Goal: Task Accomplishment & Management: Manage account settings

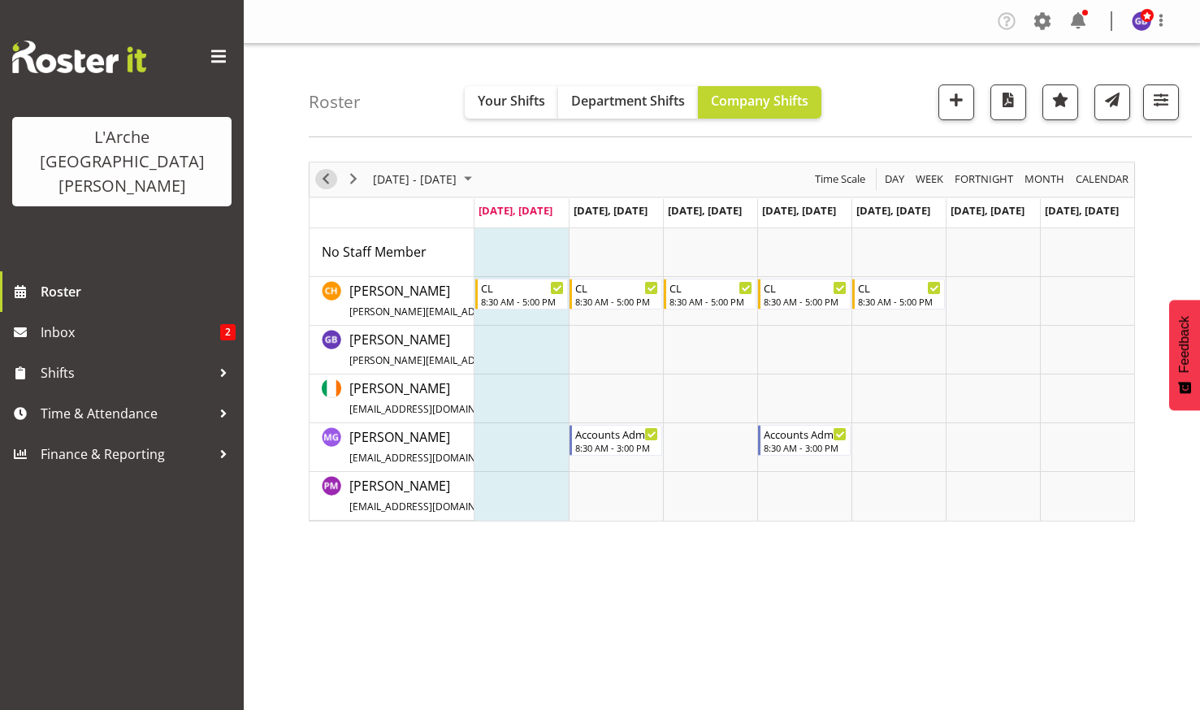
click at [319, 176] on span "Previous" at bounding box center [325, 179] width 19 height 20
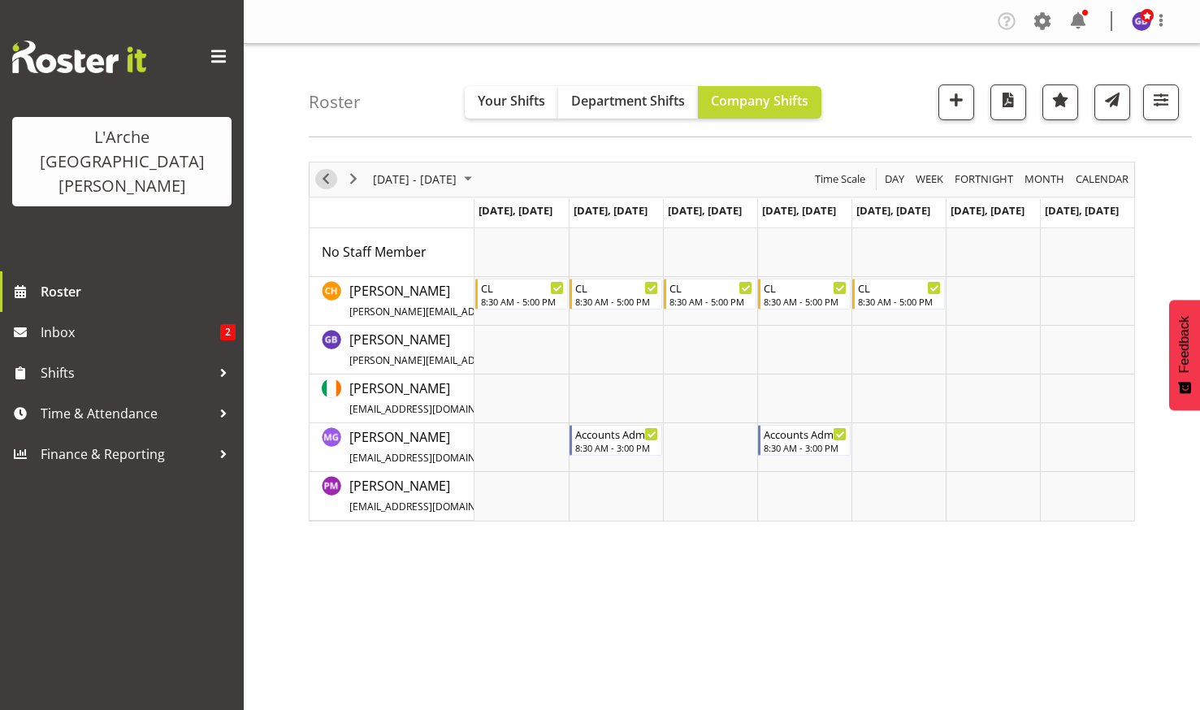
click at [327, 174] on span "Previous" at bounding box center [325, 179] width 19 height 20
click at [1156, 97] on span "button" at bounding box center [1160, 99] width 21 height 21
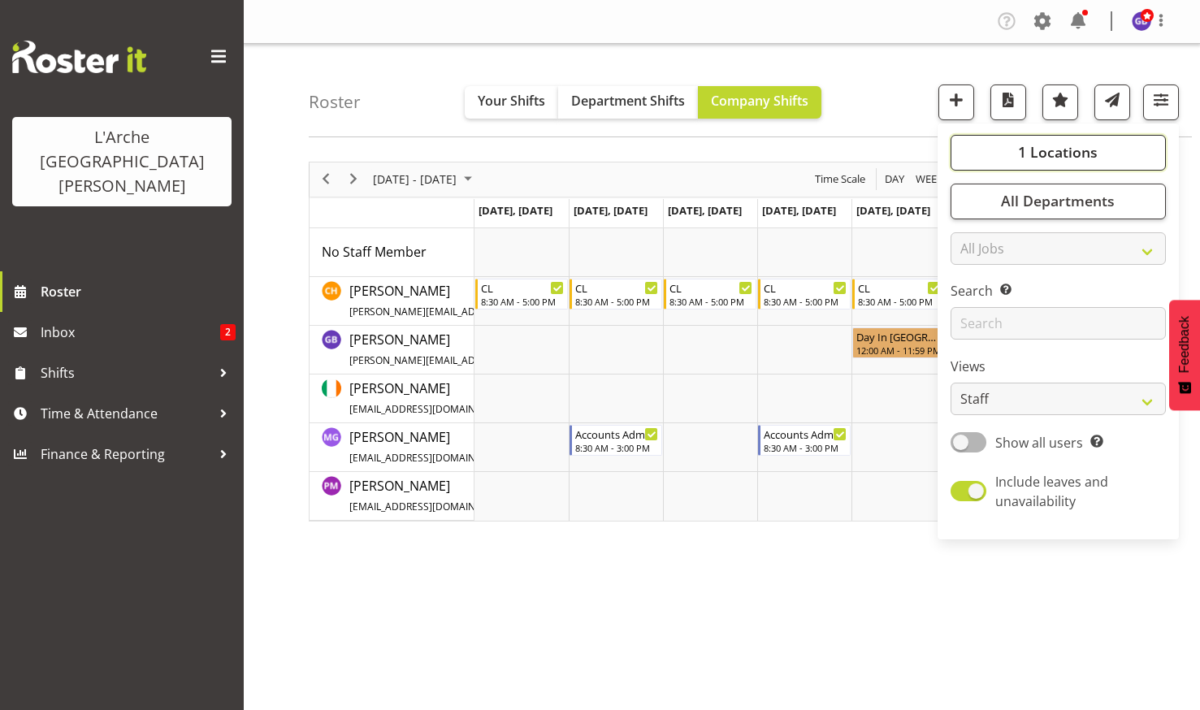
click at [1047, 145] on span "1 Locations" at bounding box center [1058, 151] width 80 height 19
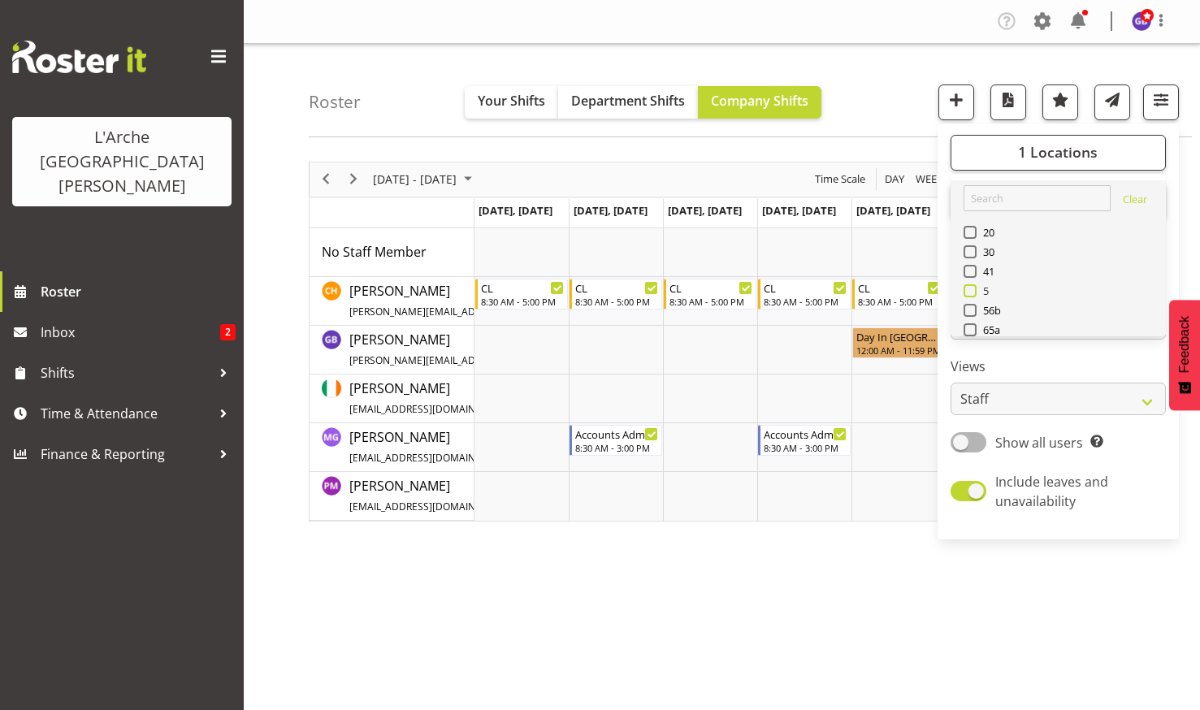
click at [970, 287] on span at bounding box center [969, 290] width 13 height 13
click at [970, 287] on input "5" at bounding box center [968, 290] width 11 height 11
checkbox input "true"
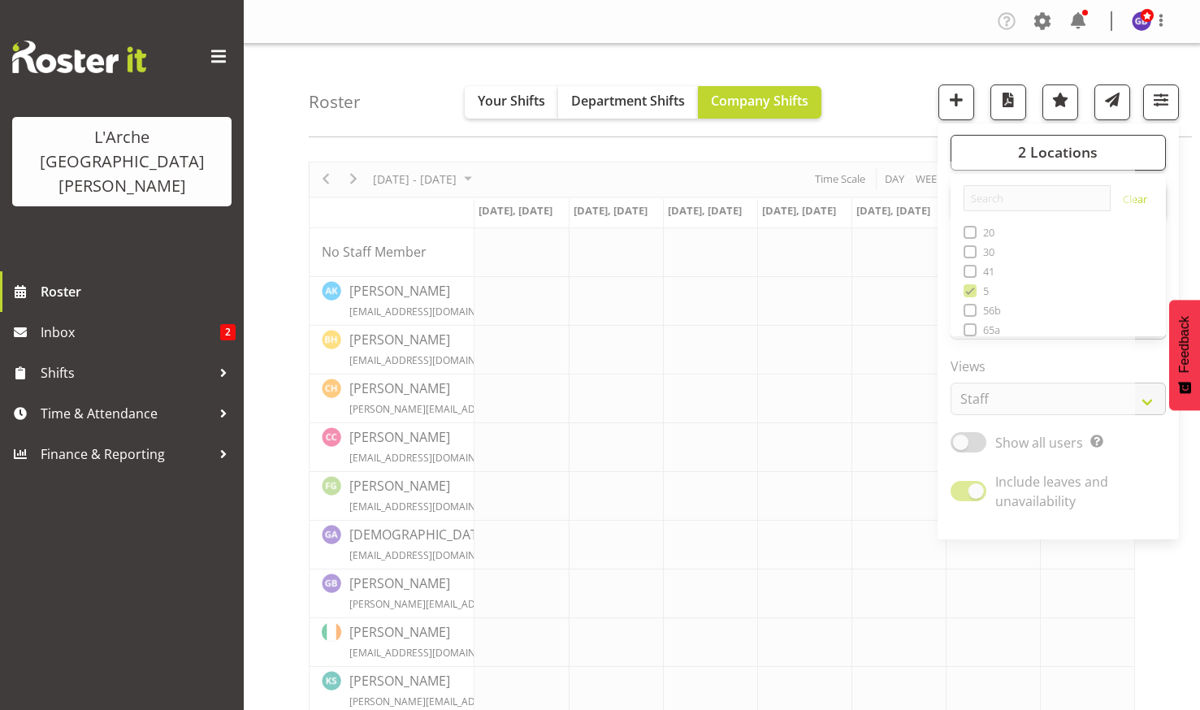
click at [875, 0] on div "Company Settings Roles & Skills Tasks Jobs Employees Locations & Departments Ac…" at bounding box center [722, 22] width 956 height 44
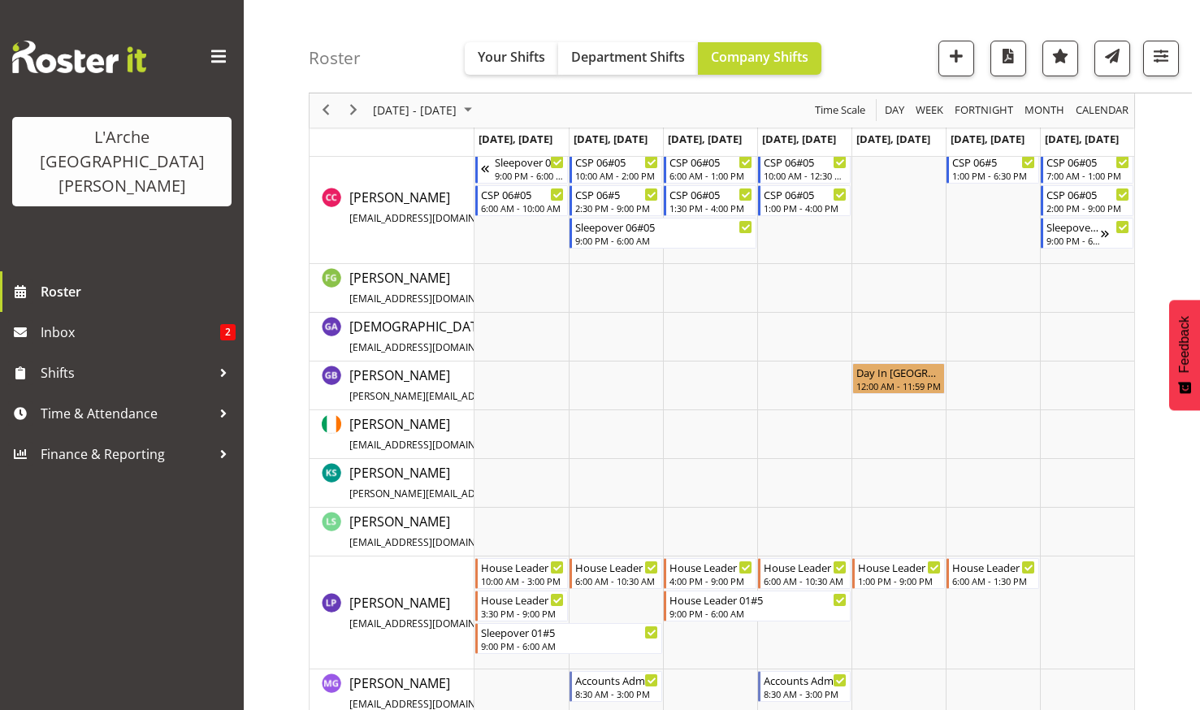
scroll to position [731, 0]
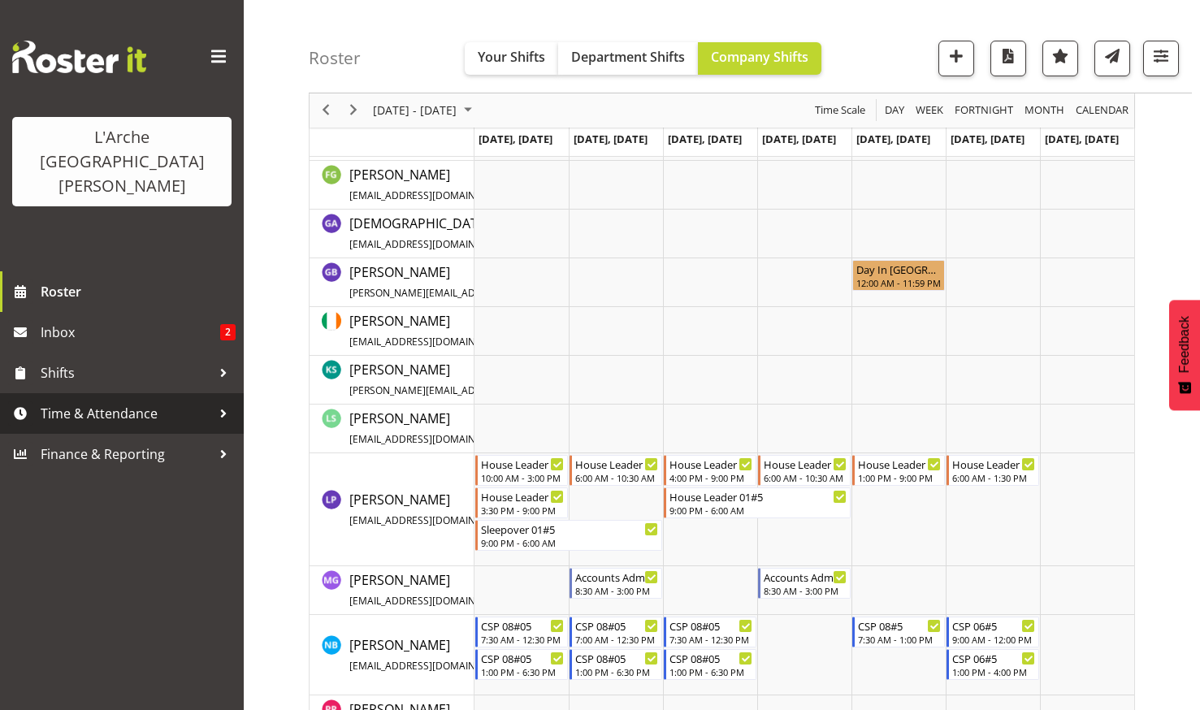
click at [98, 401] on span "Time & Attendance" at bounding box center [126, 413] width 171 height 24
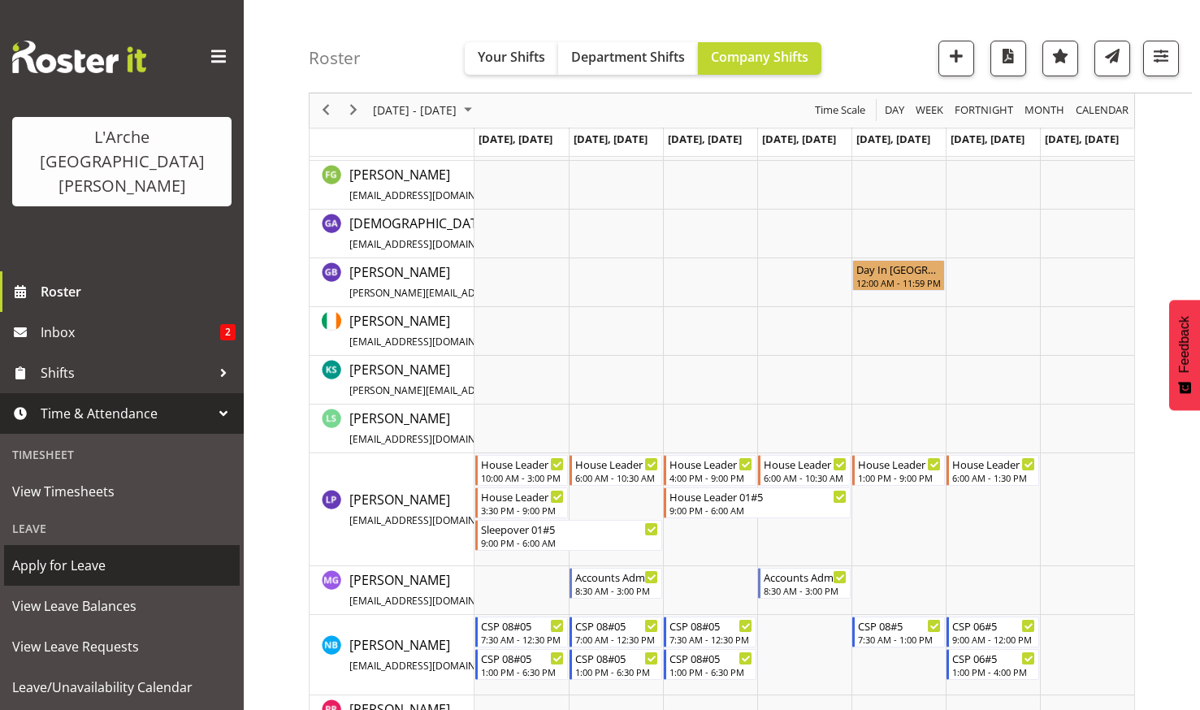
click at [77, 553] on span "Apply for Leave" at bounding box center [121, 565] width 219 height 24
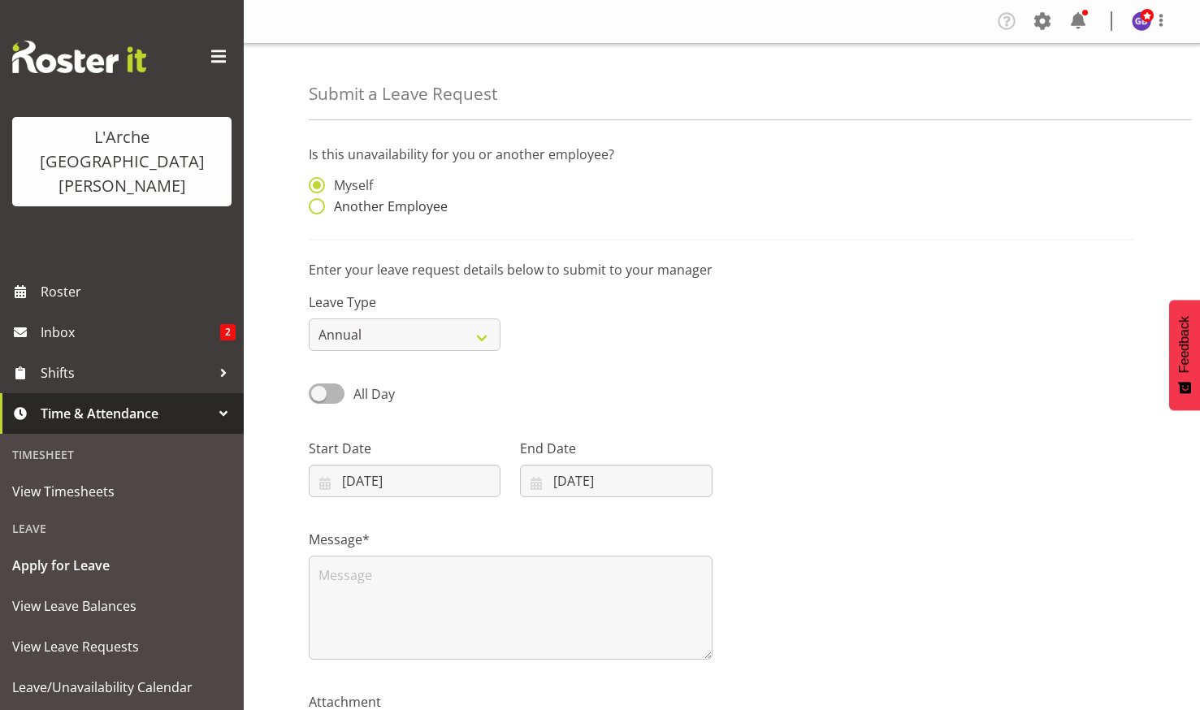
click at [316, 203] on span at bounding box center [317, 206] width 16 height 16
click at [316, 203] on input "Another Employee" at bounding box center [314, 206] width 11 height 11
radio input "true"
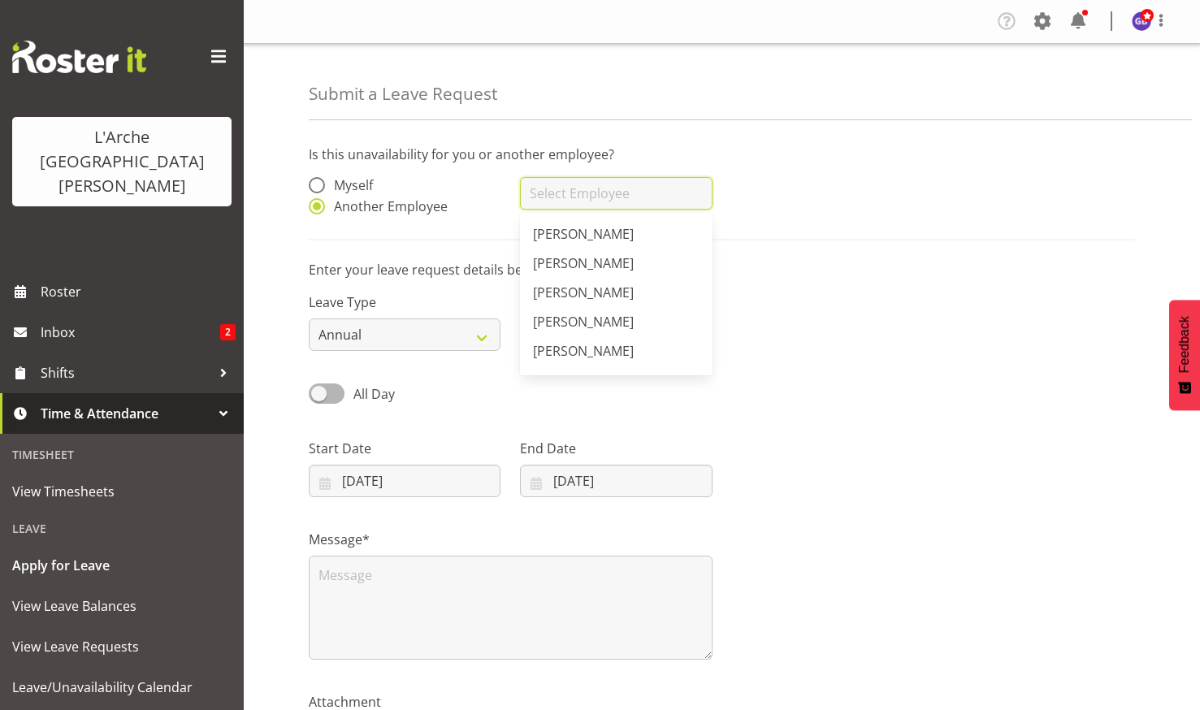
click at [551, 192] on input "text" at bounding box center [616, 193] width 192 height 32
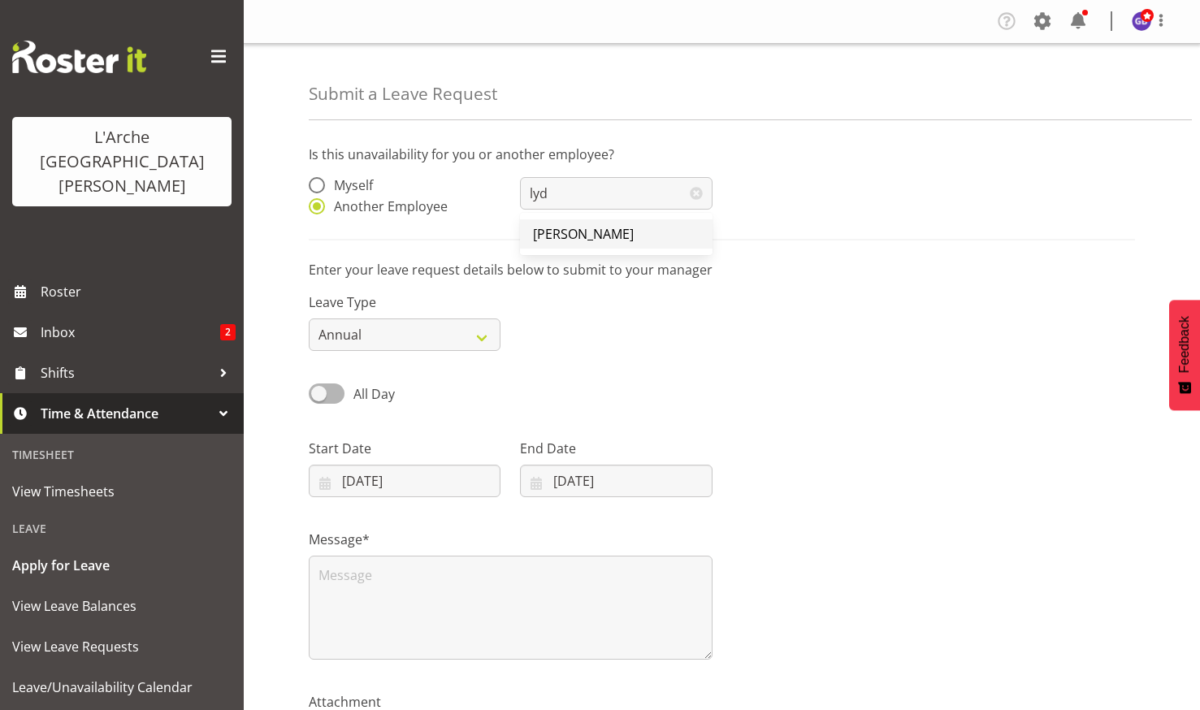
click at [564, 230] on span "[PERSON_NAME]" at bounding box center [583, 234] width 101 height 18
type input "[PERSON_NAME]"
click at [484, 333] on select "Annual Sick Leave Without Pay Bereavement Domestic Violence Parental Jury Servi…" at bounding box center [405, 334] width 192 height 32
select select "Sick"
click at [309, 318] on select "Annual Sick Leave Without Pay Bereavement Domestic Violence Parental Jury Servi…" at bounding box center [405, 334] width 192 height 32
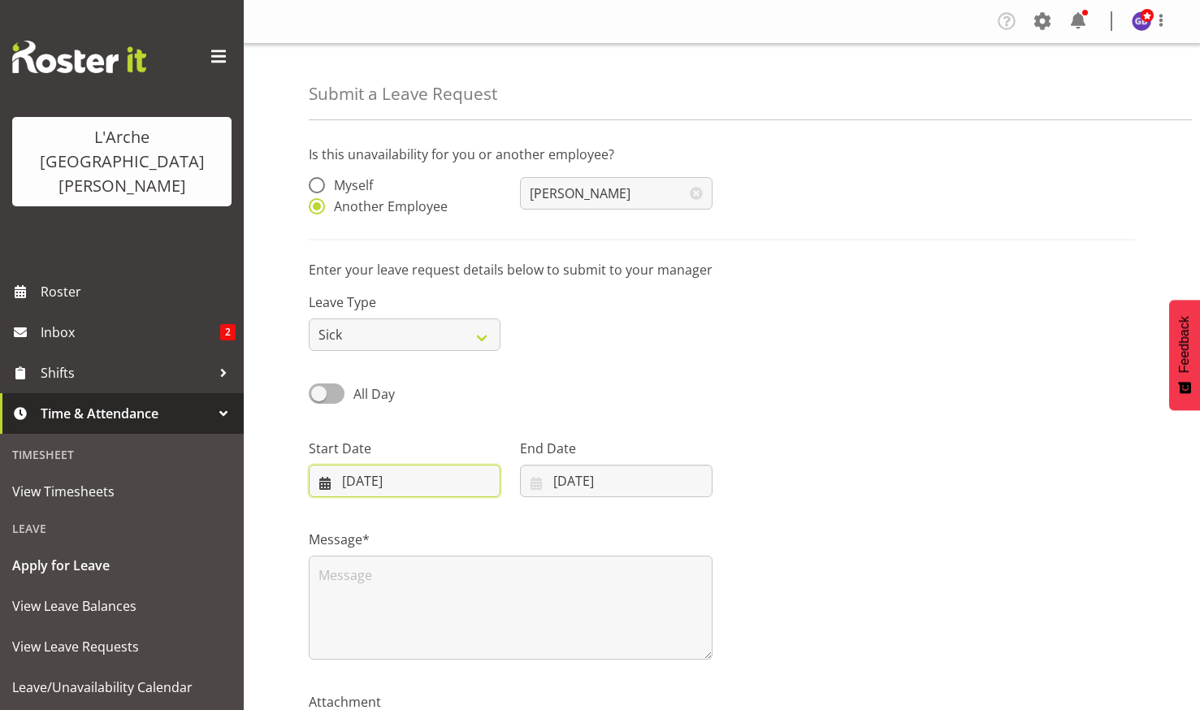
click at [413, 477] on input "18/08/2025" at bounding box center [405, 481] width 192 height 32
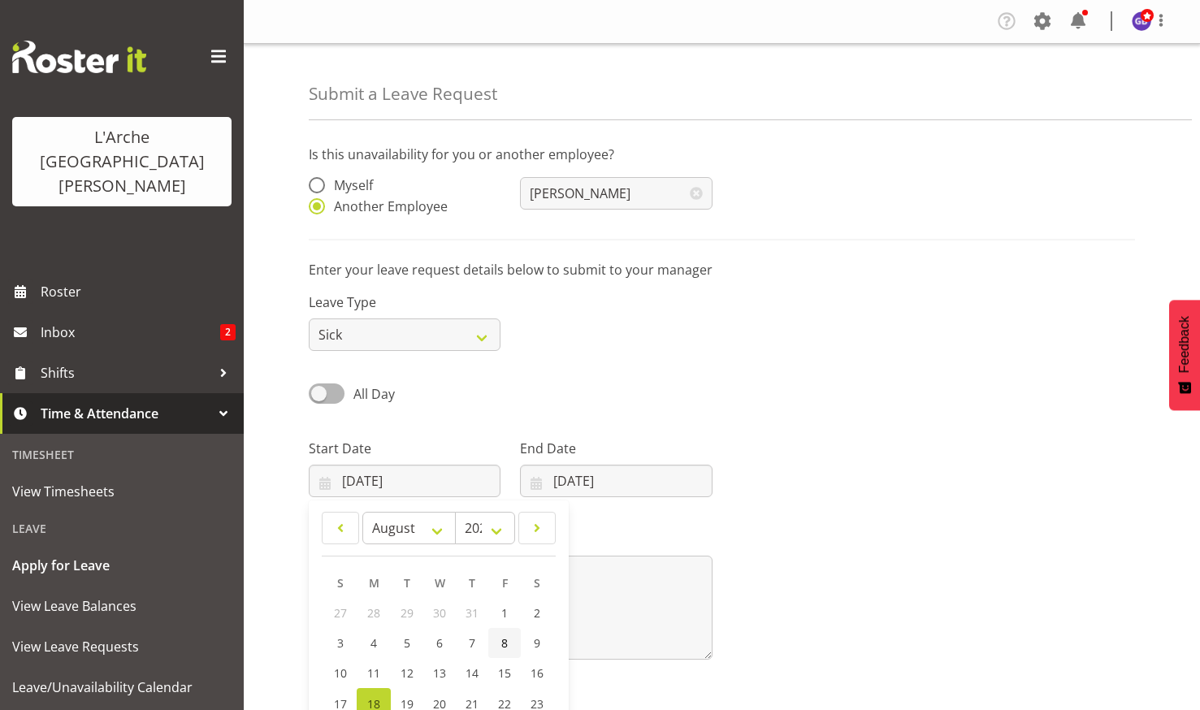
click at [503, 638] on span "8" at bounding box center [504, 642] width 6 height 15
type input "08/08/2025"
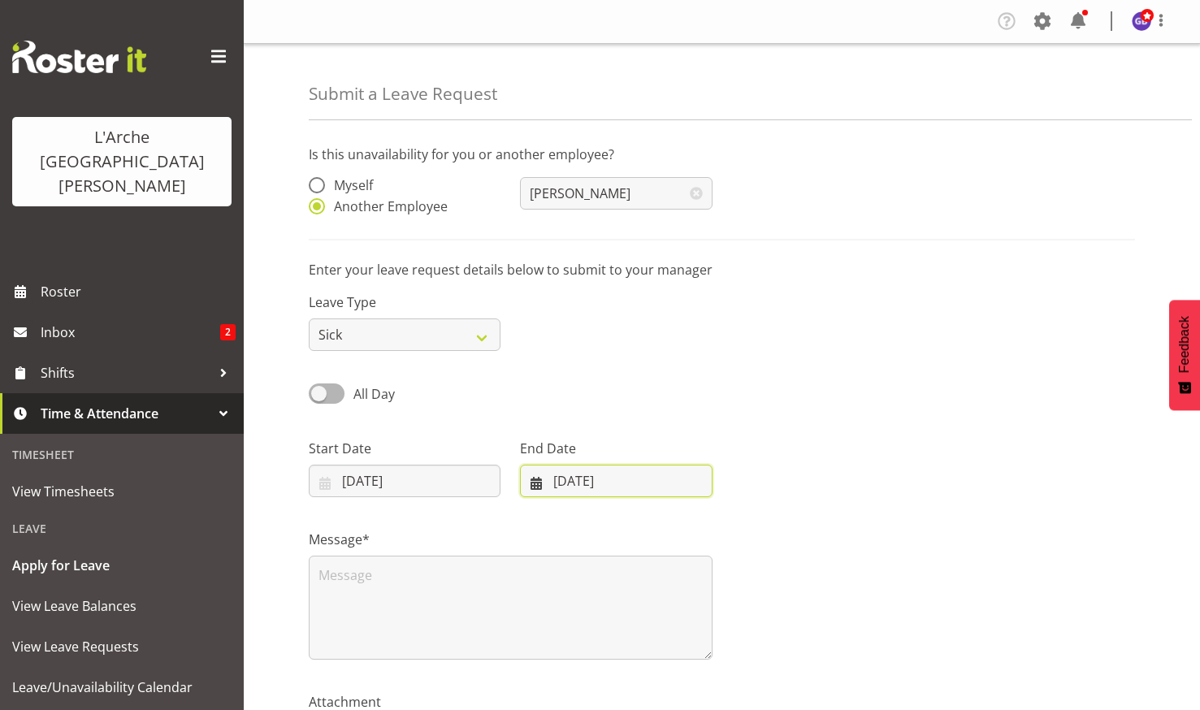
click at [605, 475] on input "18/08/2025" at bounding box center [616, 481] width 192 height 32
click at [718, 639] on span "8" at bounding box center [715, 642] width 6 height 15
type input "08/08/2025"
click at [322, 392] on span at bounding box center [327, 393] width 36 height 20
click at [319, 392] on input "All Day" at bounding box center [314, 393] width 11 height 11
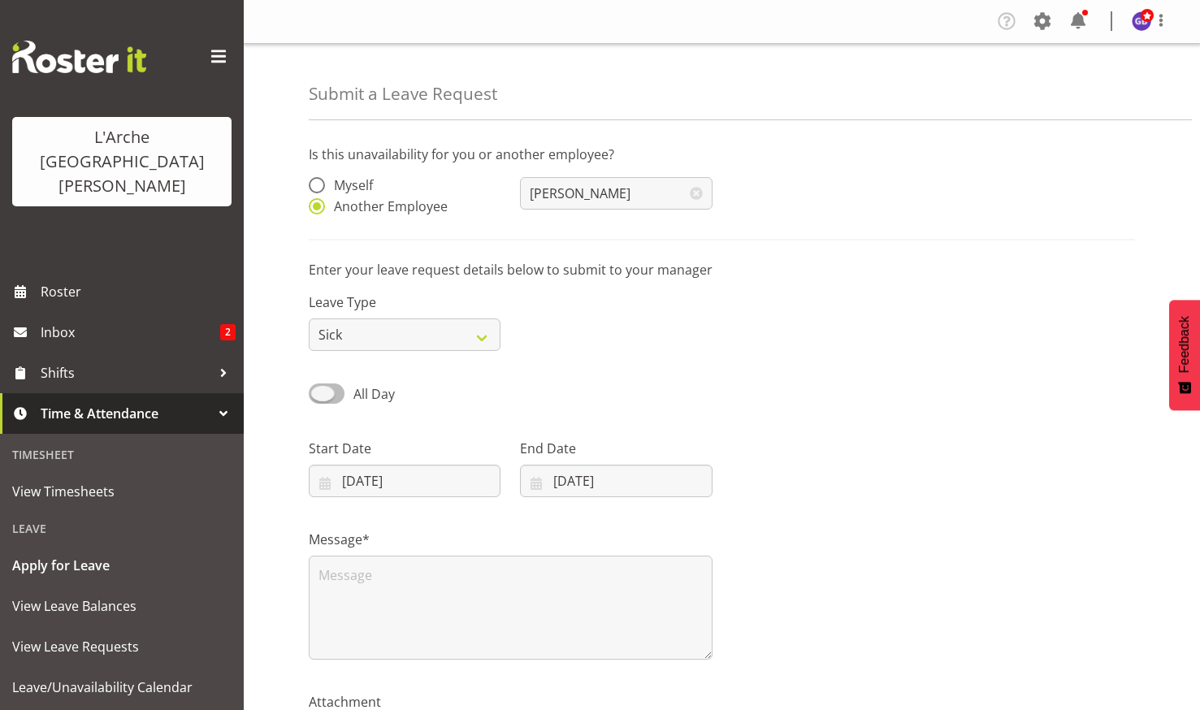
checkbox input "true"
type input "18/08/2025"
click at [599, 473] on input "00:00" at bounding box center [616, 481] width 192 height 32
click at [632, 519] on select "00 01 02 03 04 05 06 07 08 09 10 11 12 13 14 15 16 17 18 19 20 21 22 23" at bounding box center [630, 523] width 37 height 32
select select "13"
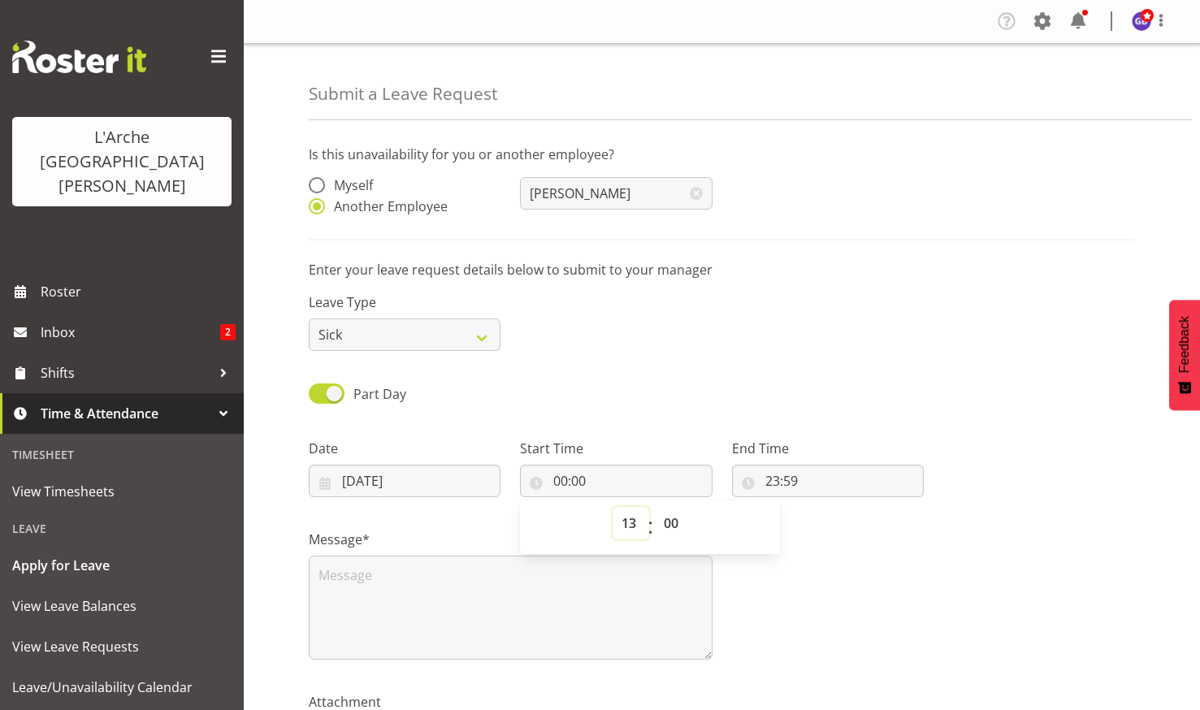
click at [612, 507] on select "00 01 02 03 04 05 06 07 08 09 10 11 12 13 14 15 16 17 18 19 20 21 22 23" at bounding box center [630, 523] width 37 height 32
type input "13:00"
click at [785, 476] on input "23:59" at bounding box center [828, 481] width 192 height 32
click at [841, 517] on select "00 01 02 03 04 05 06 07 08 09 10 11 12 13 14 15 16 17 18 19 20 21 22 23" at bounding box center [842, 523] width 37 height 32
select select "21"
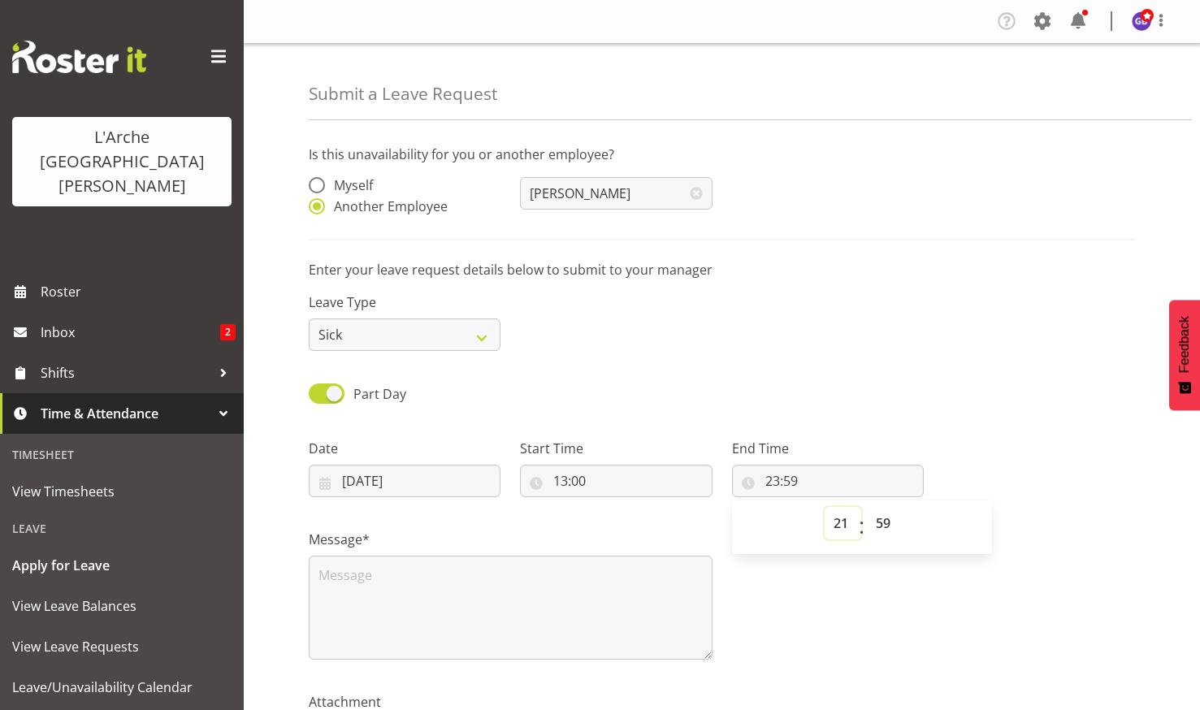
click at [824, 507] on select "00 01 02 03 04 05 06 07 08 09 10 11 12 13 14 15 16 17 18 19 20 21 22 23" at bounding box center [842, 523] width 37 height 32
type input "21:59"
click at [885, 518] on select "00 01 02 03 04 05 06 07 08 09 10 11 12 13 14 15 16 17 18 19 20 21 22 23 24 25 2…" at bounding box center [885, 523] width 37 height 32
select select "0"
click at [867, 507] on select "00 01 02 03 04 05 06 07 08 09 10 11 12 13 14 15 16 17 18 19 20 21 22 23 24 25 2…" at bounding box center [885, 523] width 37 height 32
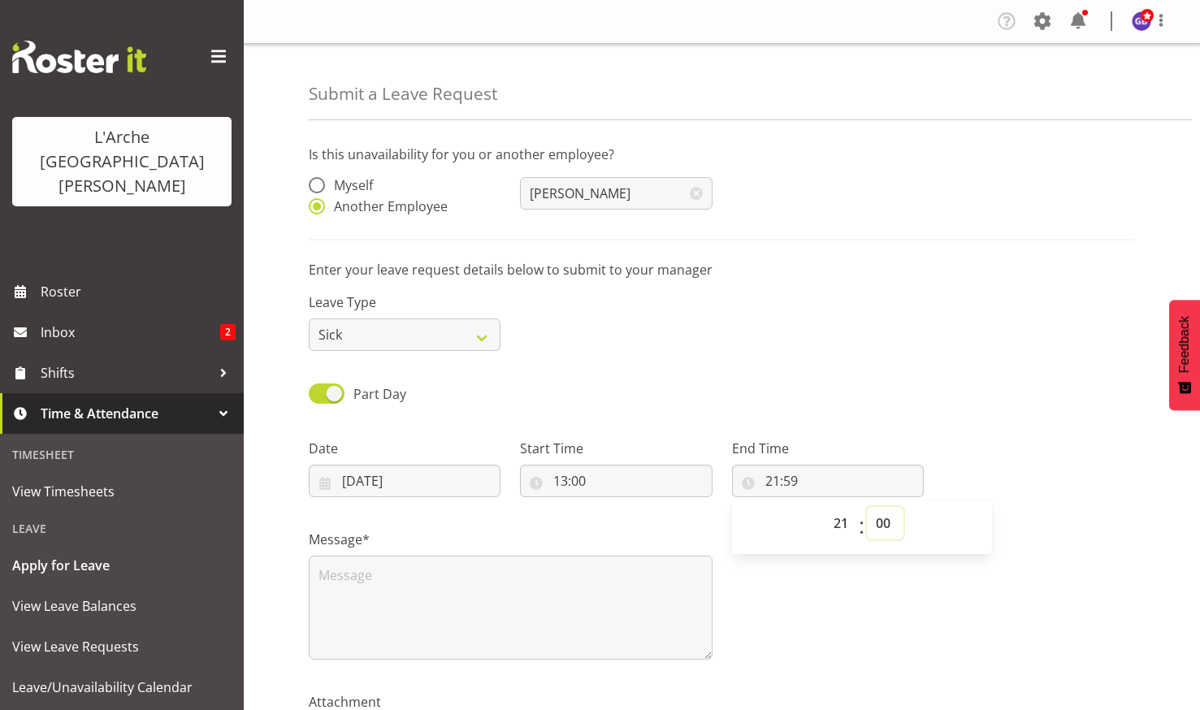
type input "21:00"
drag, startPoint x: 335, startPoint y: 577, endPoint x: 357, endPoint y: 590, distance: 25.1
click at [335, 578] on textarea at bounding box center [511, 607] width 404 height 104
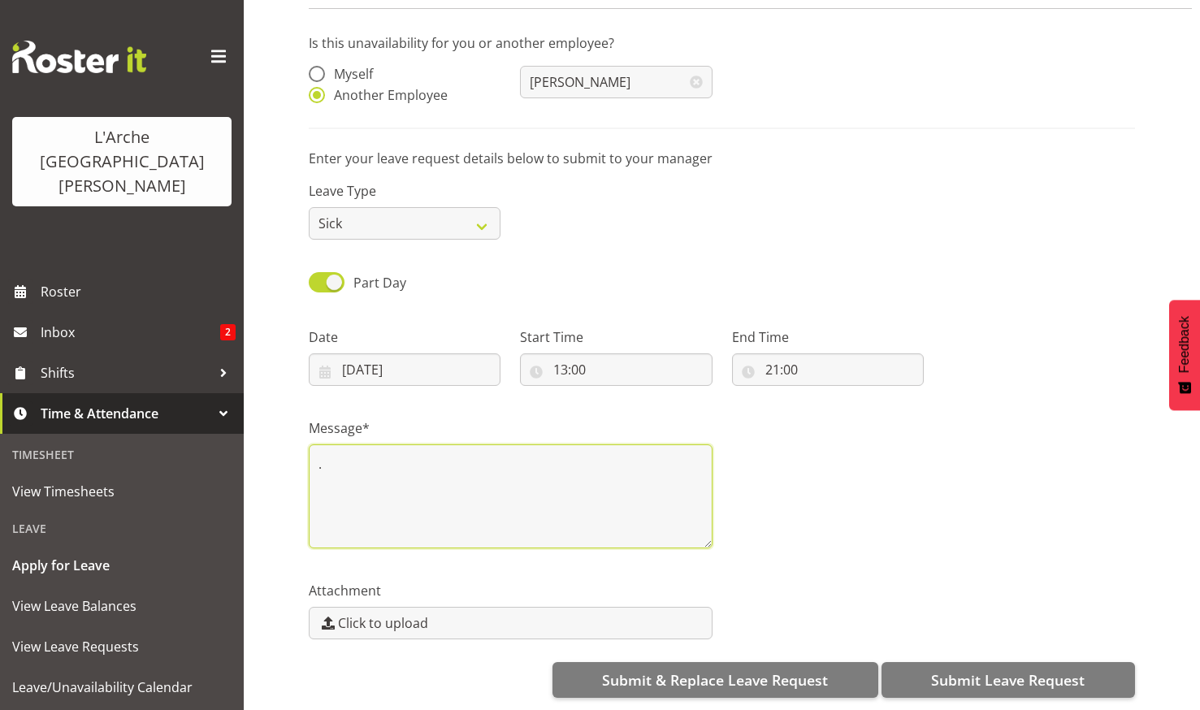
scroll to position [123, 0]
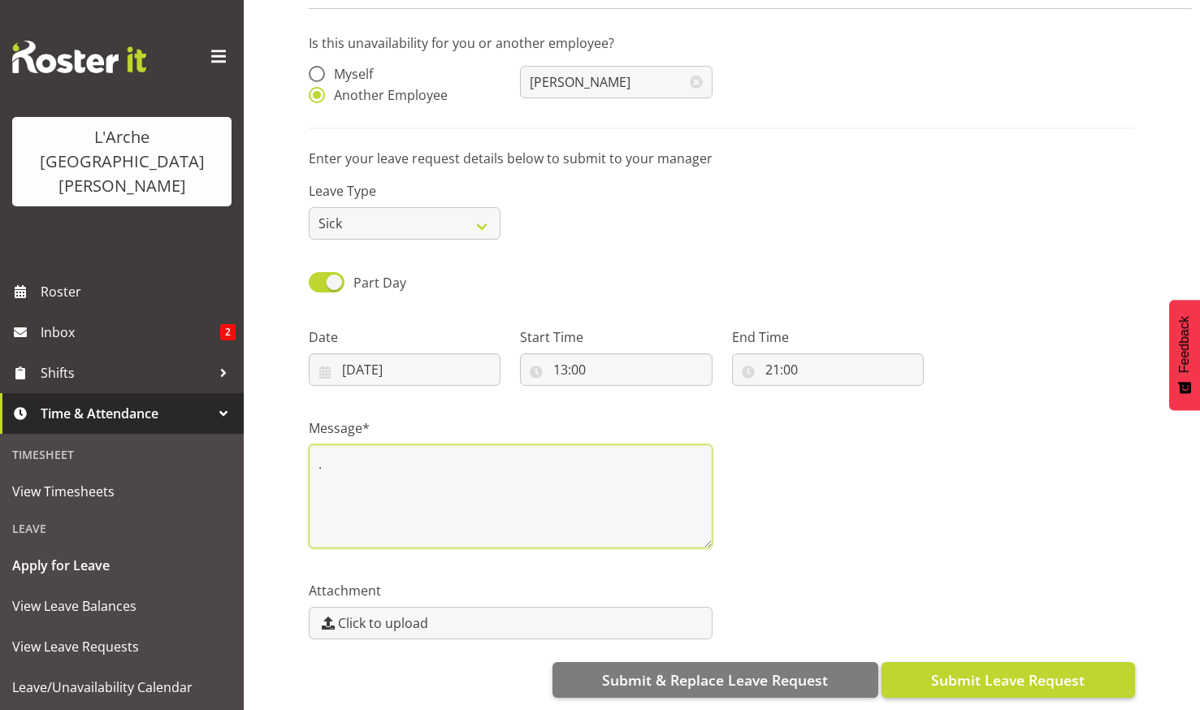
type textarea "."
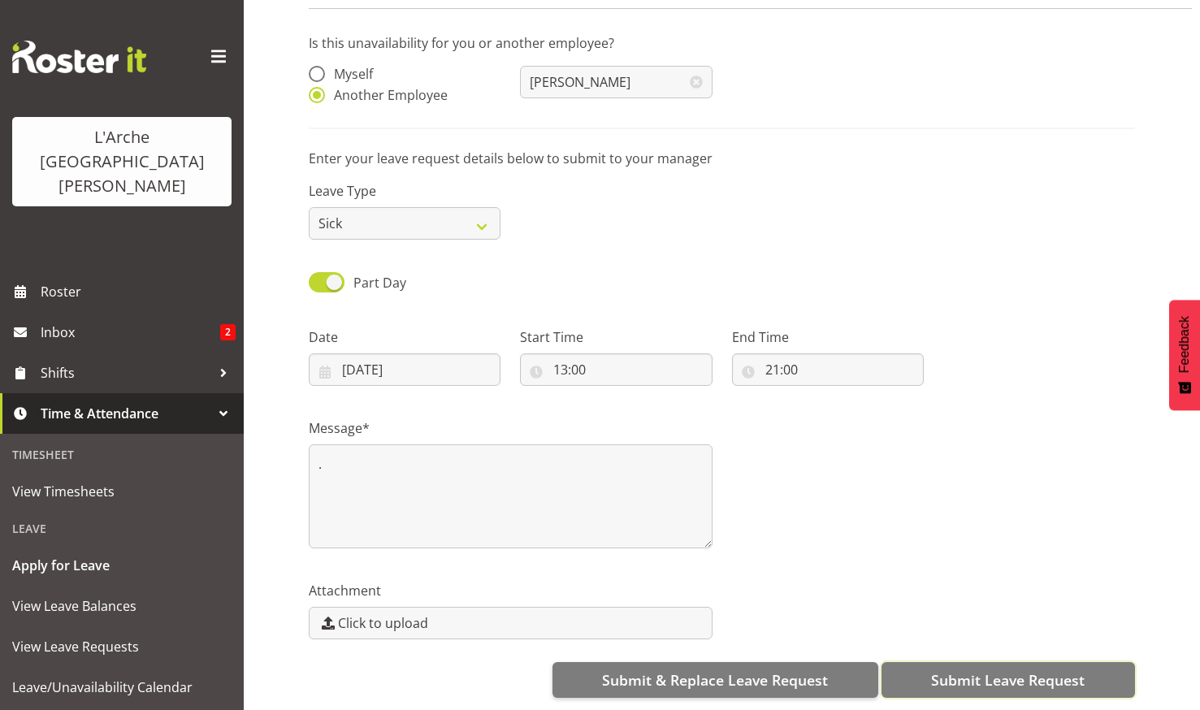
click at [962, 669] on span "Submit Leave Request" at bounding box center [1007, 679] width 153 height 21
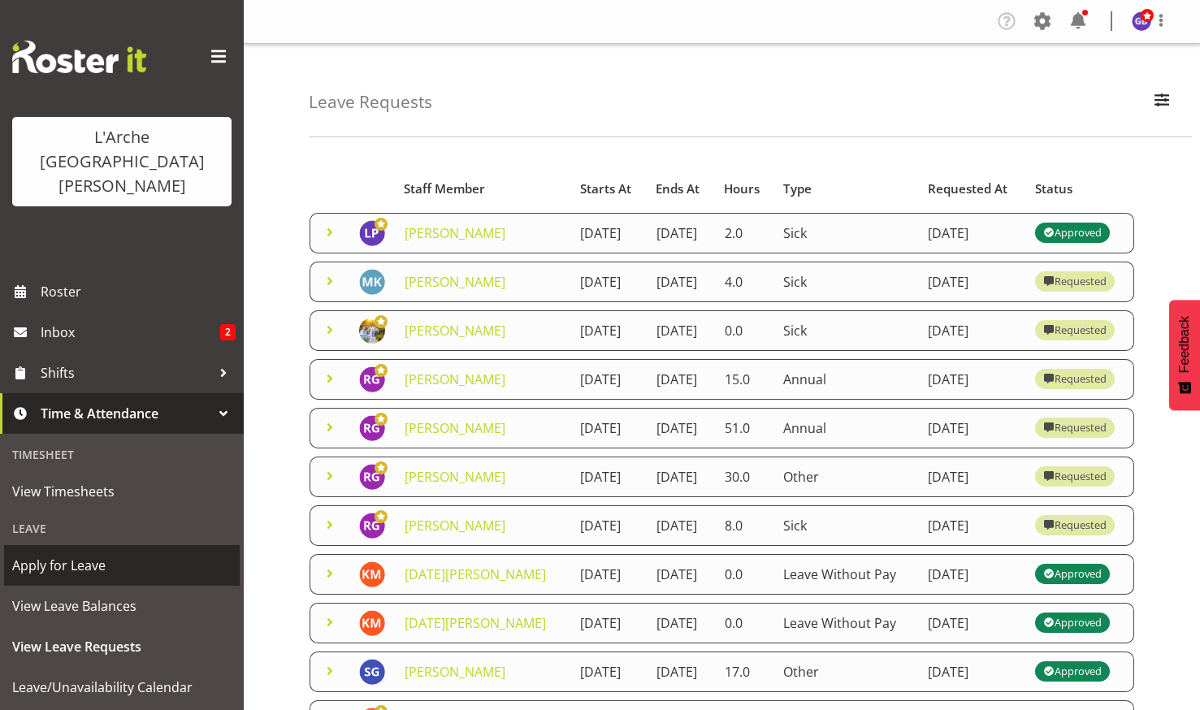
click at [59, 553] on span "Apply for Leave" at bounding box center [121, 565] width 219 height 24
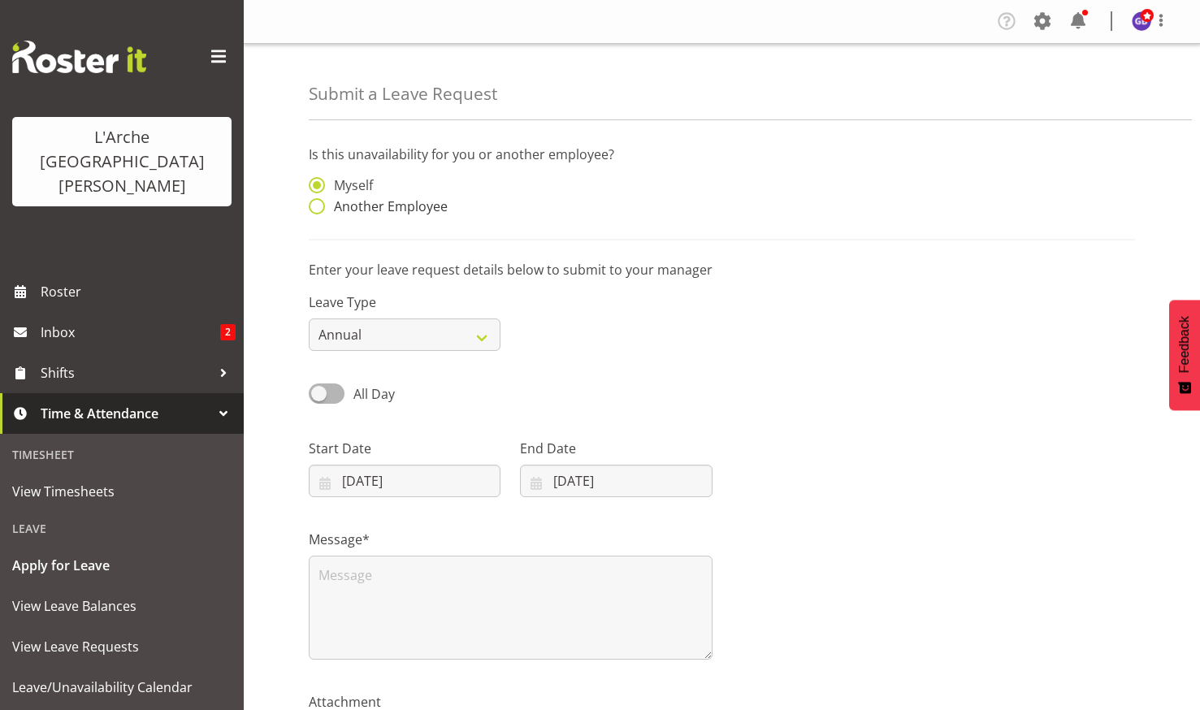
drag, startPoint x: 313, startPoint y: 205, endPoint x: 340, endPoint y: 202, distance: 27.0
click at [313, 205] on span at bounding box center [317, 206] width 16 height 16
click at [313, 205] on input "Another Employee" at bounding box center [314, 206] width 11 height 11
radio input "true"
click at [564, 188] on input "text" at bounding box center [616, 193] width 192 height 32
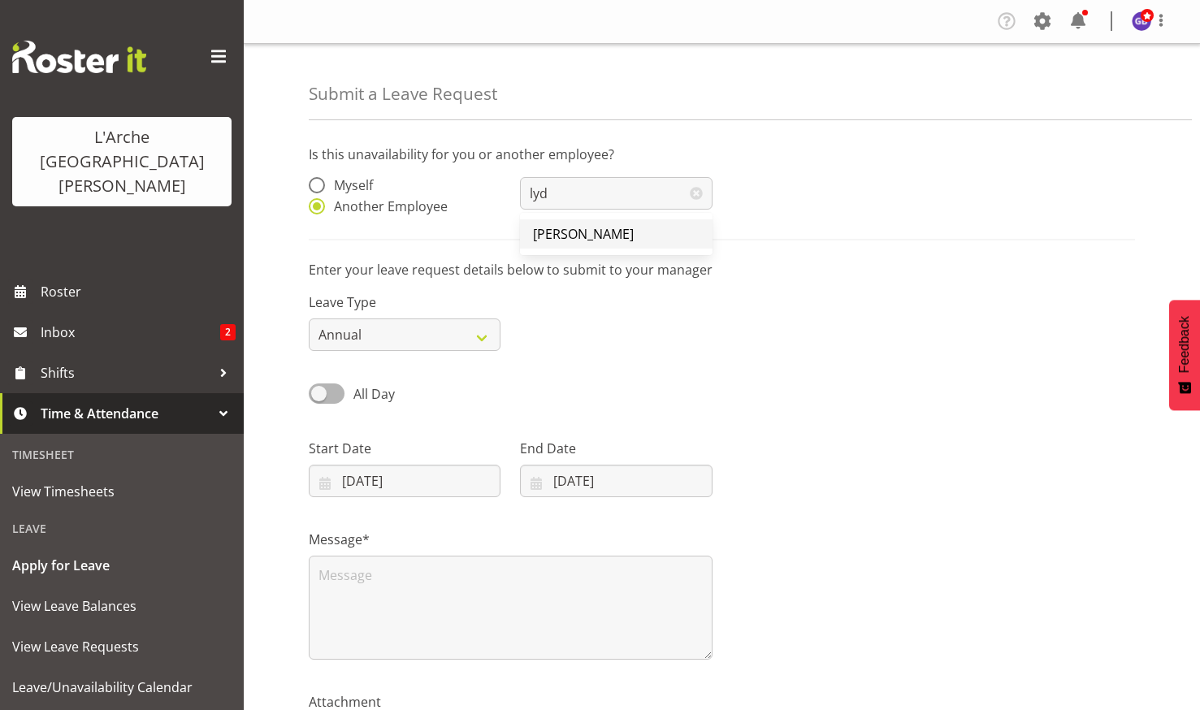
click at [564, 231] on span "[PERSON_NAME]" at bounding box center [583, 234] width 101 height 18
type input "[PERSON_NAME]"
click at [481, 331] on select "Annual Sick Leave Without Pay Bereavement Domestic Violence Parental Jury Servi…" at bounding box center [405, 334] width 192 height 32
select select "Sick"
click at [309, 318] on select "Annual Sick Leave Without Pay Bereavement Domestic Violence Parental Jury Servi…" at bounding box center [405, 334] width 192 height 32
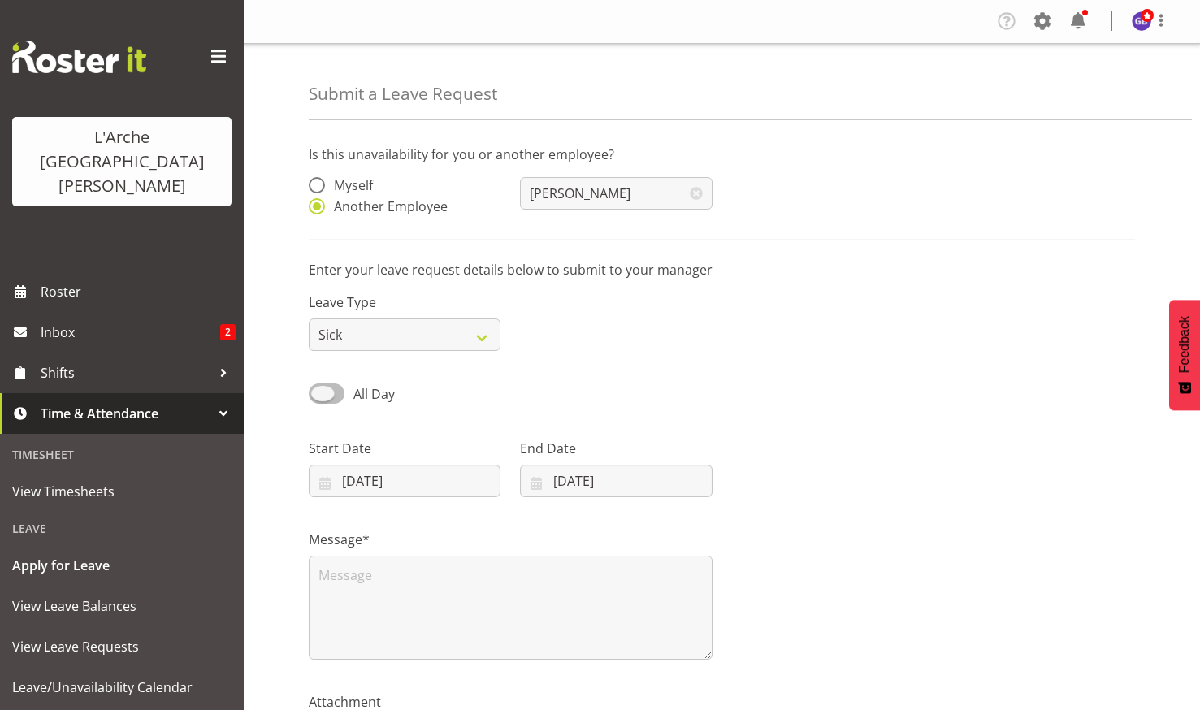
click at [326, 385] on span at bounding box center [327, 393] width 36 height 20
click at [319, 388] on input "All Day" at bounding box center [314, 393] width 11 height 11
checkbox input "true"
click at [395, 467] on input "18/08/2025" at bounding box center [405, 481] width 192 height 32
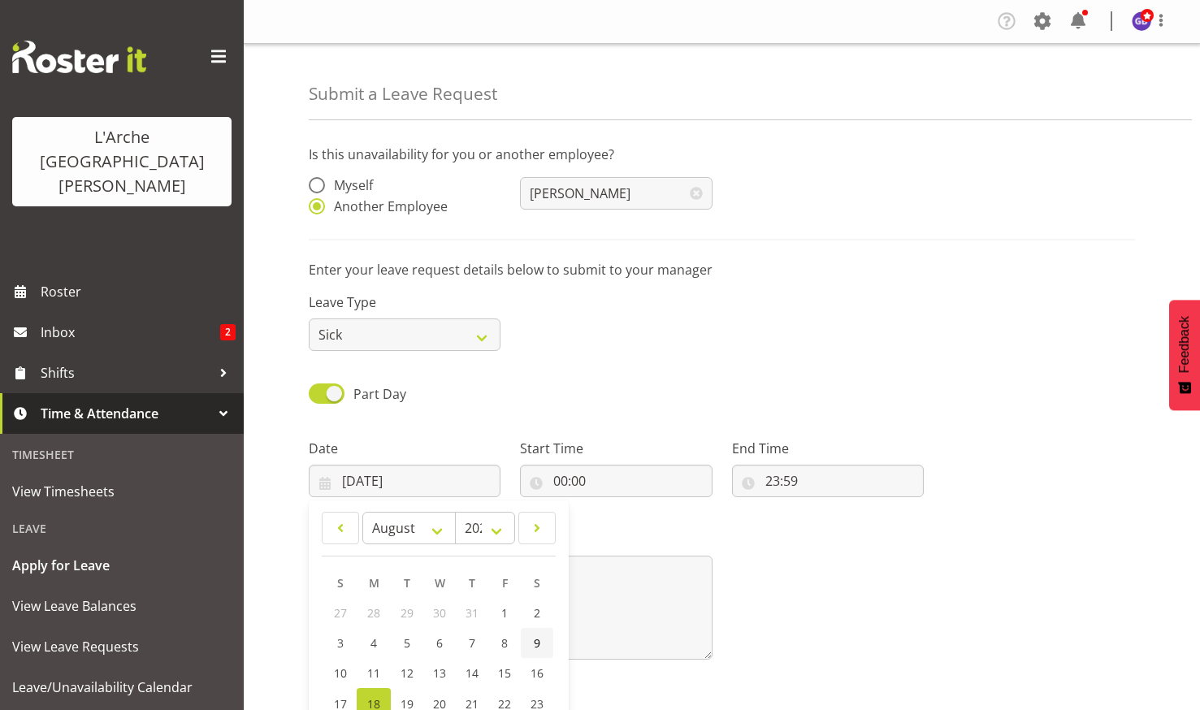
click at [532, 640] on link "9" at bounding box center [537, 643] width 32 height 30
type input "09/08/2025"
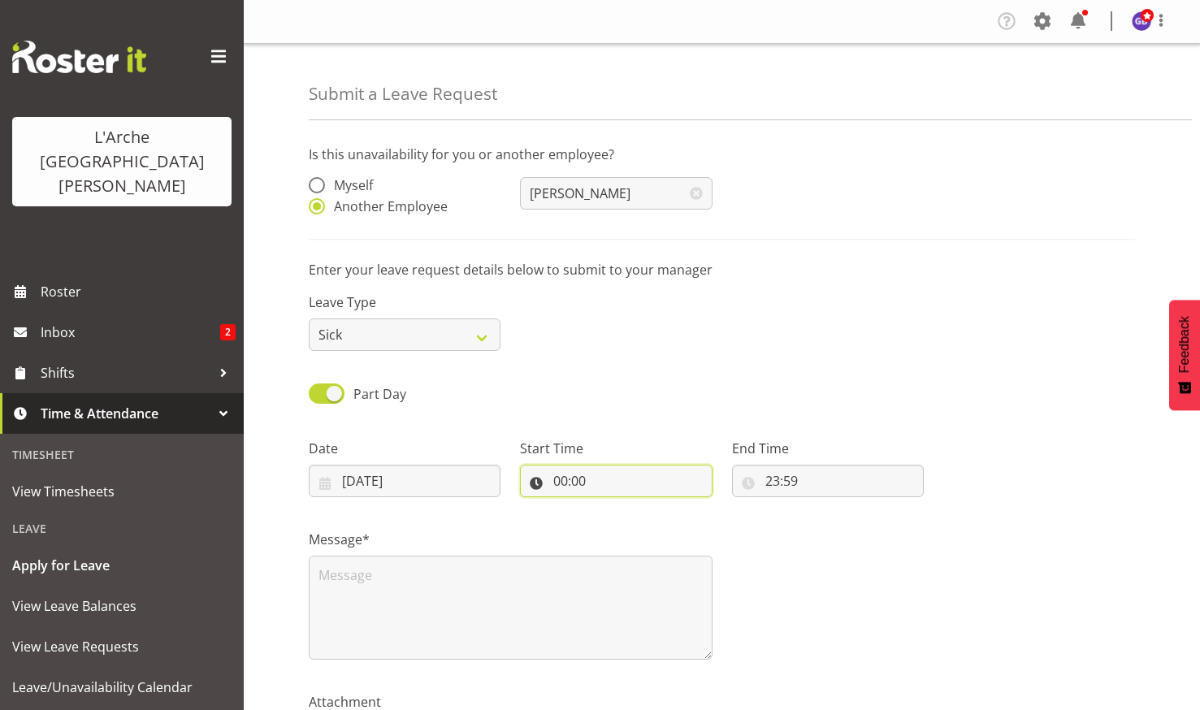
click at [600, 477] on input "00:00" at bounding box center [616, 481] width 192 height 32
click at [631, 519] on select "00 01 02 03 04 05 06 07 08 09 10 11 12 13 14 15 16 17 18 19 20 21 22 23" at bounding box center [630, 523] width 37 height 32
select select "6"
click at [612, 507] on select "00 01 02 03 04 05 06 07 08 09 10 11 12 13 14 15 16 17 18 19 20 21 22 23" at bounding box center [630, 523] width 37 height 32
type input "06:00"
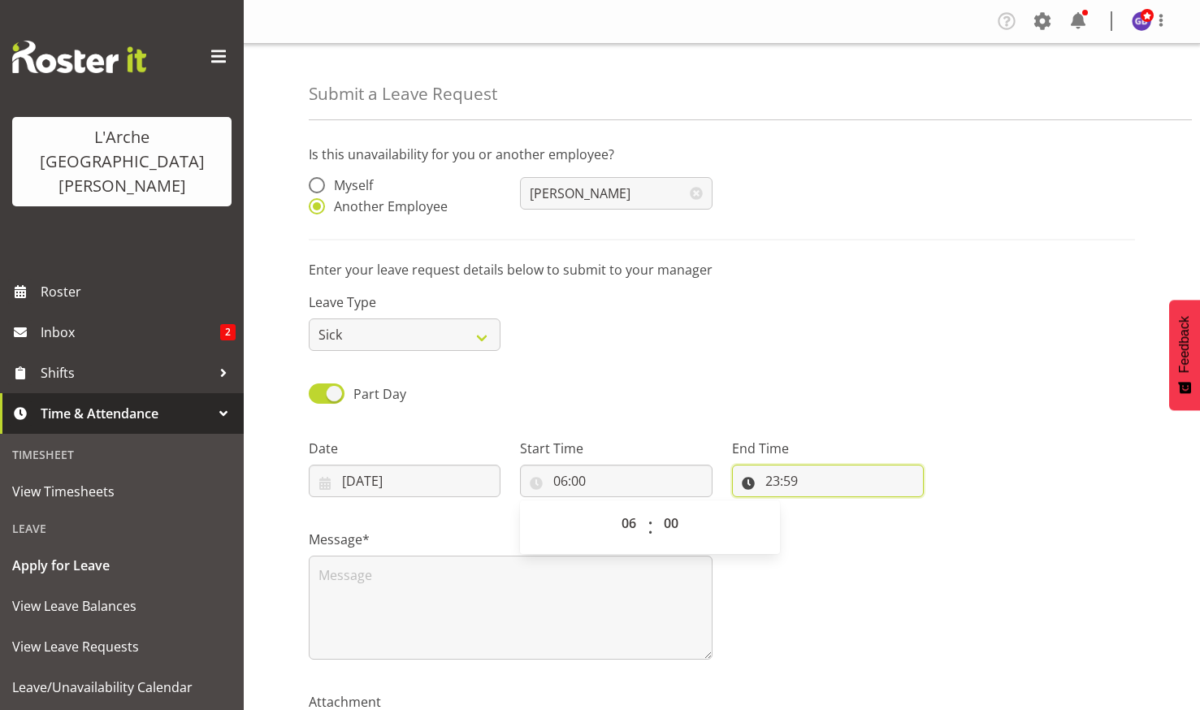
click at [800, 472] on input "23:59" at bounding box center [828, 481] width 192 height 32
click at [841, 518] on select "00 01 02 03 04 05 06 07 08 09 10 11 12 13 14 15 16 17 18 19 20 21 22 23" at bounding box center [842, 523] width 37 height 32
select select "13"
click at [824, 507] on select "00 01 02 03 04 05 06 07 08 09 10 11 12 13 14 15 16 17 18 19 20 21 22 23" at bounding box center [842, 523] width 37 height 32
type input "13:59"
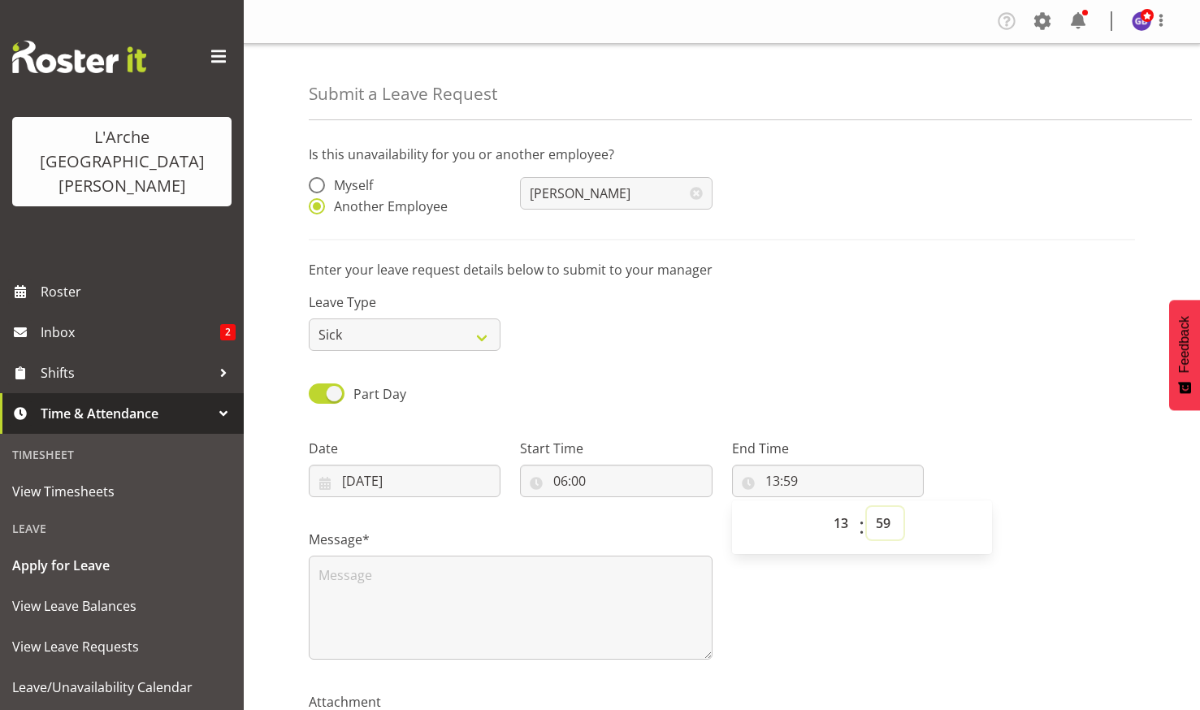
click at [884, 516] on select "00 01 02 03 04 05 06 07 08 09 10 11 12 13 14 15 16 17 18 19 20 21 22 23 24 25 2…" at bounding box center [885, 523] width 37 height 32
select select "30"
click at [867, 507] on select "00 01 02 03 04 05 06 07 08 09 10 11 12 13 14 15 16 17 18 19 20 21 22 23 24 25 2…" at bounding box center [885, 523] width 37 height 32
type input "13:30"
drag, startPoint x: 335, startPoint y: 576, endPoint x: 340, endPoint y: 583, distance: 8.8
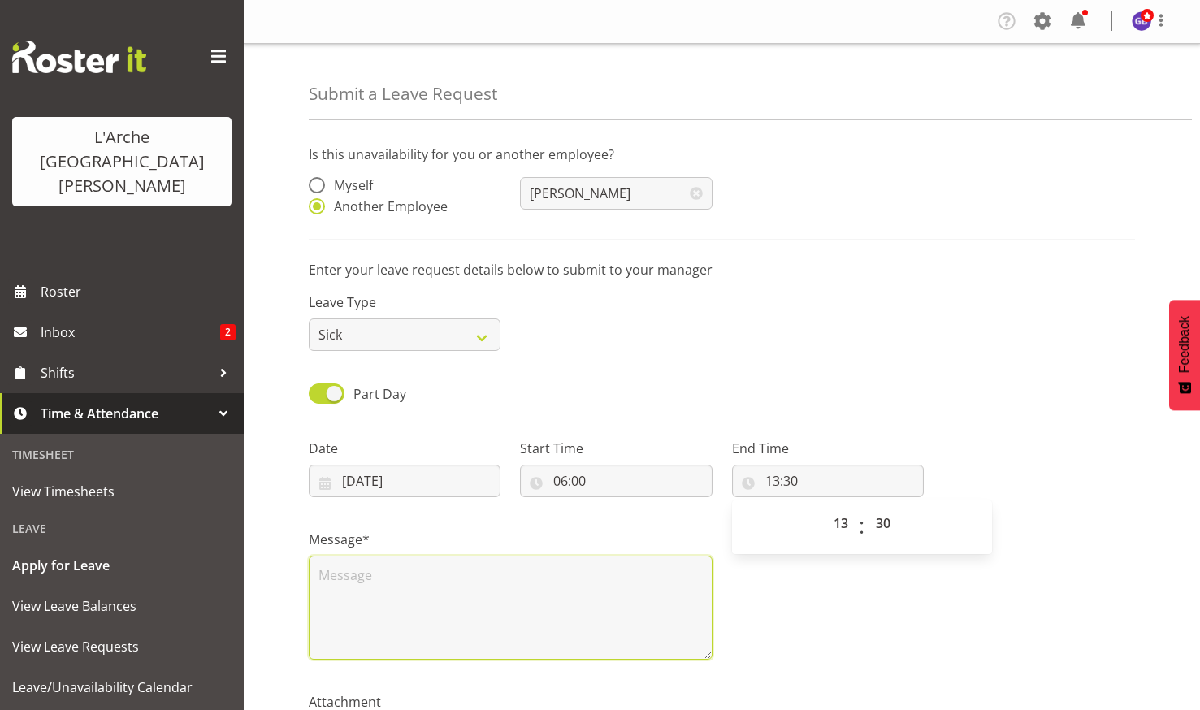
click at [335, 576] on textarea at bounding box center [511, 607] width 404 height 104
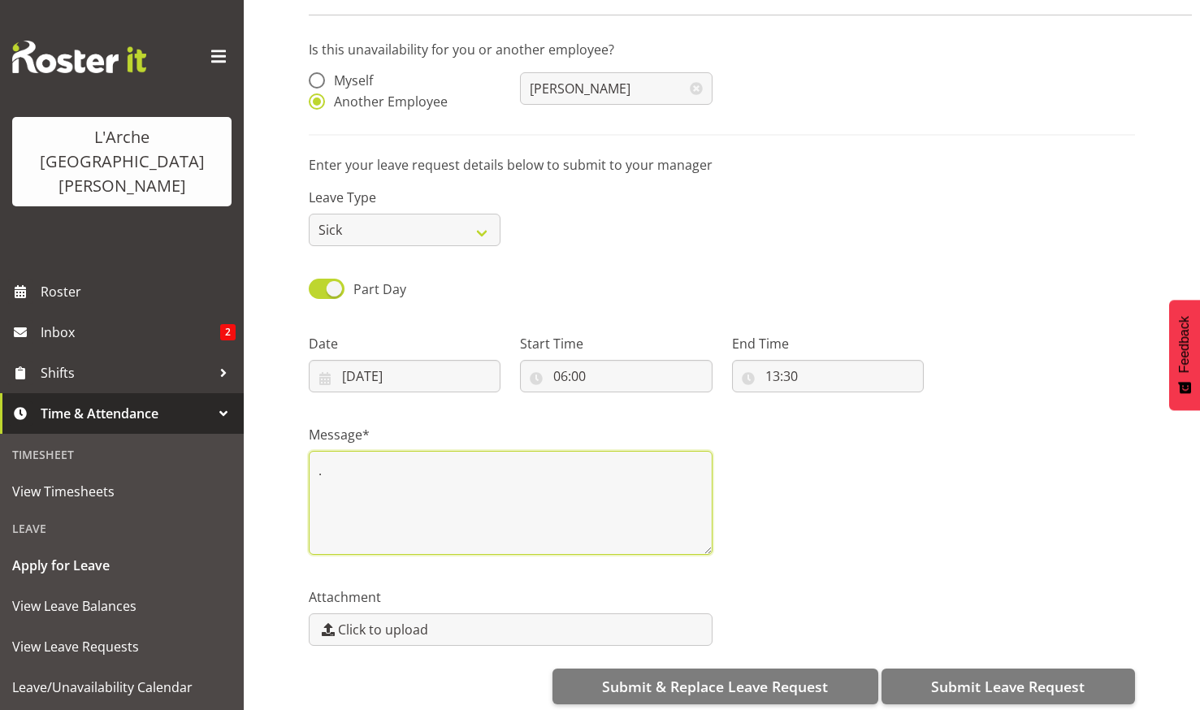
scroll to position [123, 0]
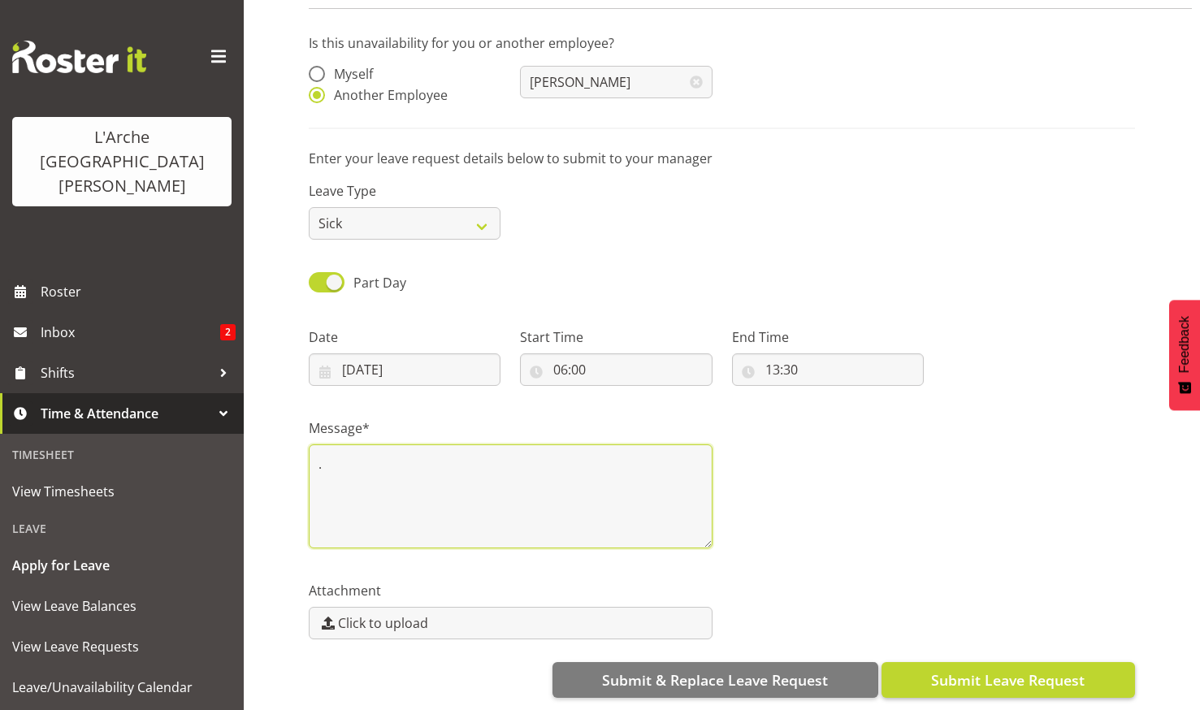
type textarea "."
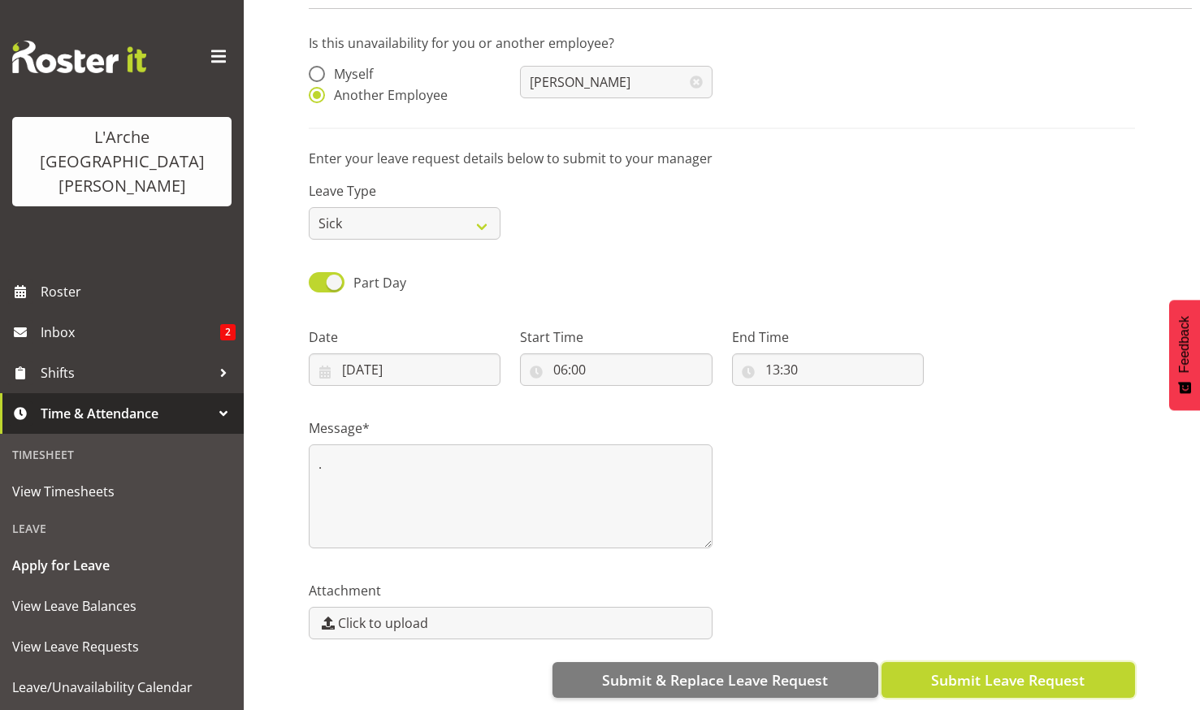
click at [985, 669] on span "Submit Leave Request" at bounding box center [1007, 679] width 153 height 21
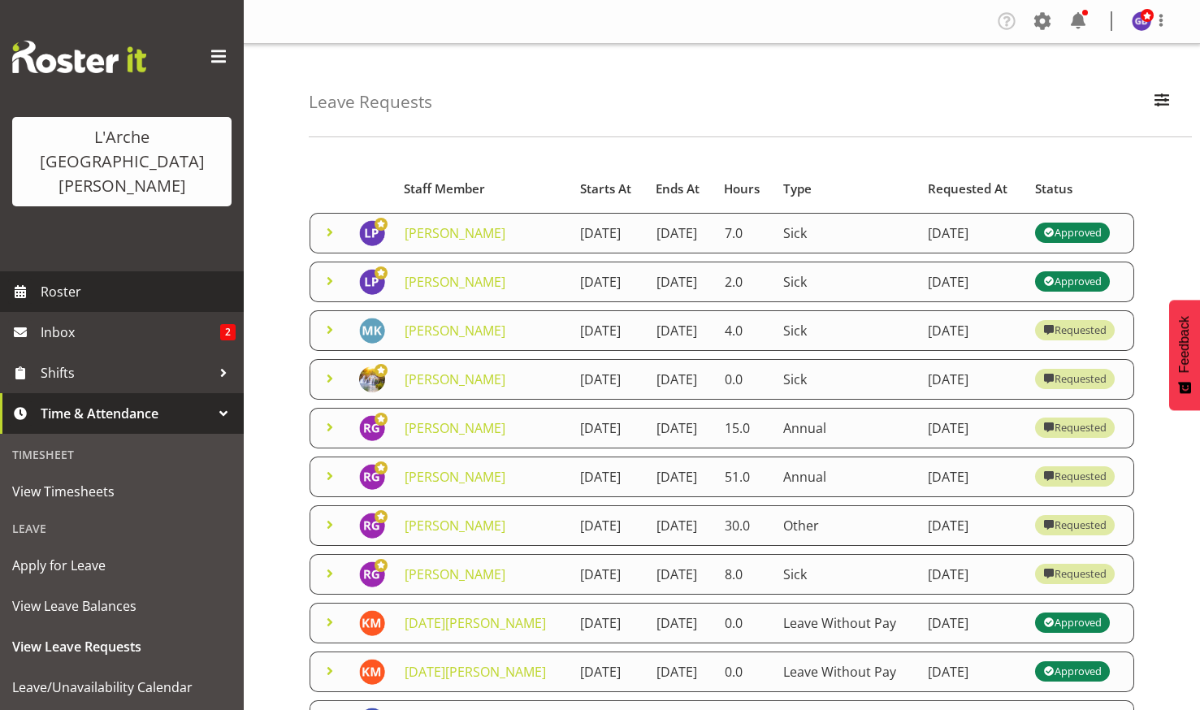
click at [58, 279] on span "Roster" at bounding box center [138, 291] width 195 height 24
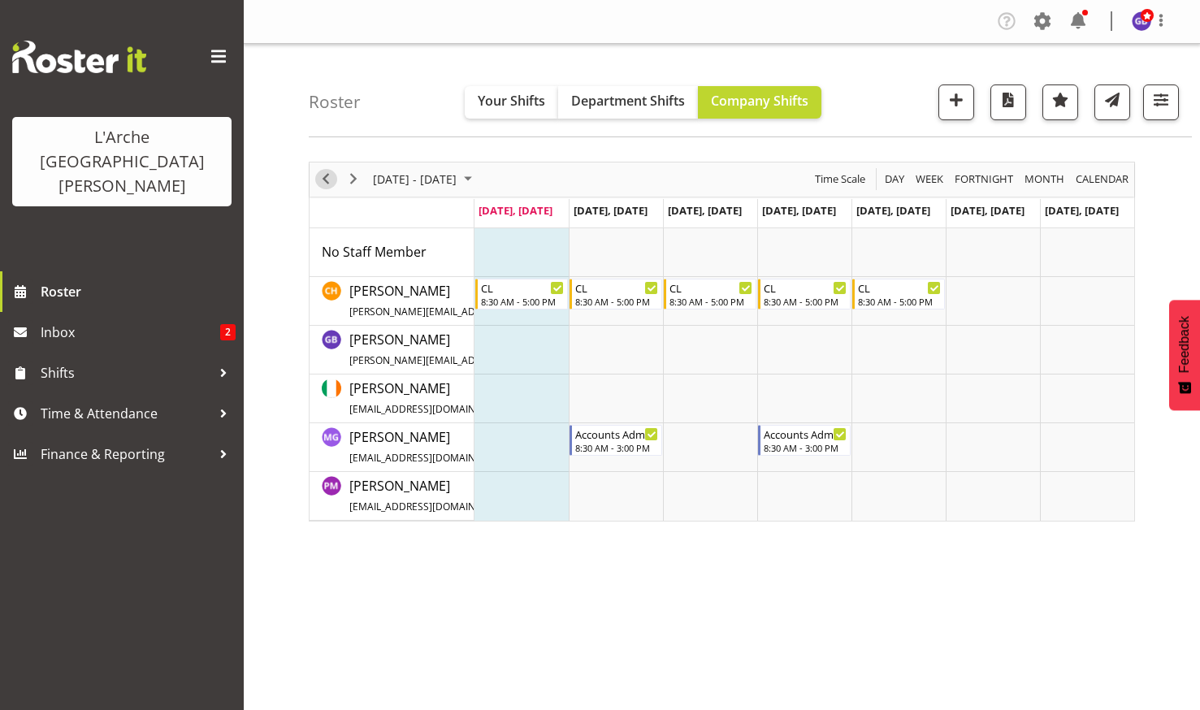
drag, startPoint x: 326, startPoint y: 171, endPoint x: 396, endPoint y: 205, distance: 77.4
click at [329, 178] on span "Previous" at bounding box center [325, 179] width 19 height 20
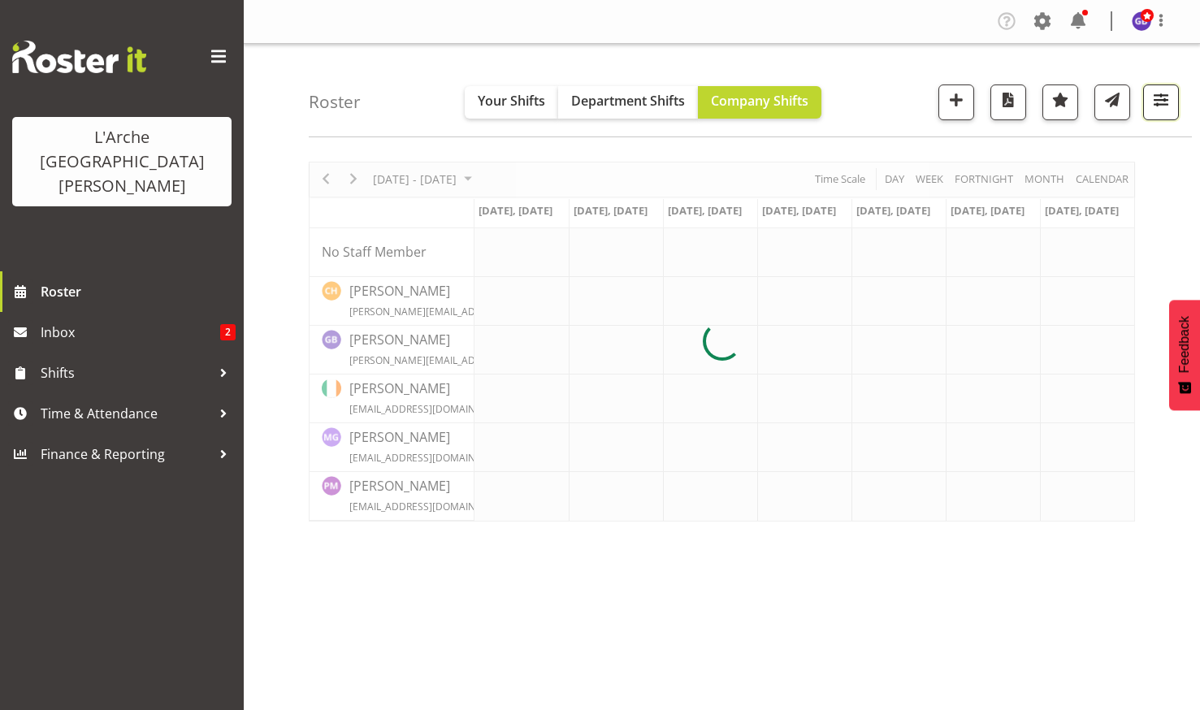
drag, startPoint x: 1157, startPoint y: 93, endPoint x: 1149, endPoint y: 107, distance: 16.0
click at [1157, 94] on span "button" at bounding box center [1160, 99] width 21 height 21
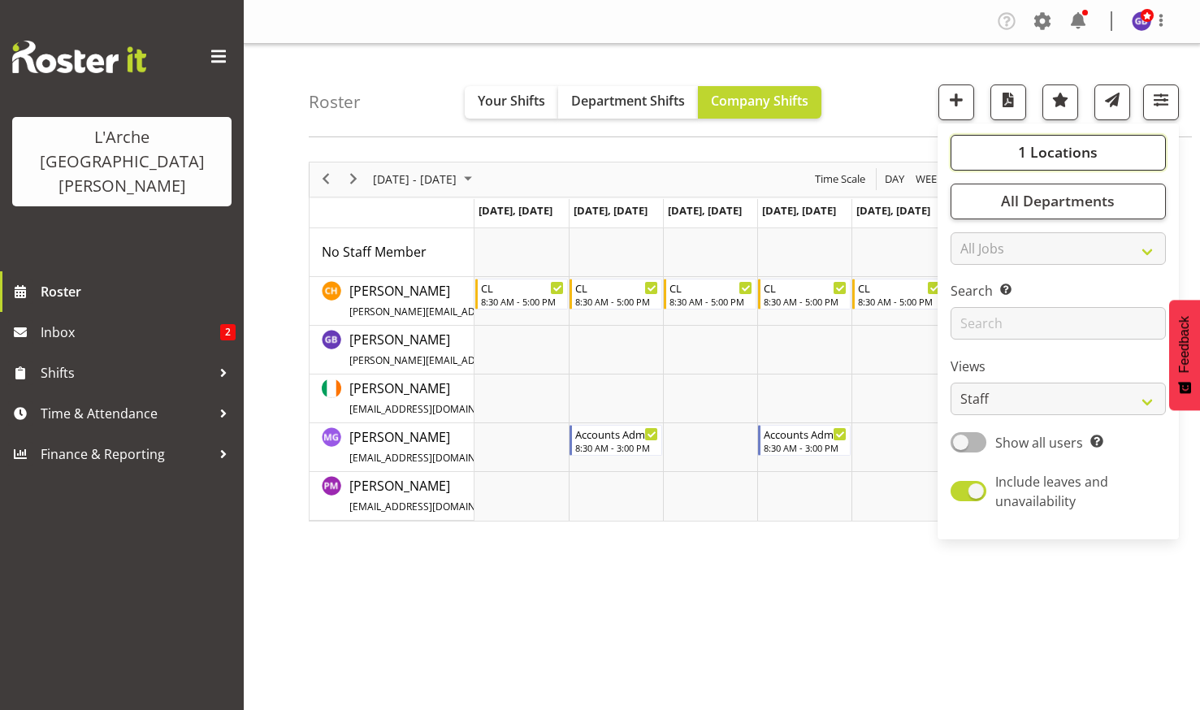
click at [1048, 145] on span "1 Locations" at bounding box center [1058, 151] width 80 height 19
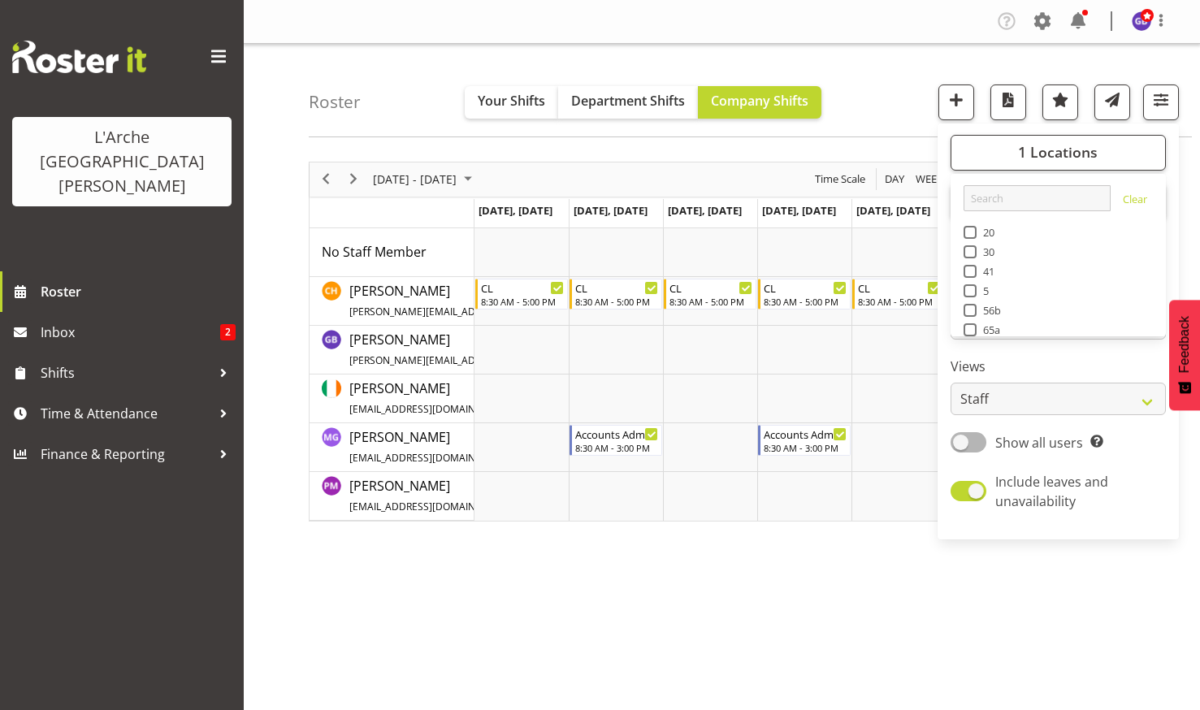
click at [972, 288] on span at bounding box center [969, 290] width 13 height 13
click at [972, 288] on input "5" at bounding box center [968, 290] width 11 height 11
checkbox input "true"
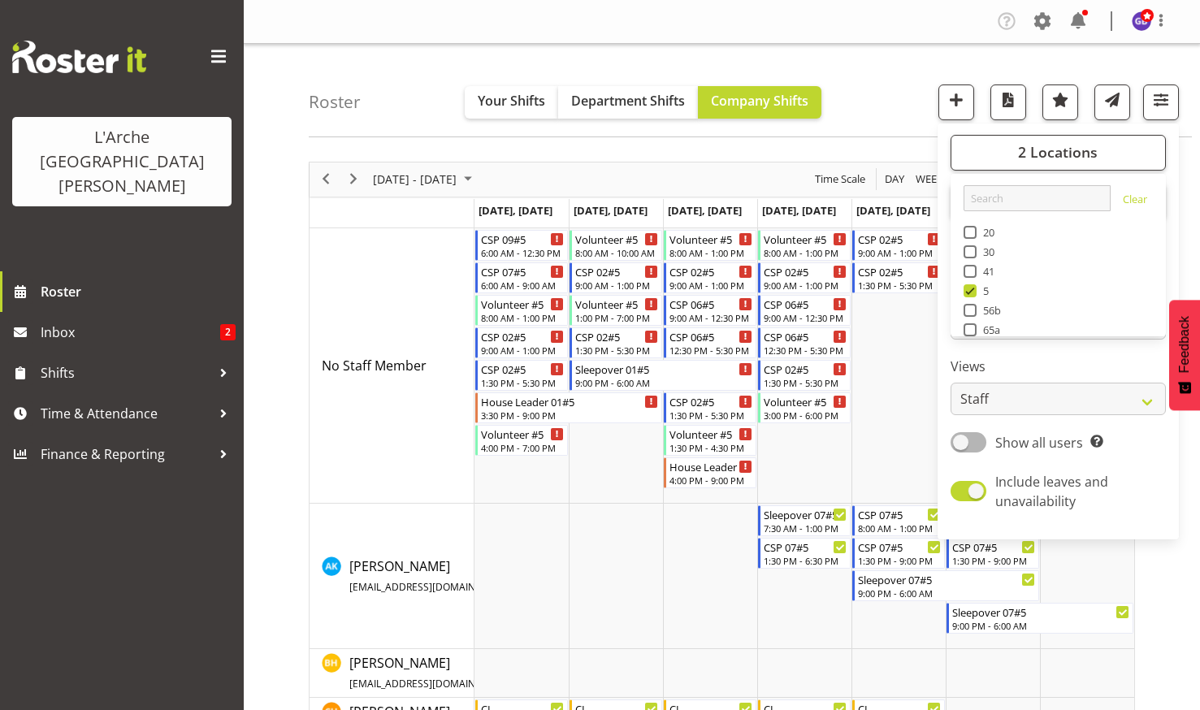
drag, startPoint x: 872, startPoint y: 88, endPoint x: 862, endPoint y: 103, distance: 18.3
click at [872, 89] on div "Roster Your Shifts Department Shifts Company Shifts 2 Locations Clear 20 30 41 …" at bounding box center [750, 90] width 883 height 93
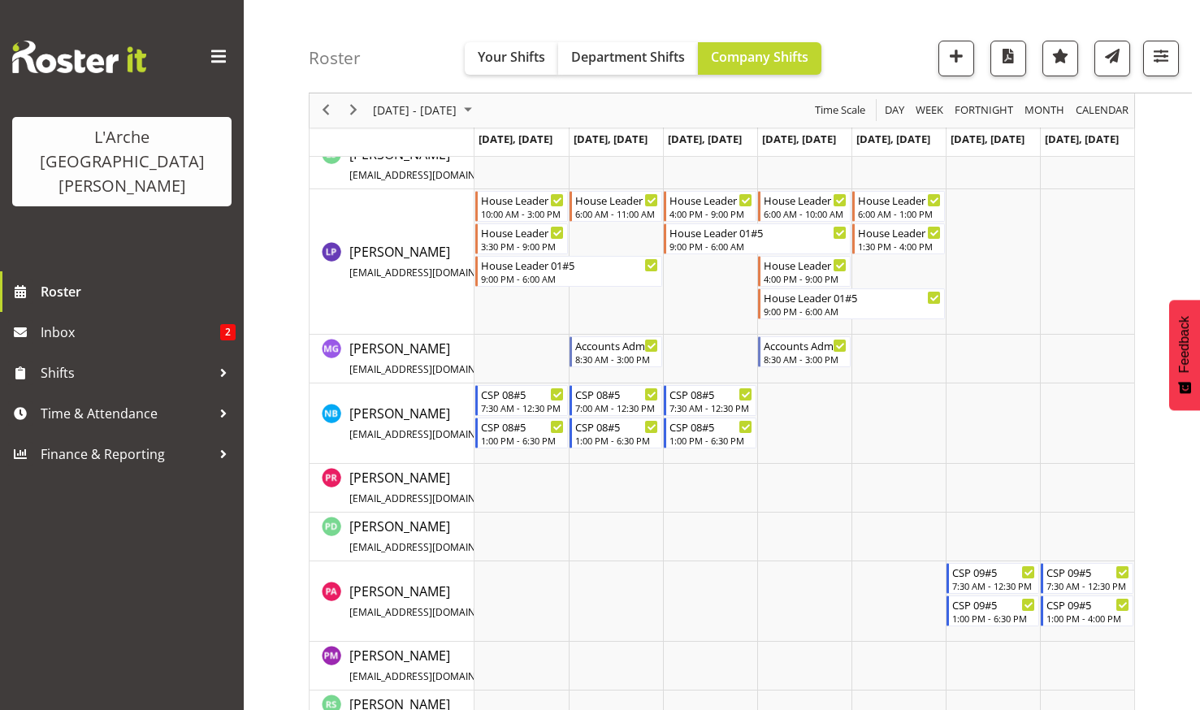
scroll to position [1056, 0]
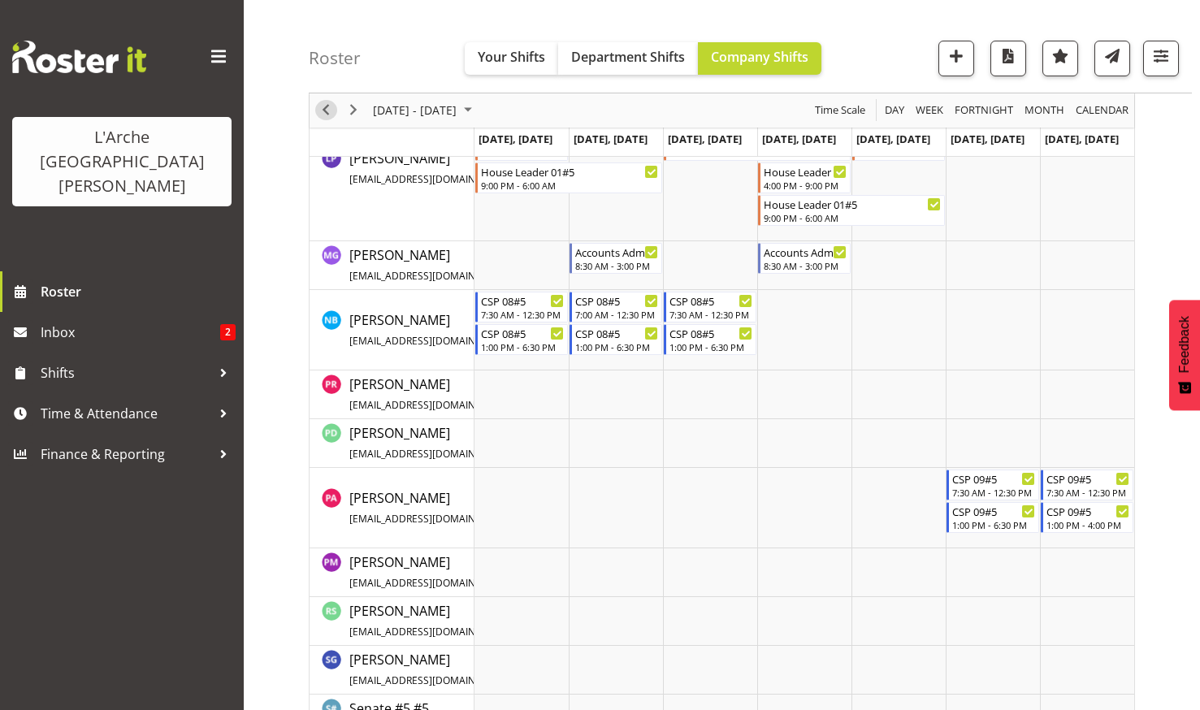
drag, startPoint x: 326, startPoint y: 104, endPoint x: 402, endPoint y: 175, distance: 104.0
click at [328, 105] on span "Previous" at bounding box center [325, 111] width 19 height 20
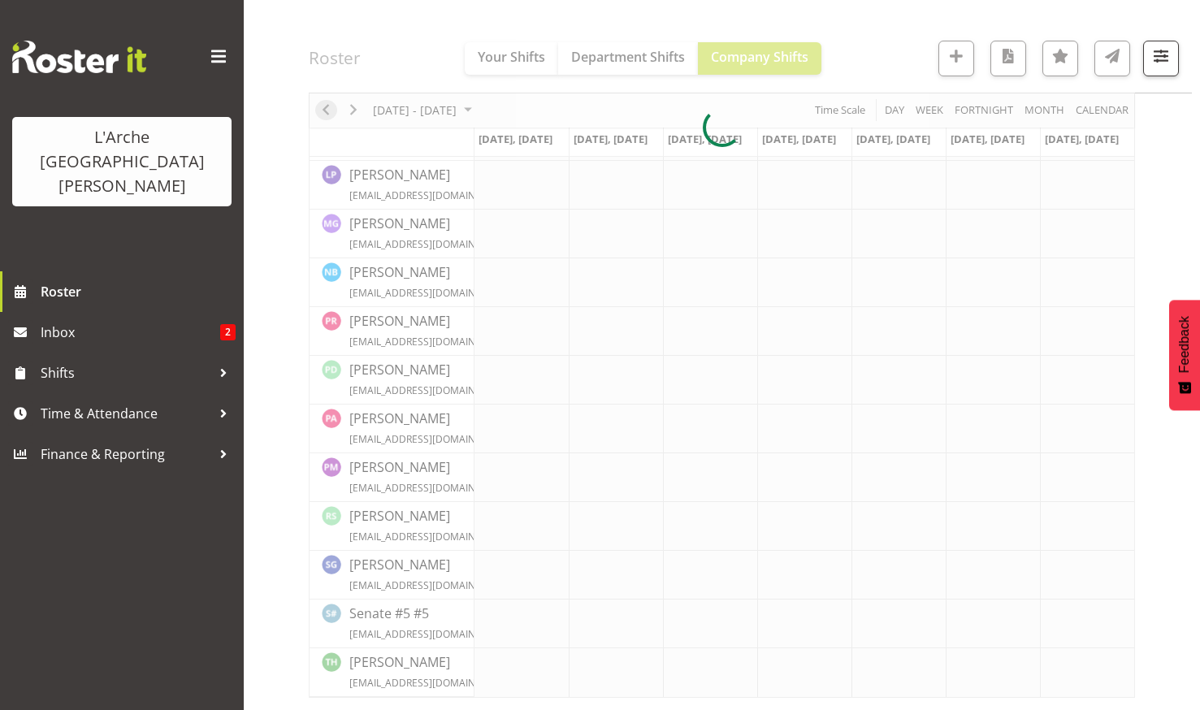
scroll to position [603, 0]
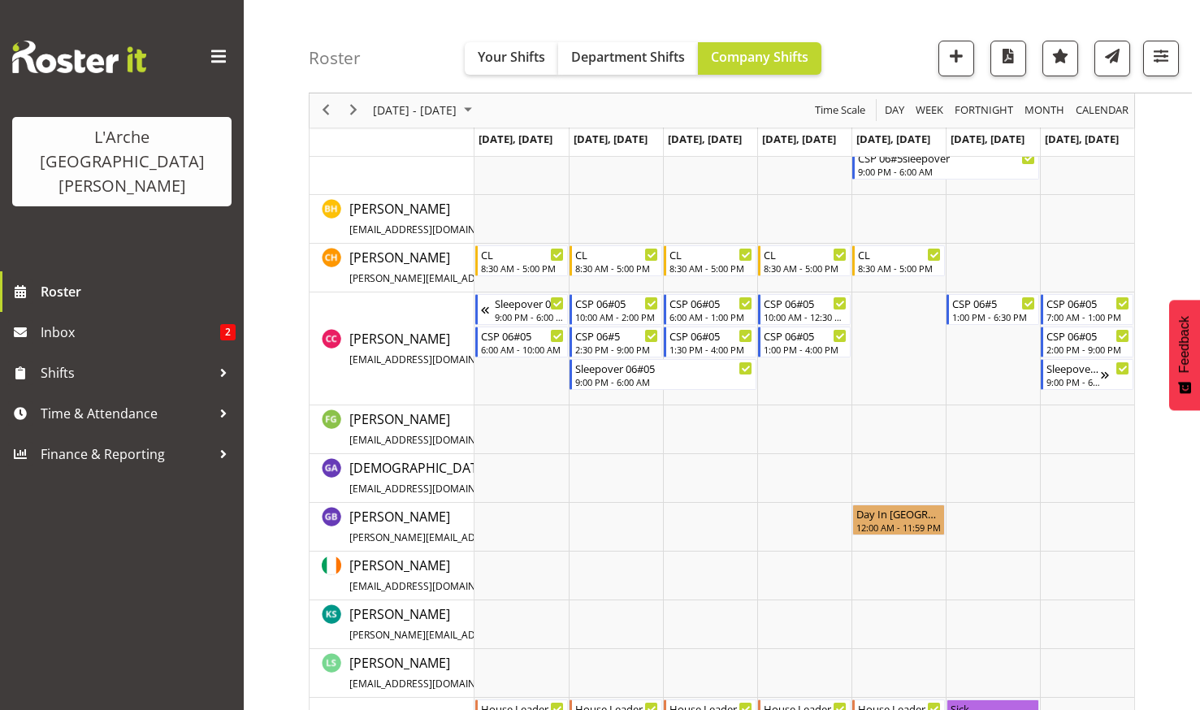
scroll to position [454, 0]
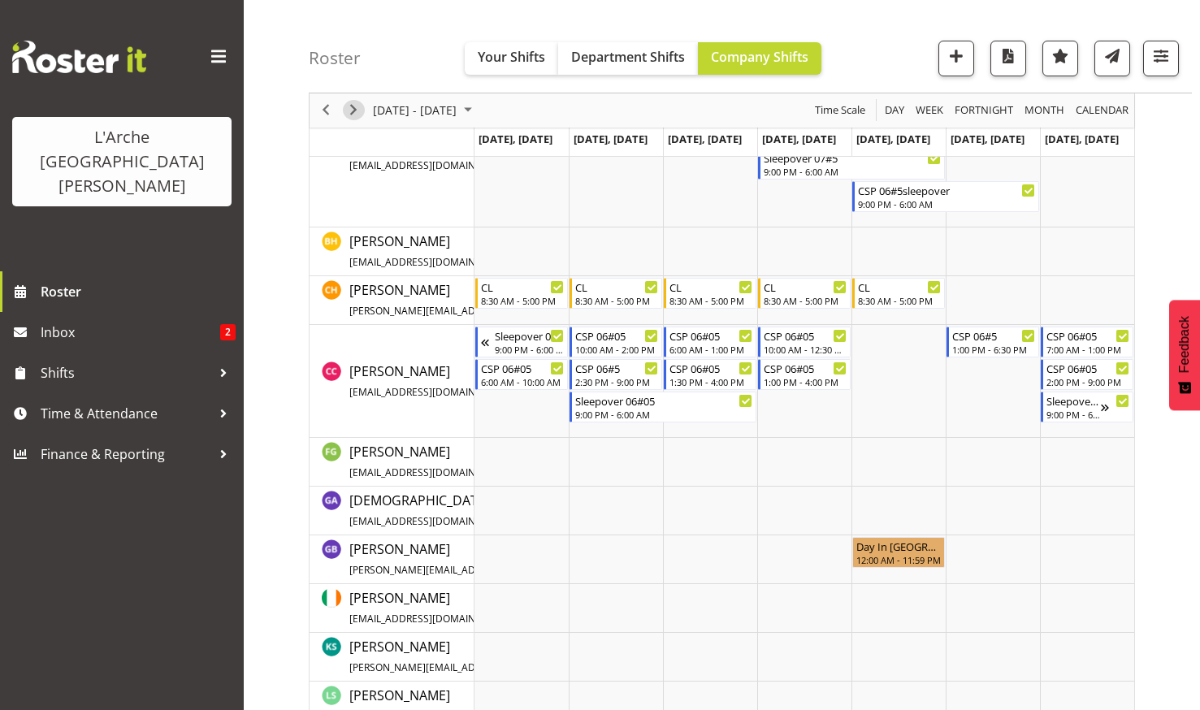
click at [354, 103] on span "Next" at bounding box center [353, 111] width 19 height 20
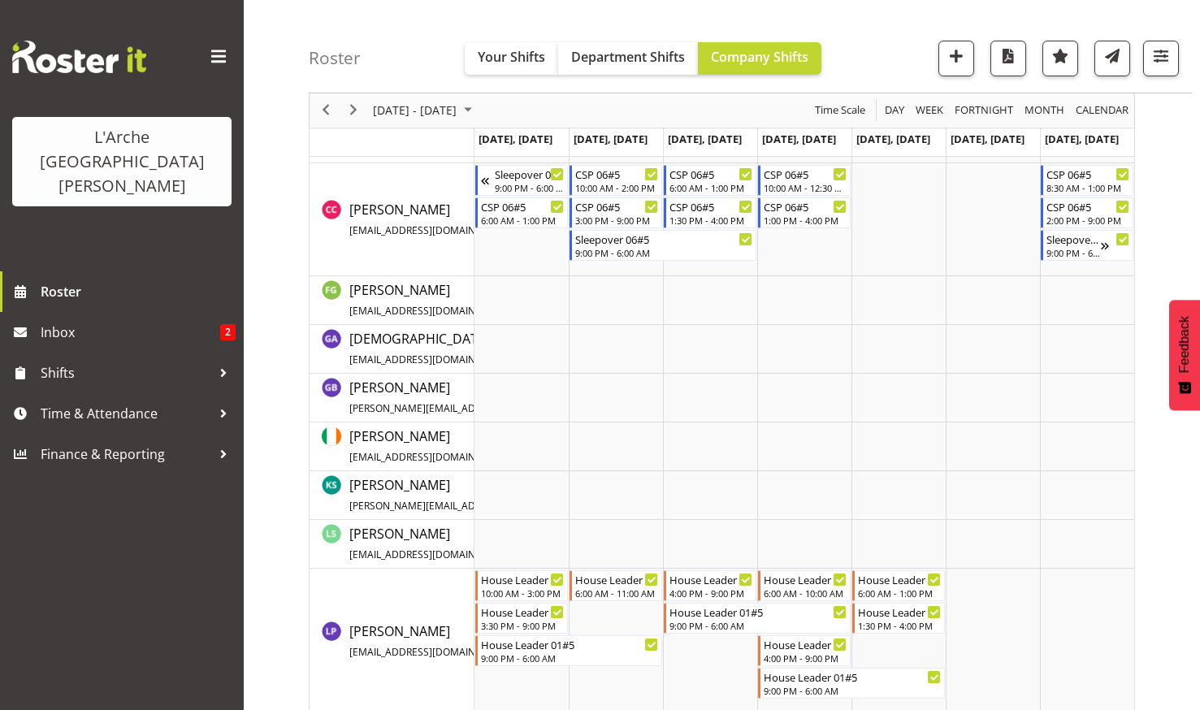
scroll to position [568, 0]
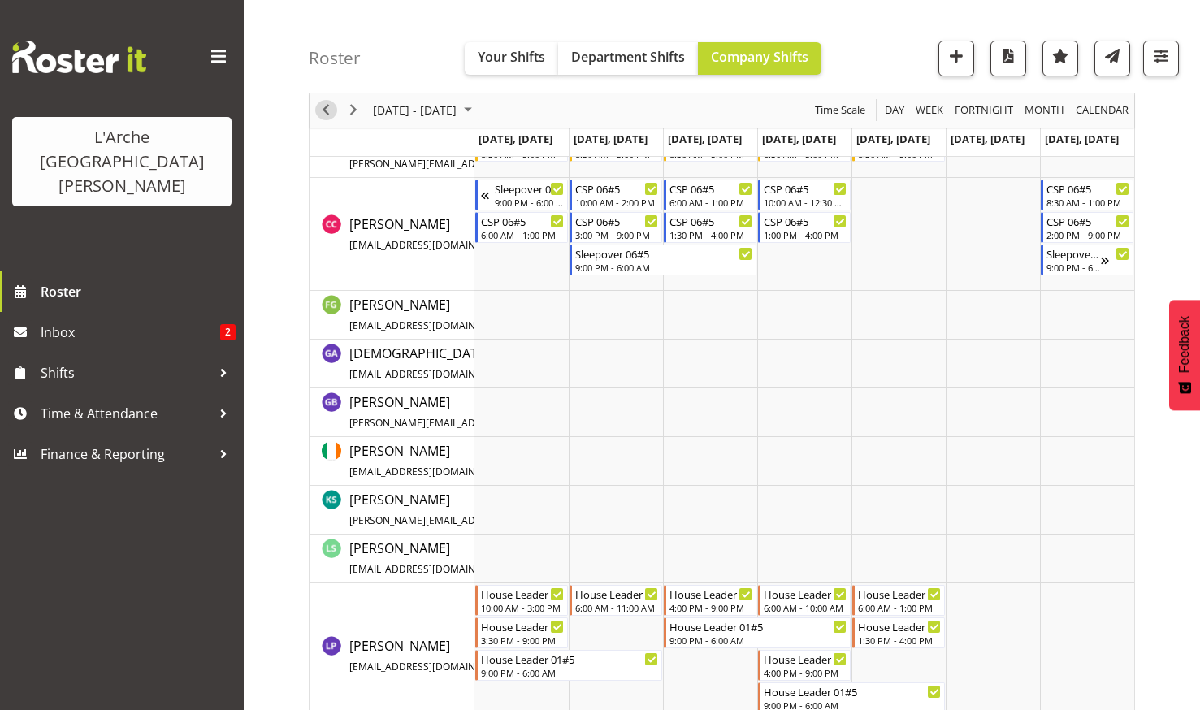
drag, startPoint x: 324, startPoint y: 107, endPoint x: 646, endPoint y: 211, distance: 338.0
click at [324, 107] on span "Previous" at bounding box center [325, 111] width 19 height 20
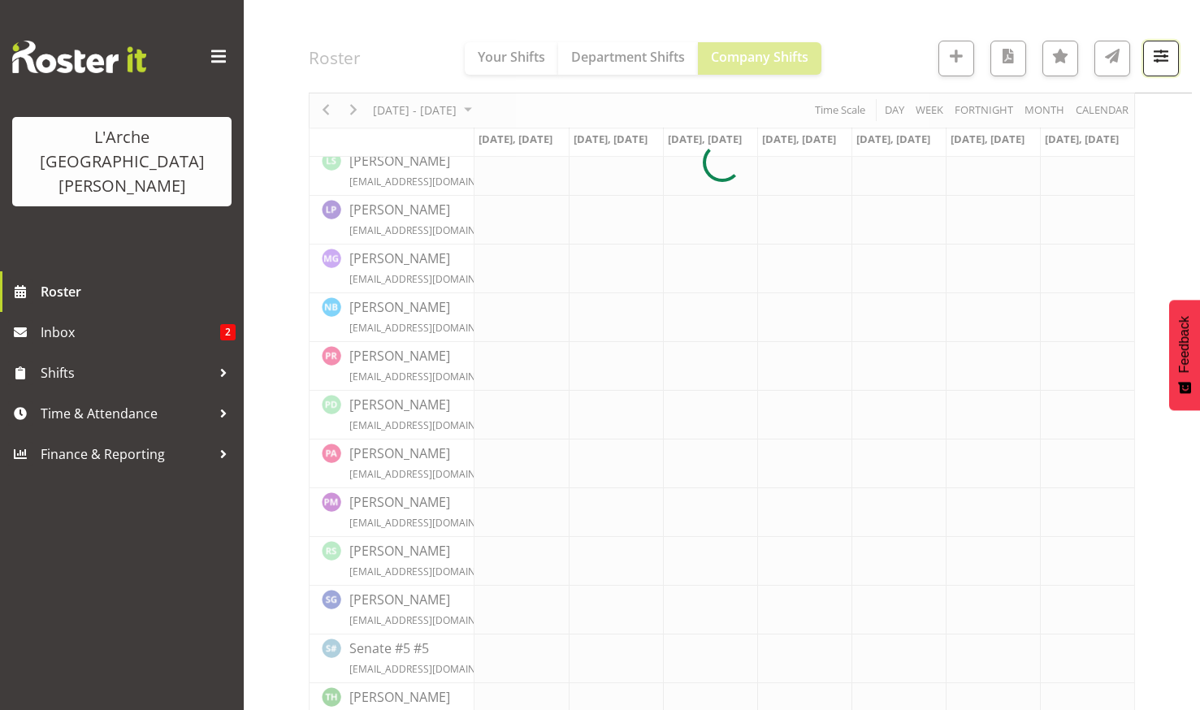
click at [1153, 49] on span "button" at bounding box center [1160, 55] width 21 height 21
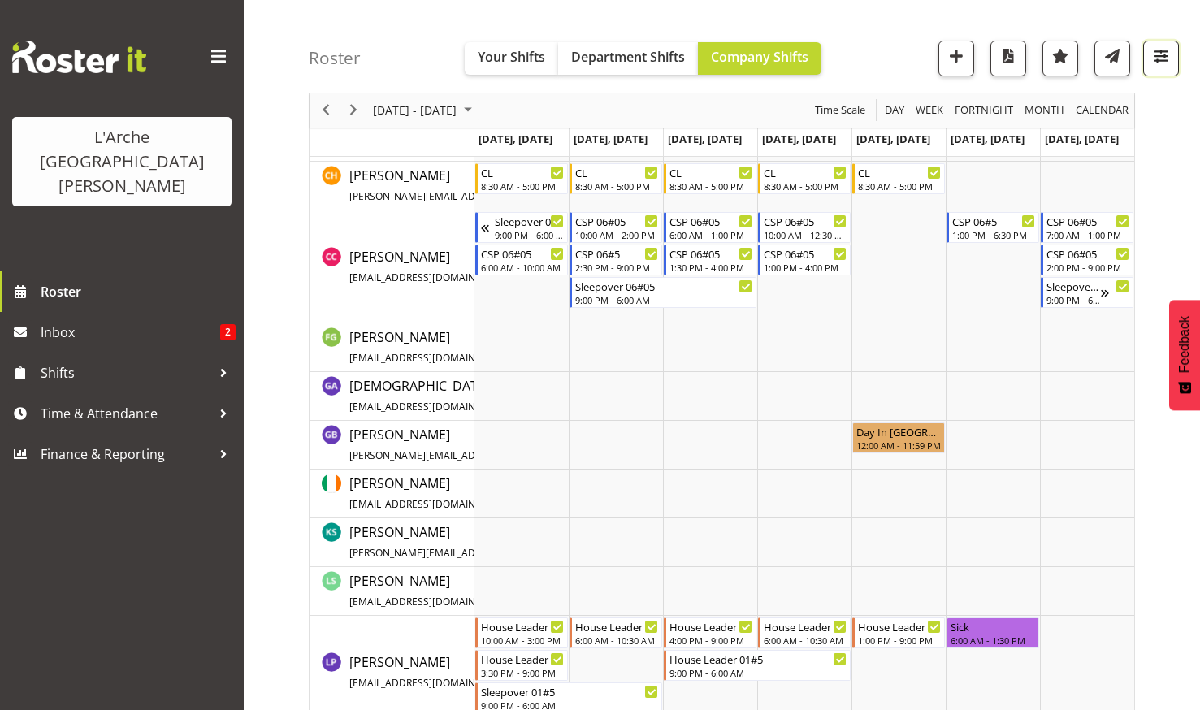
scroll to position [988, 0]
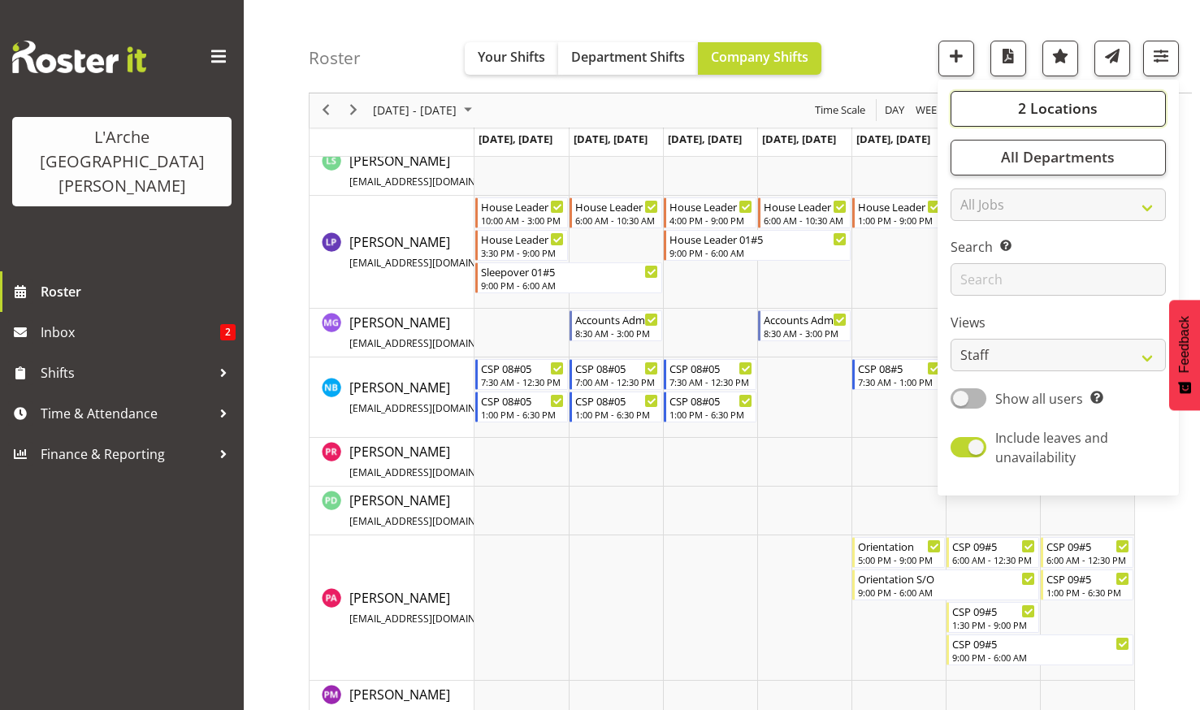
click at [1041, 105] on span "2 Locations" at bounding box center [1058, 108] width 80 height 19
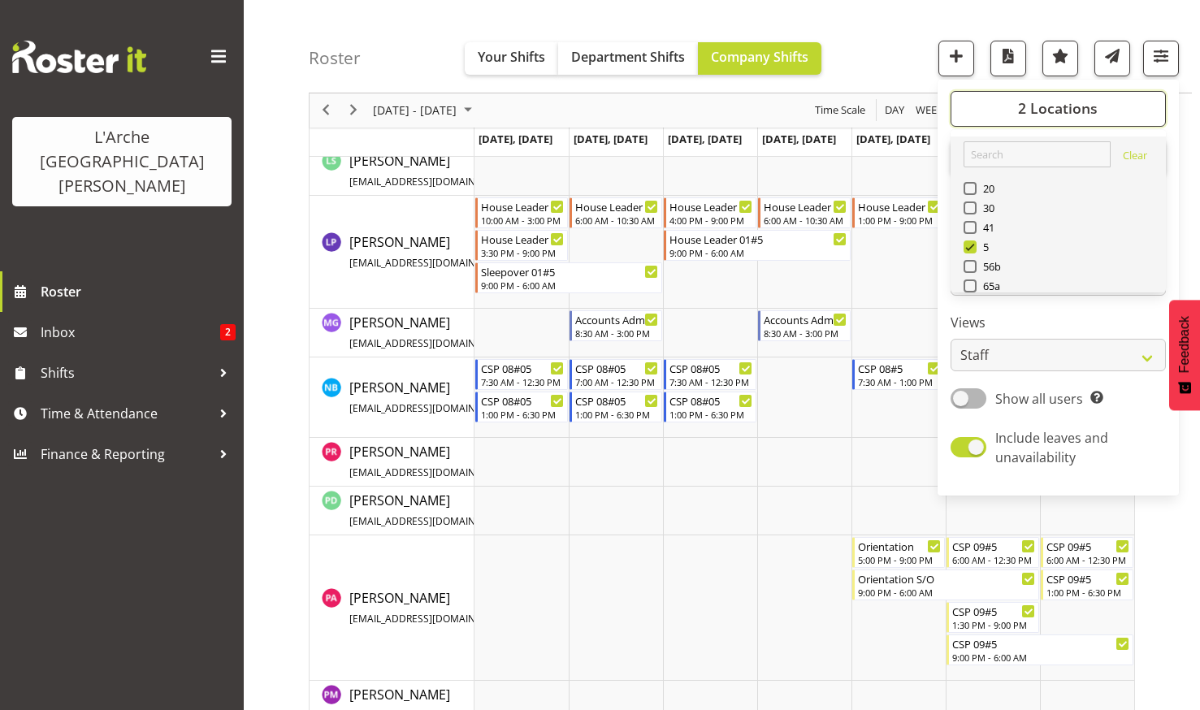
scroll to position [81, 0]
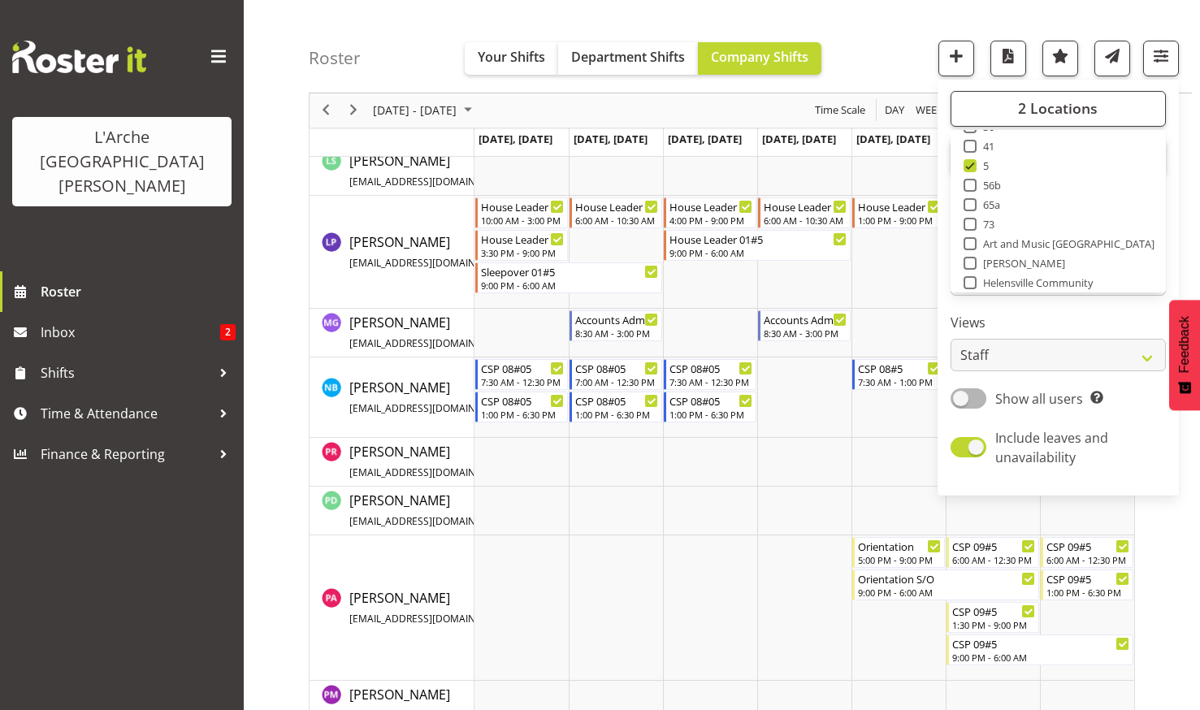
drag, startPoint x: 970, startPoint y: 224, endPoint x: 980, endPoint y: 218, distance: 12.4
click at [970, 224] on span at bounding box center [969, 224] width 13 height 13
click at [970, 224] on input "73" at bounding box center [968, 224] width 11 height 11
checkbox input "true"
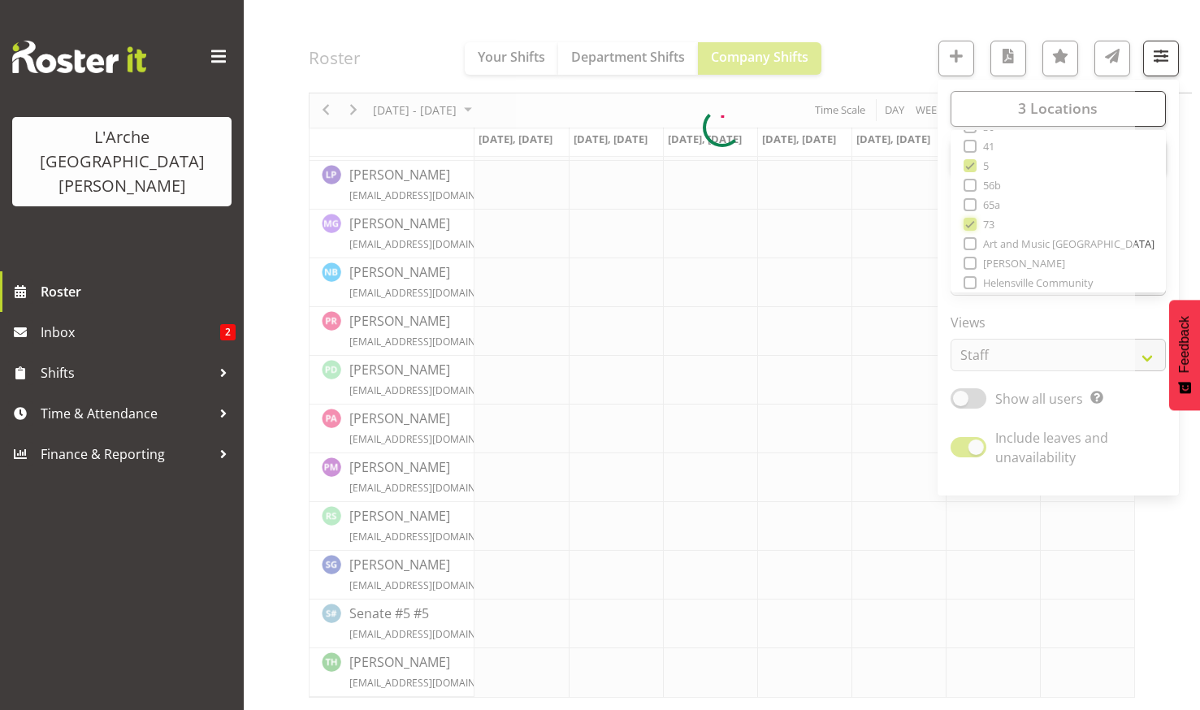
scroll to position [603, 0]
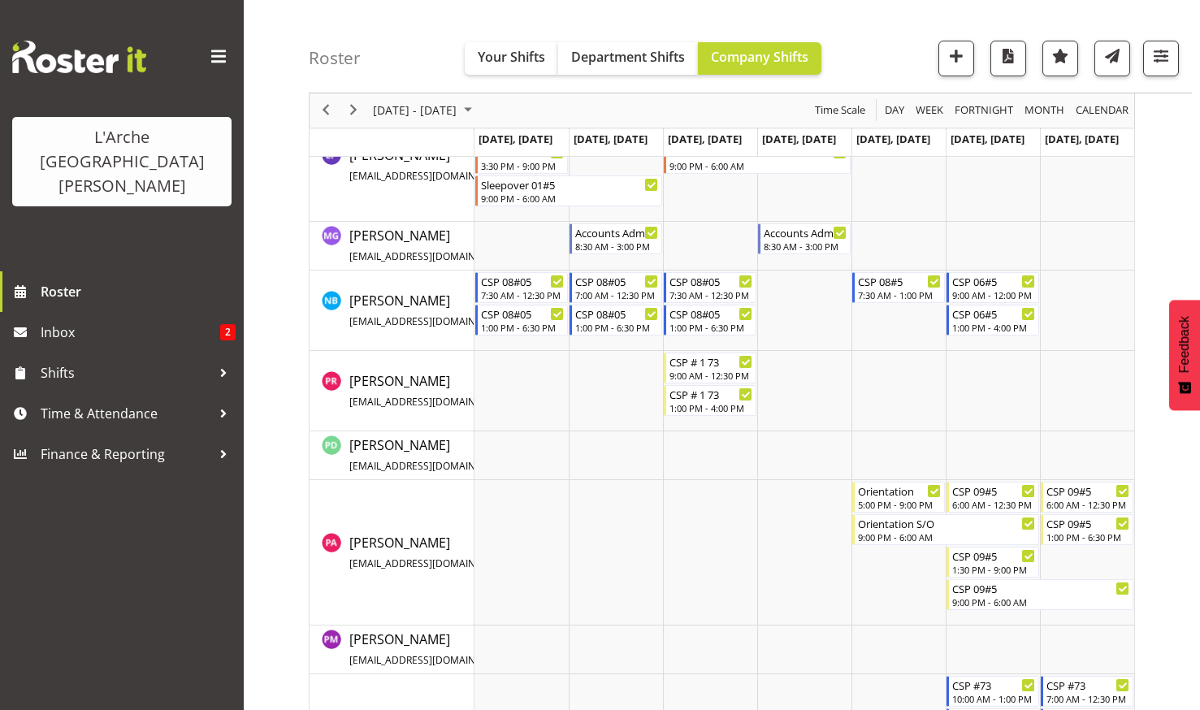
scroll to position [1377, 0]
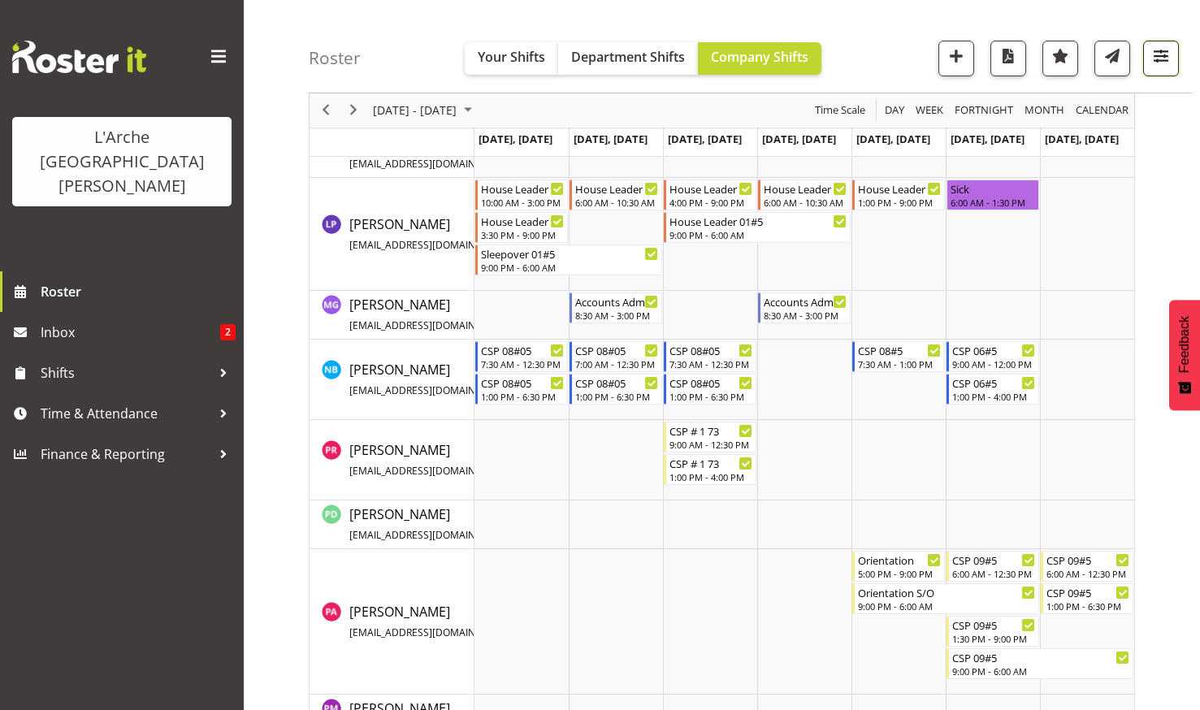
click at [1157, 54] on span "button" at bounding box center [1160, 55] width 21 height 21
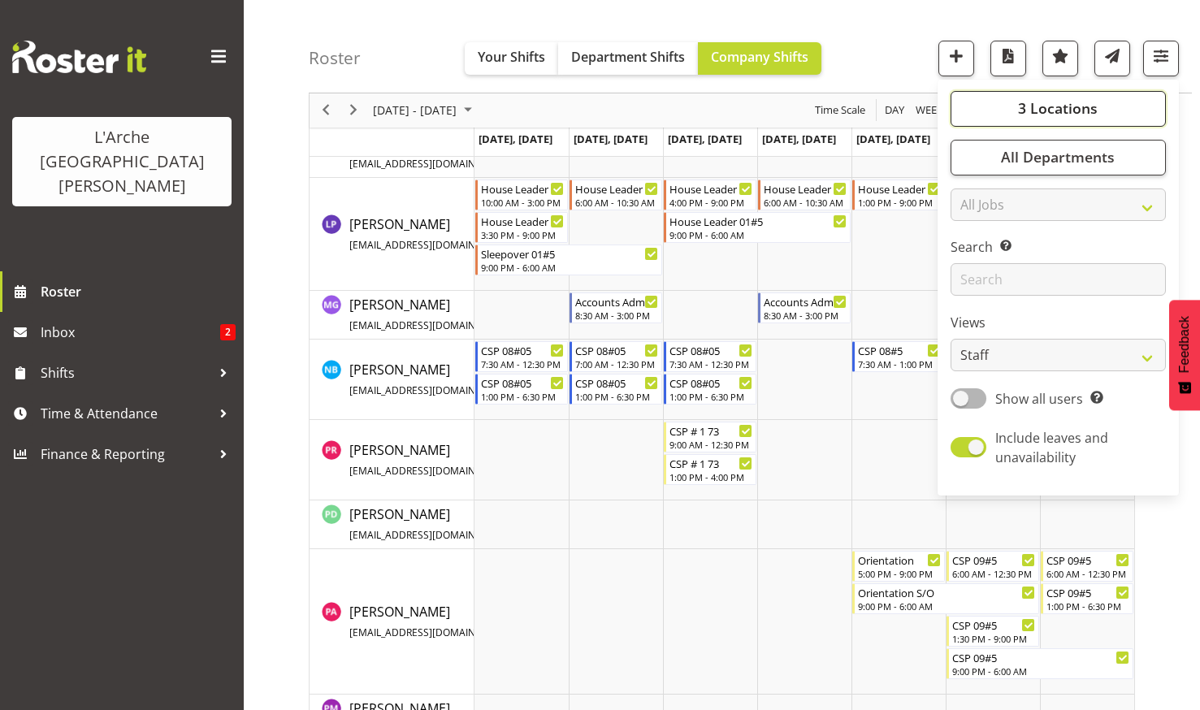
click at [1028, 105] on span "3 Locations" at bounding box center [1058, 108] width 80 height 19
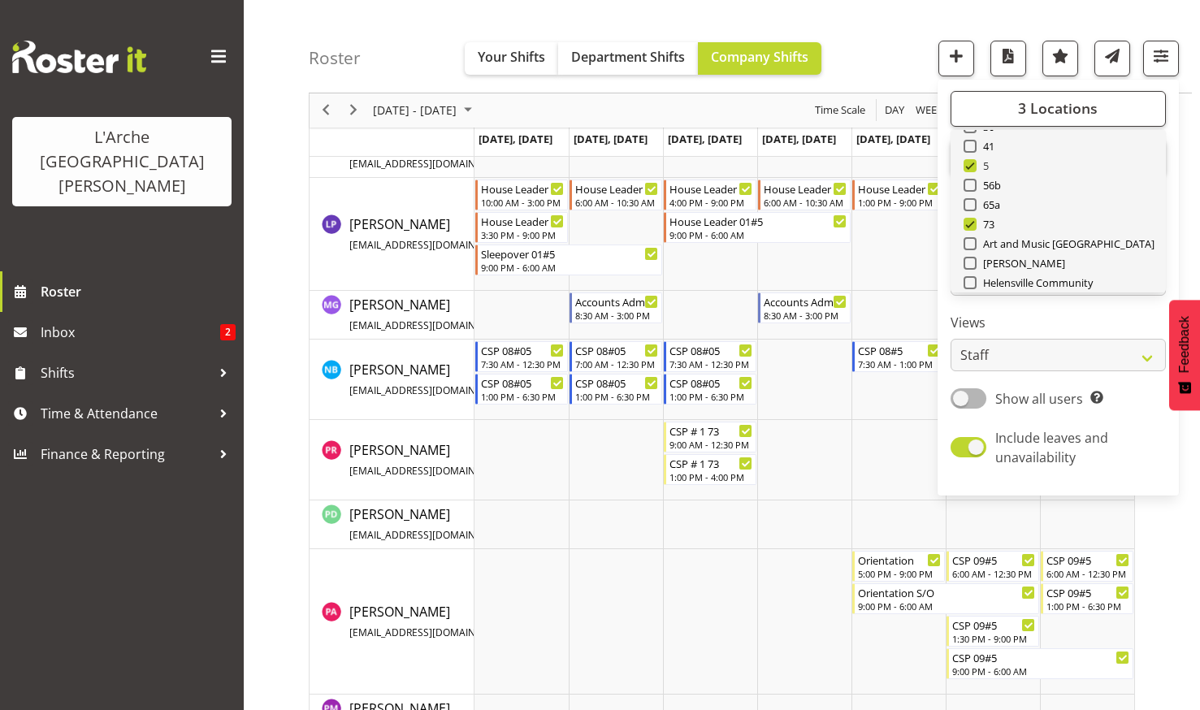
click at [974, 163] on span at bounding box center [969, 165] width 13 height 13
click at [974, 163] on input "5" at bounding box center [968, 166] width 11 height 11
checkbox input "false"
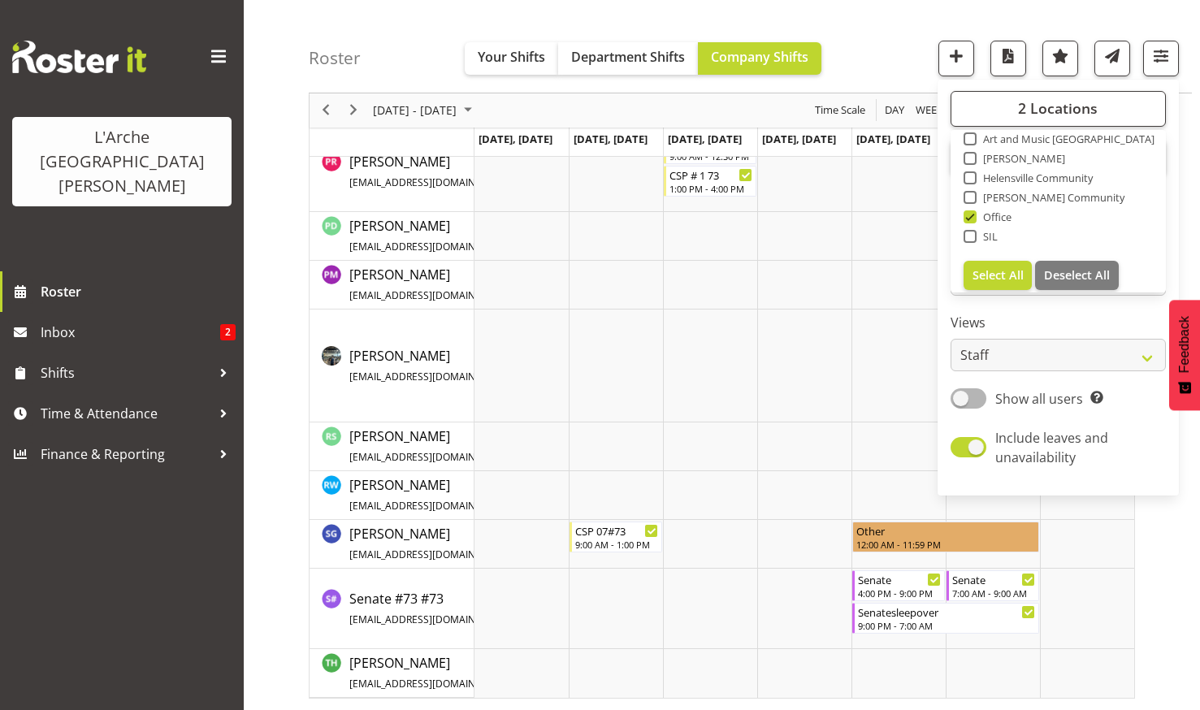
scroll to position [195, 0]
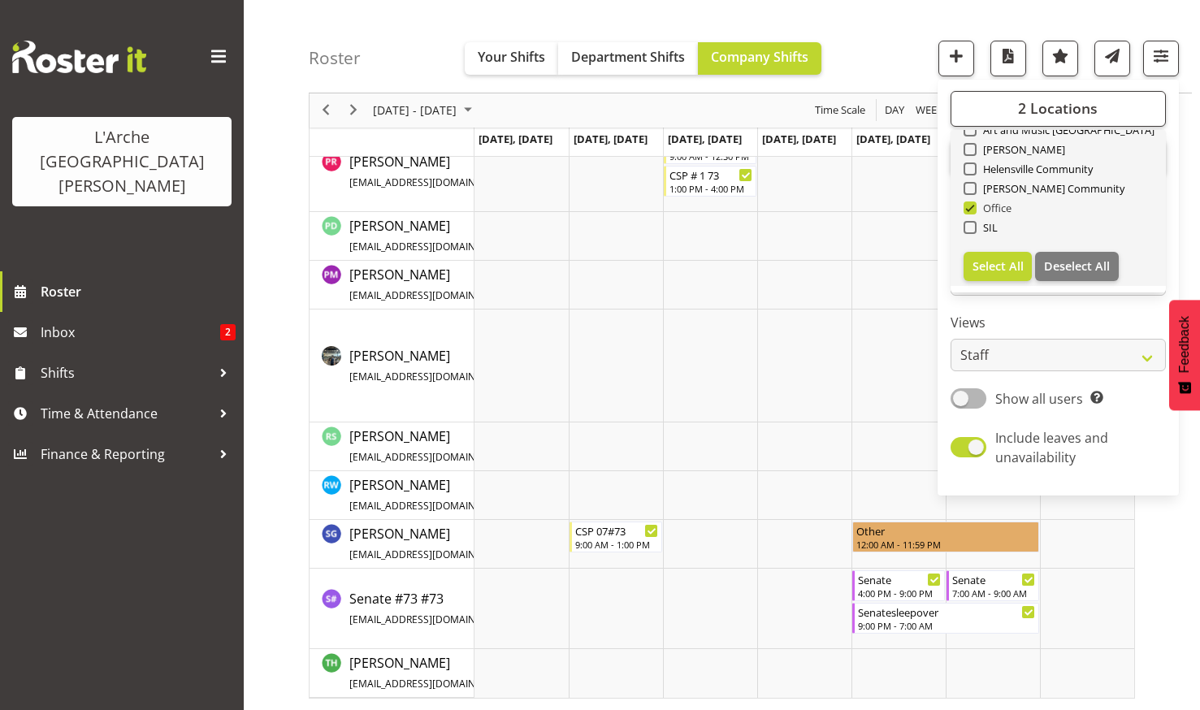
click at [971, 205] on span at bounding box center [969, 207] width 13 height 13
click at [971, 205] on input "Office" at bounding box center [968, 208] width 11 height 11
checkbox input "false"
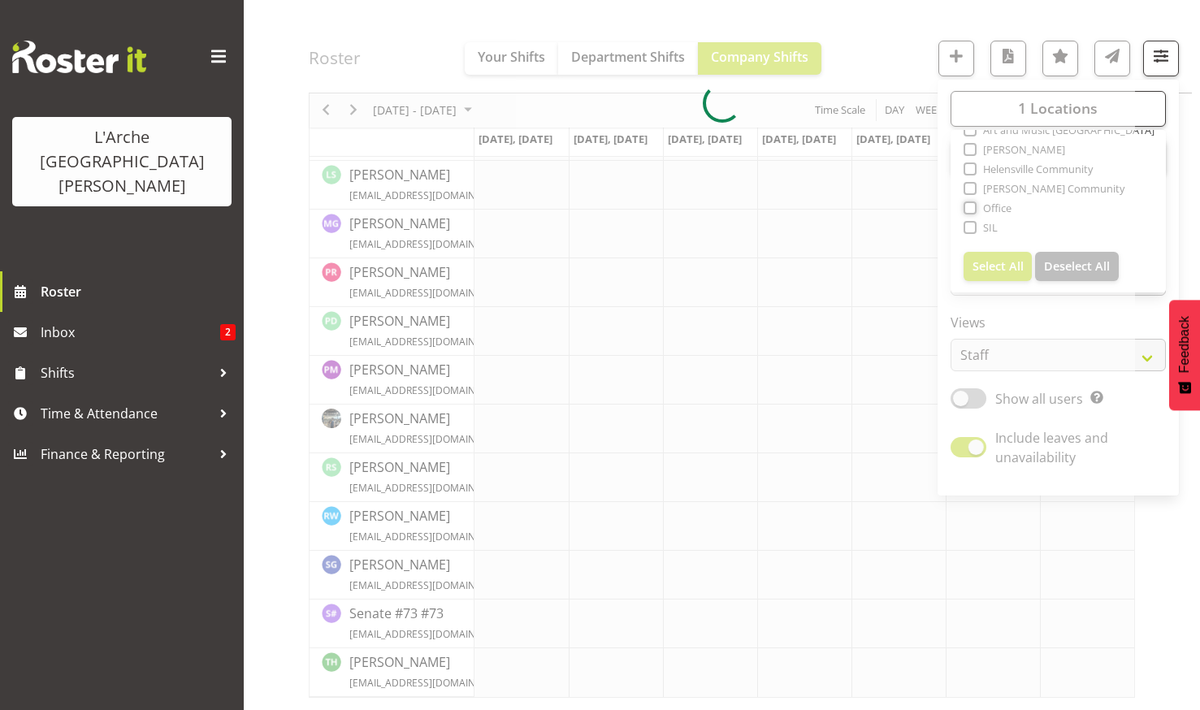
scroll to position [651, 0]
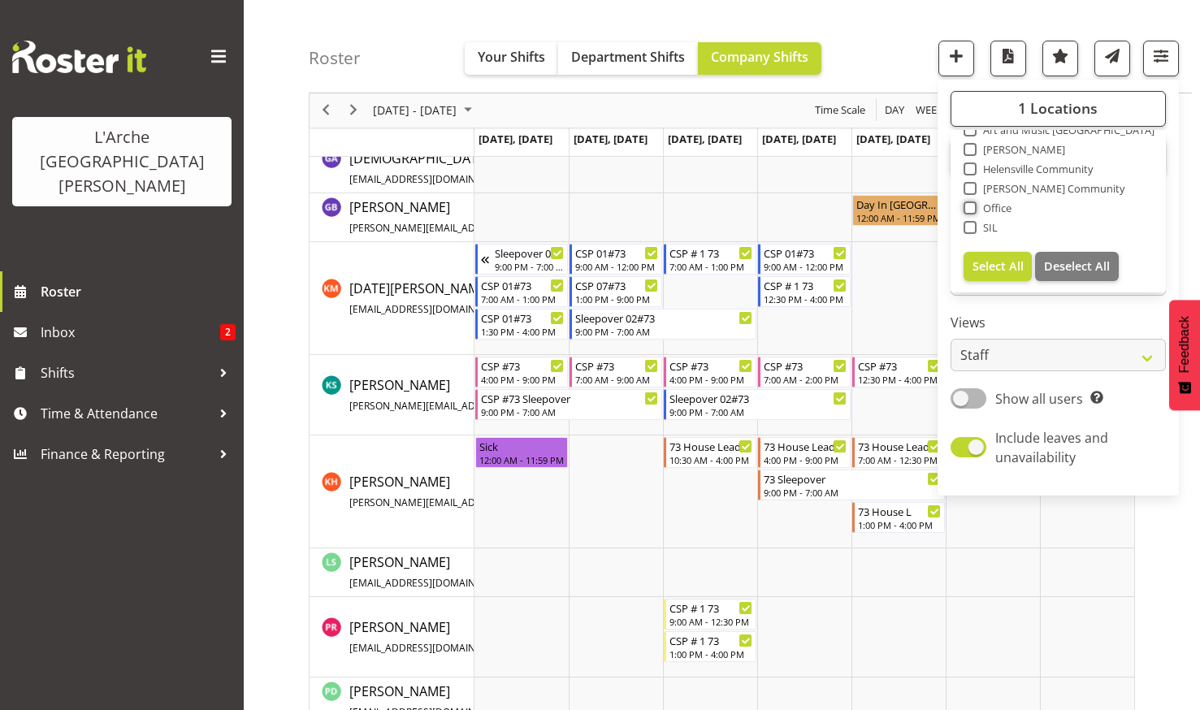
scroll to position [922, 0]
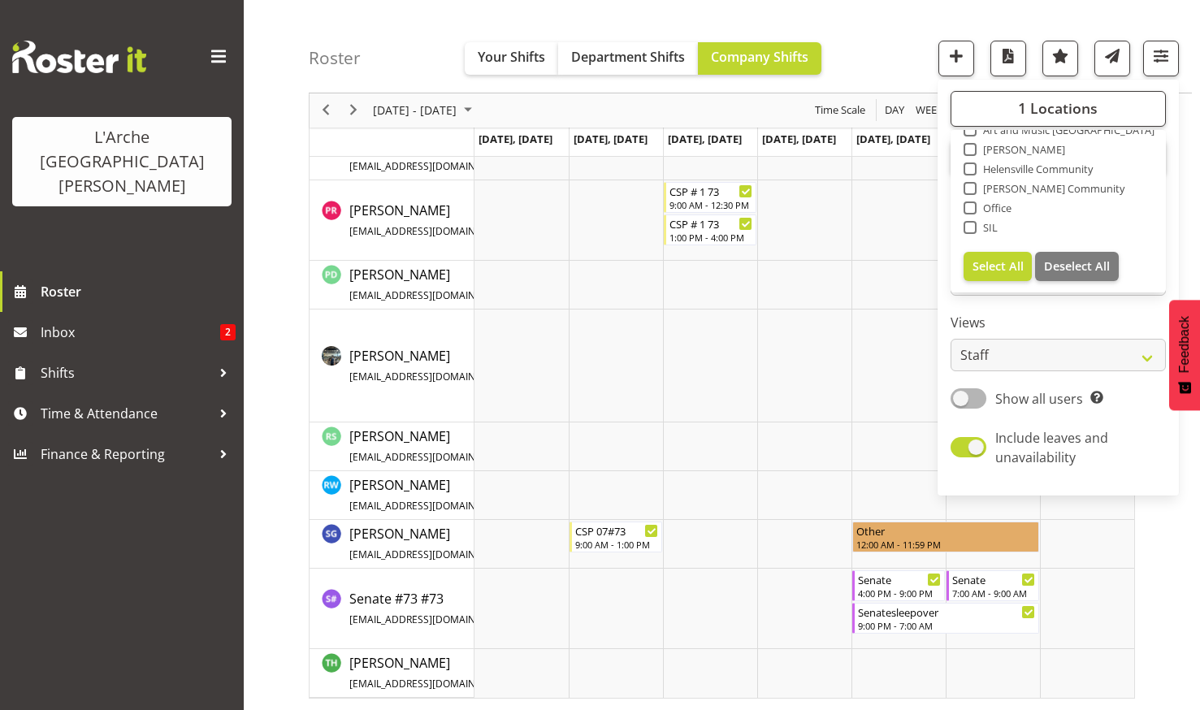
click at [878, 45] on div "Roster Your Shifts Department Shifts Company Shifts 1 Locations Clear 20 30 41 …" at bounding box center [750, 46] width 883 height 93
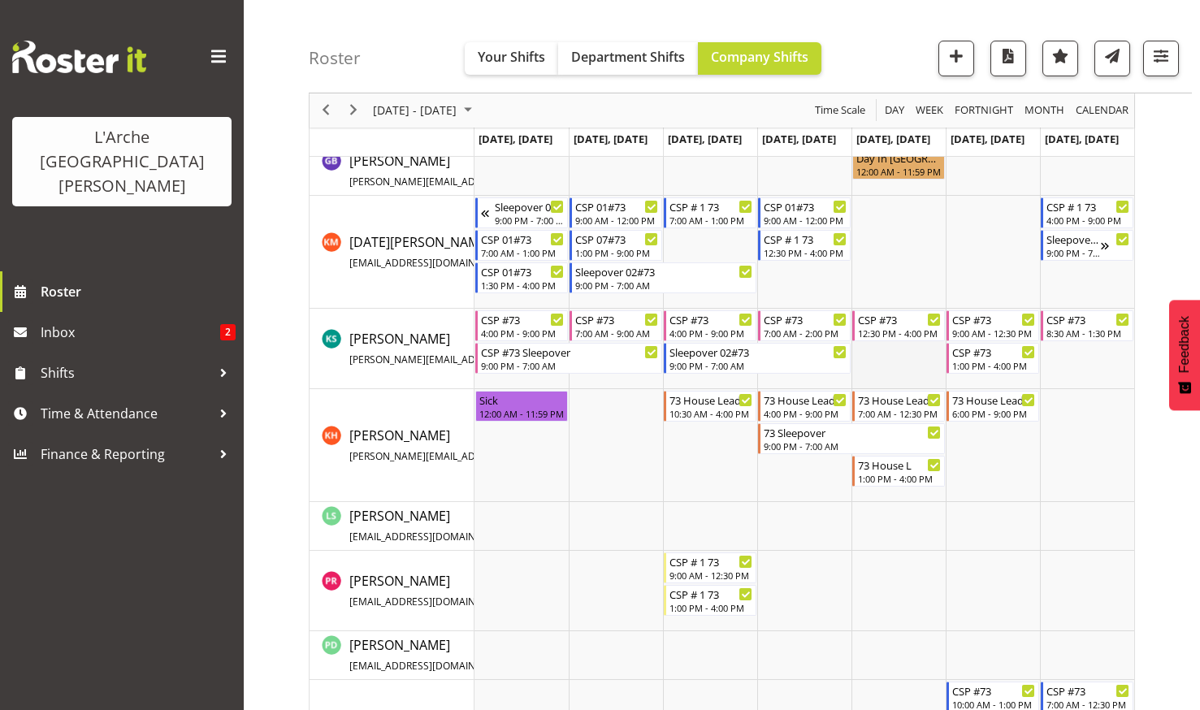
scroll to position [678, 0]
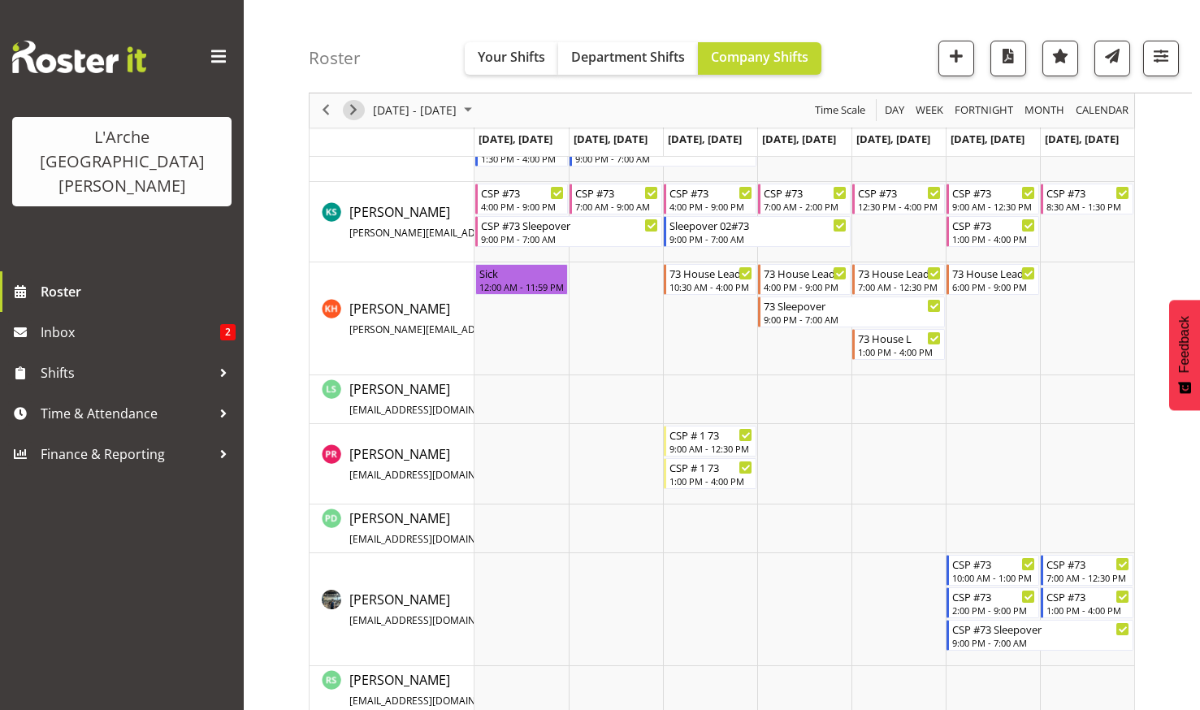
click at [352, 107] on span "Next" at bounding box center [353, 111] width 19 height 20
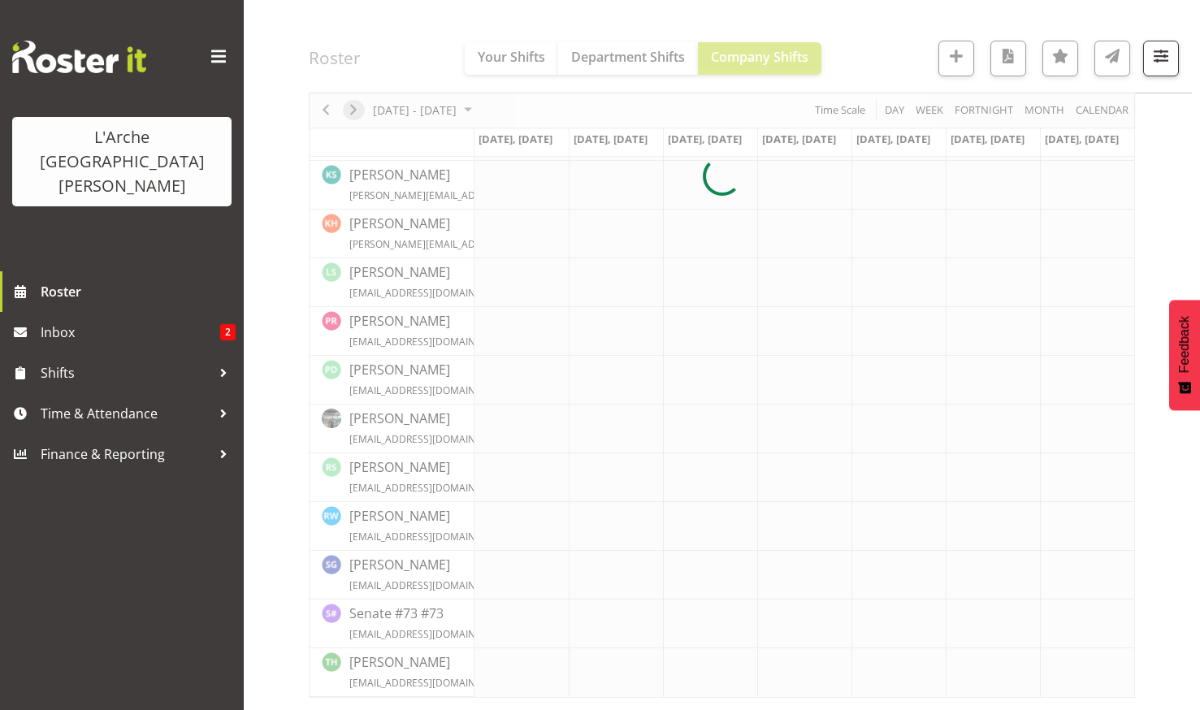
scroll to position [505, 0]
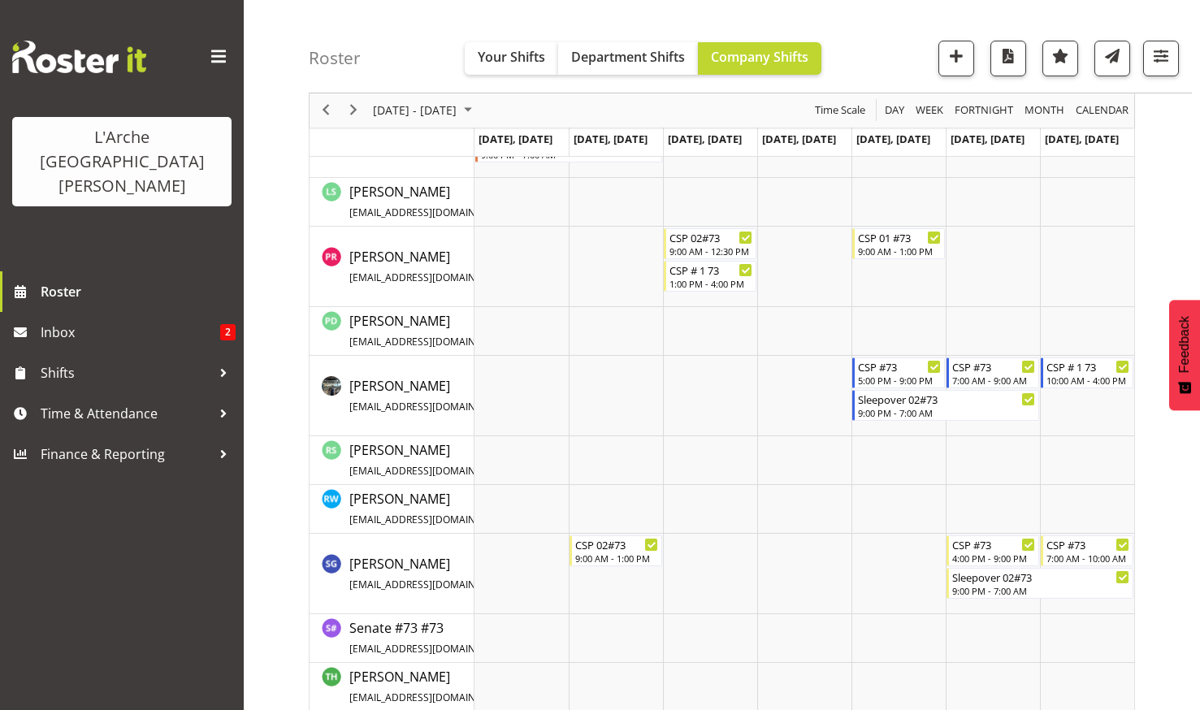
scroll to position [857, 0]
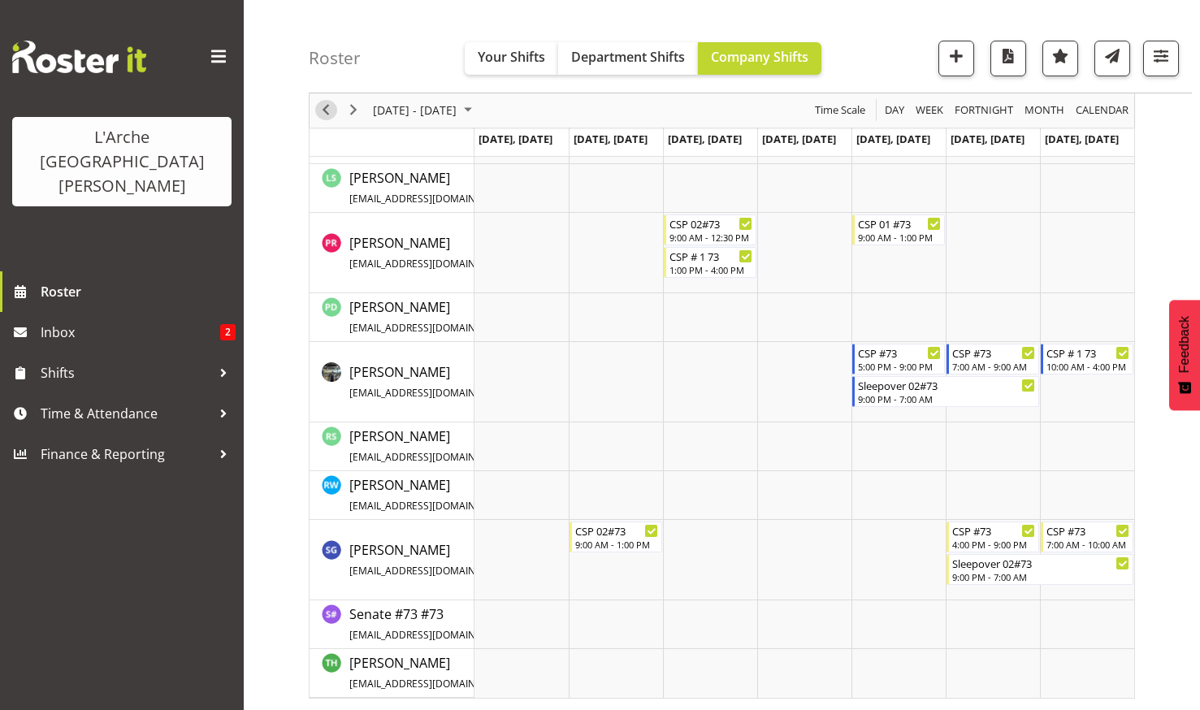
click at [326, 104] on span "Previous" at bounding box center [325, 111] width 19 height 20
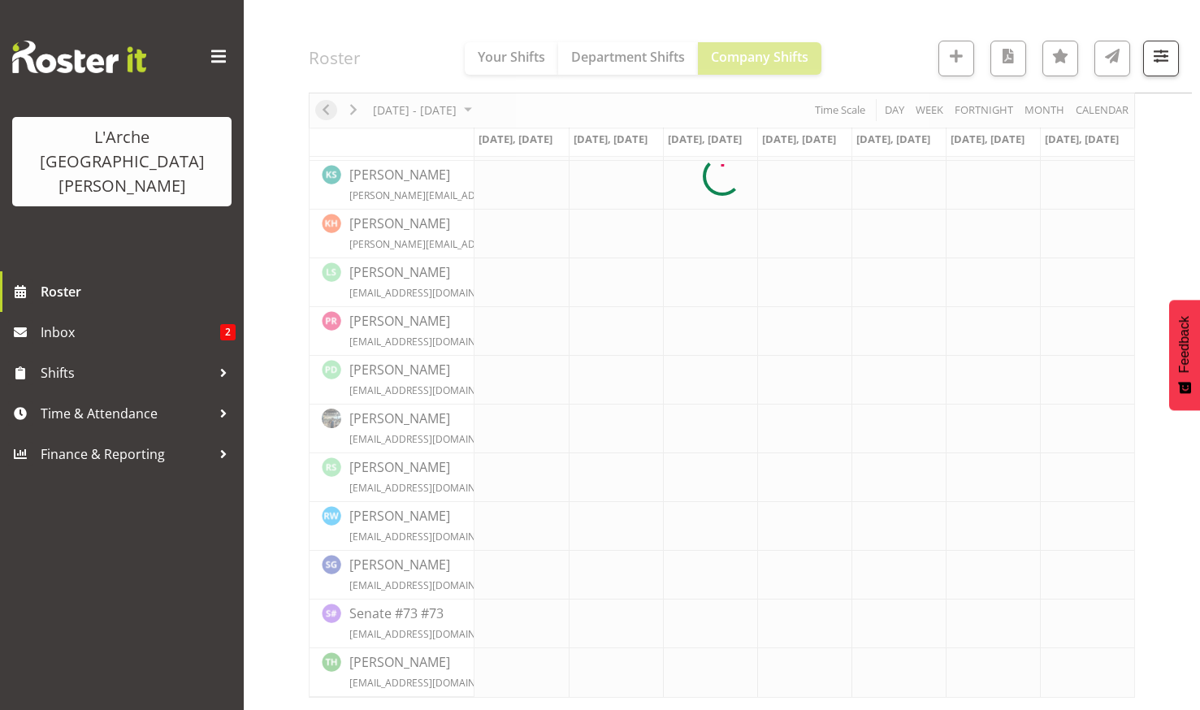
scroll to position [505, 0]
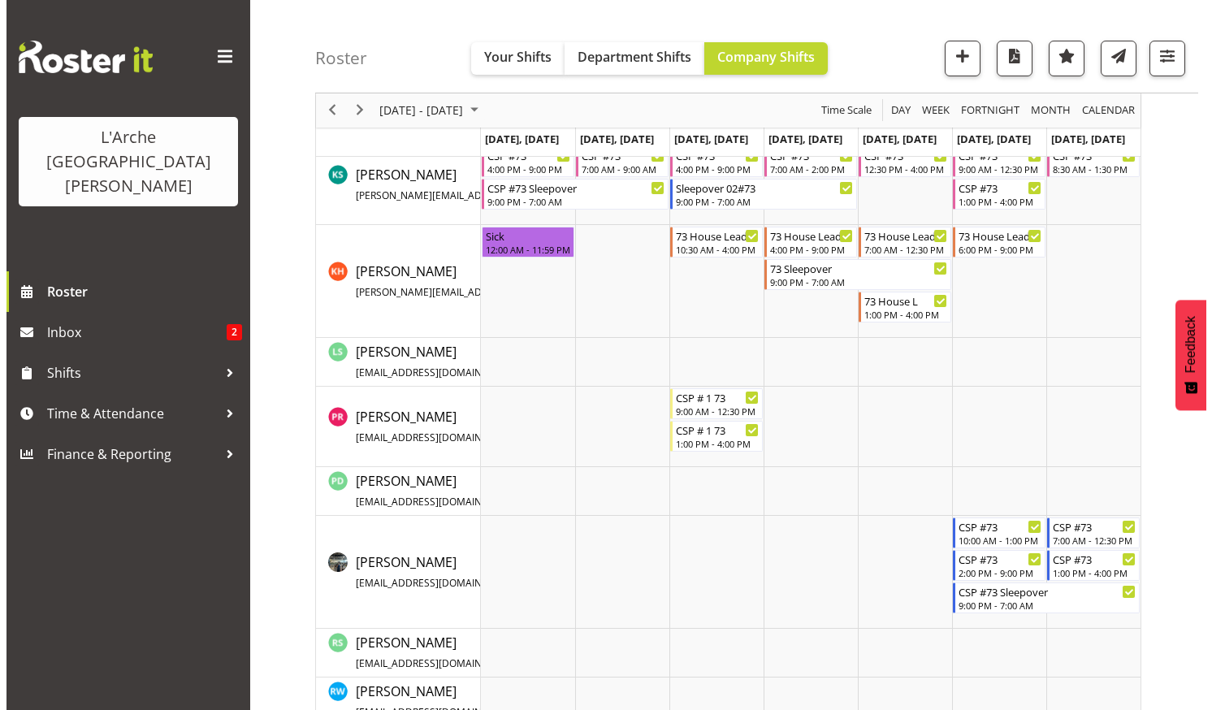
scroll to position [634, 0]
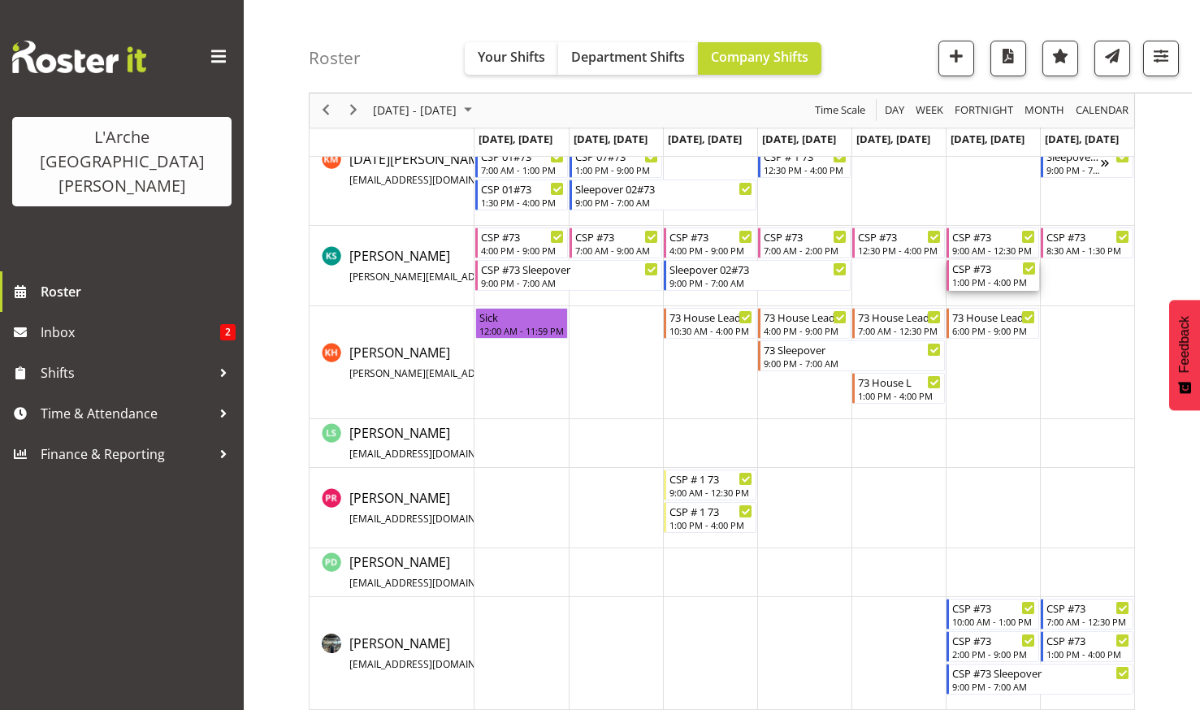
click at [975, 279] on div "1:00 PM - 4:00 PM" at bounding box center [994, 281] width 84 height 13
click at [0, 0] on div at bounding box center [0, 0] width 0 height 0
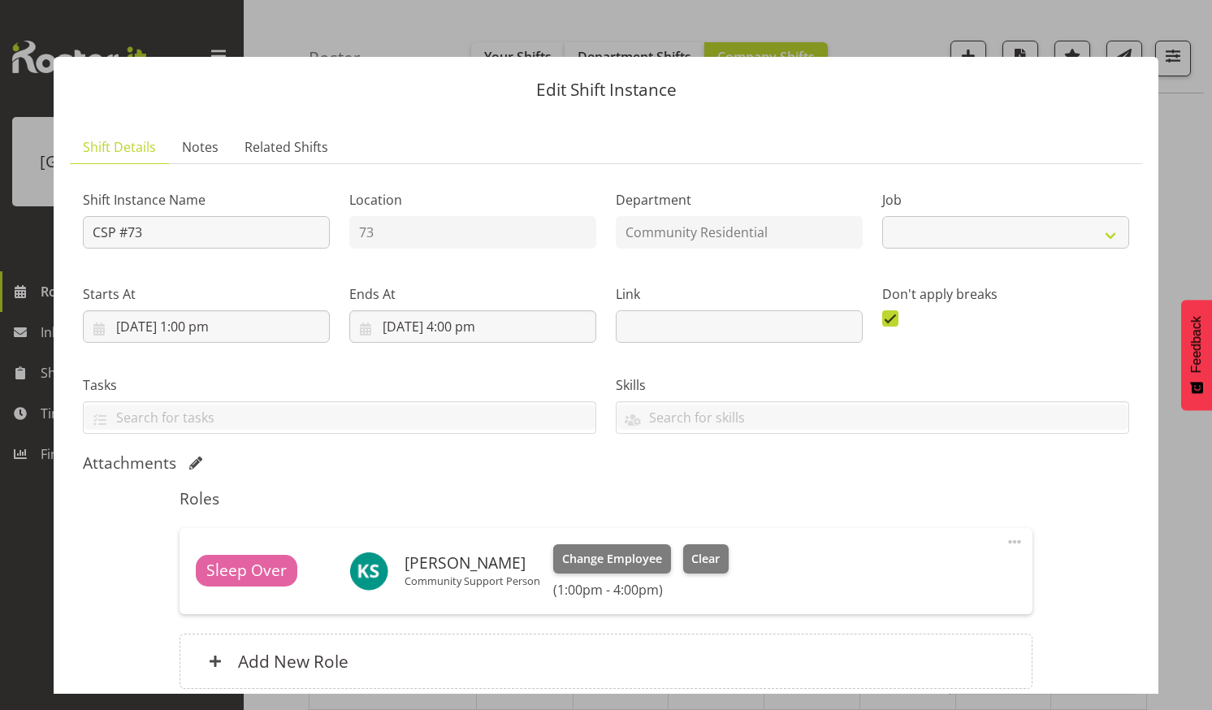
select select "2"
click at [461, 318] on input "[DATE] 4:00 pm" at bounding box center [472, 326] width 247 height 32
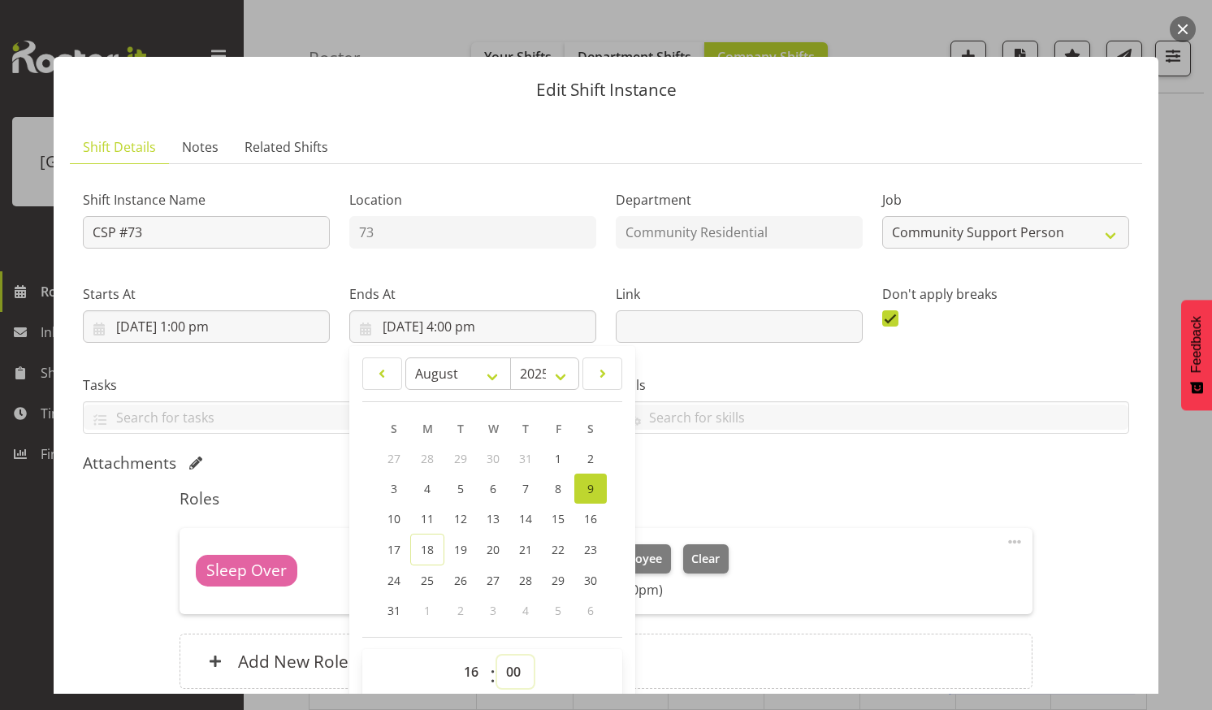
click at [506, 661] on select "00 01 02 03 04 05 06 07 08 09 10 11 12 13 14 15 16 17 18 19 20 21 22 23 24 25 2…" at bounding box center [515, 671] width 37 height 32
select select "15"
click at [497, 655] on select "00 01 02 03 04 05 06 07 08 09 10 11 12 13 14 15 16 17 18 19 20 21 22 23 24 25 2…" at bounding box center [515, 671] width 37 height 32
type input "[DATE] 4:15 pm"
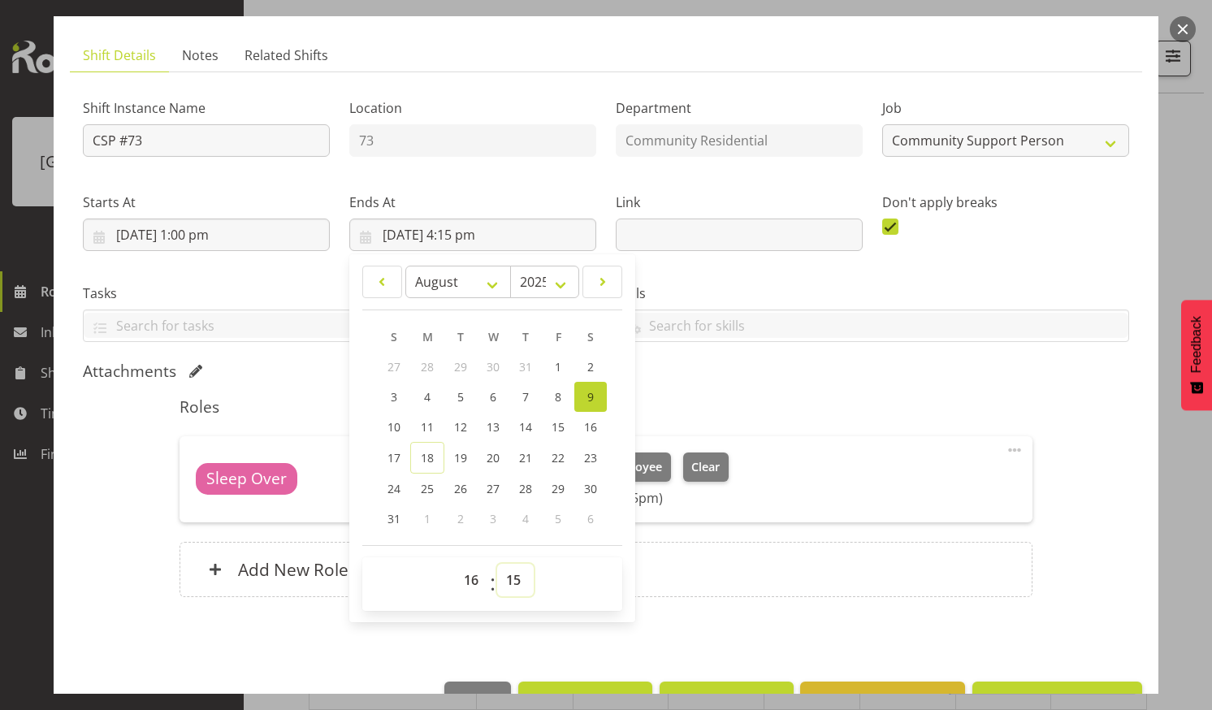
scroll to position [139, 0]
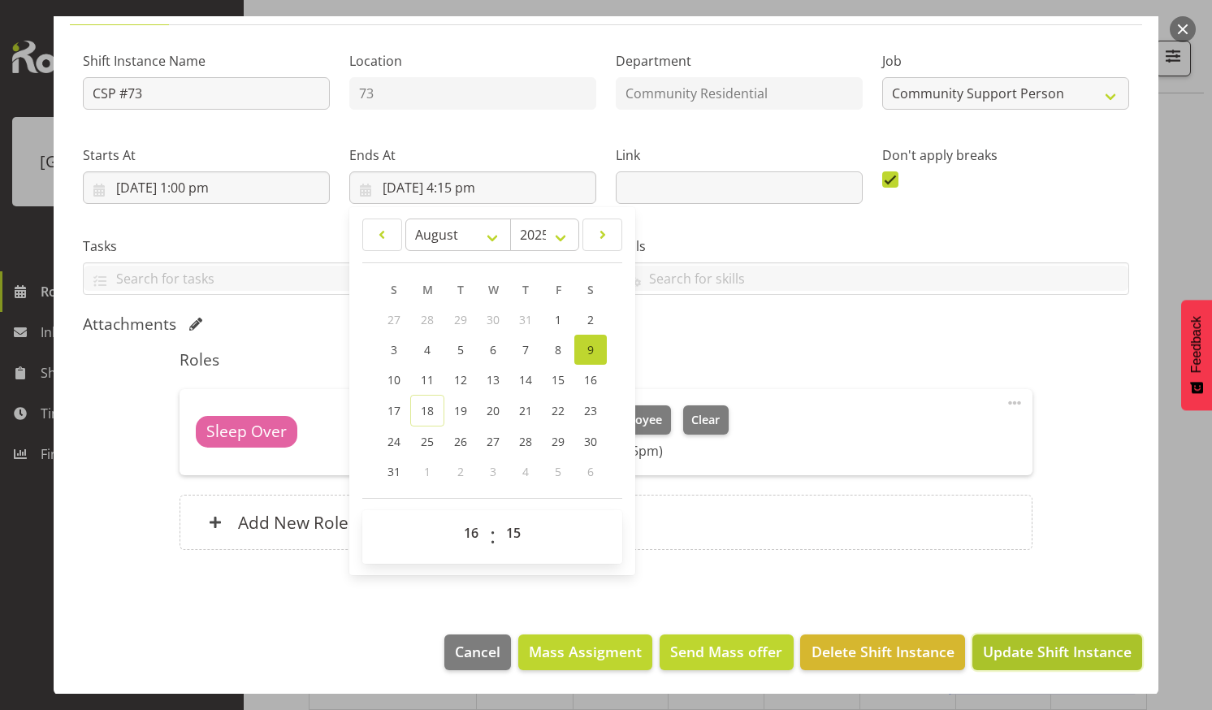
click at [1036, 642] on span "Update Shift Instance" at bounding box center [1057, 651] width 149 height 21
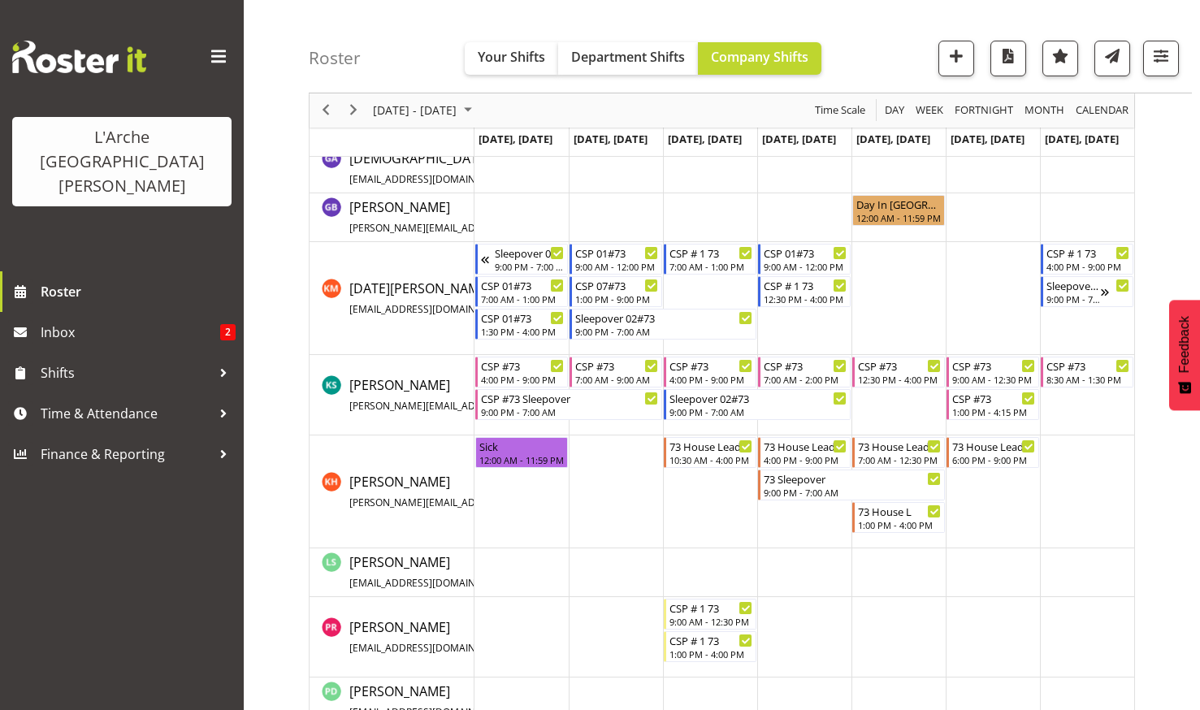
scroll to position [634, 0]
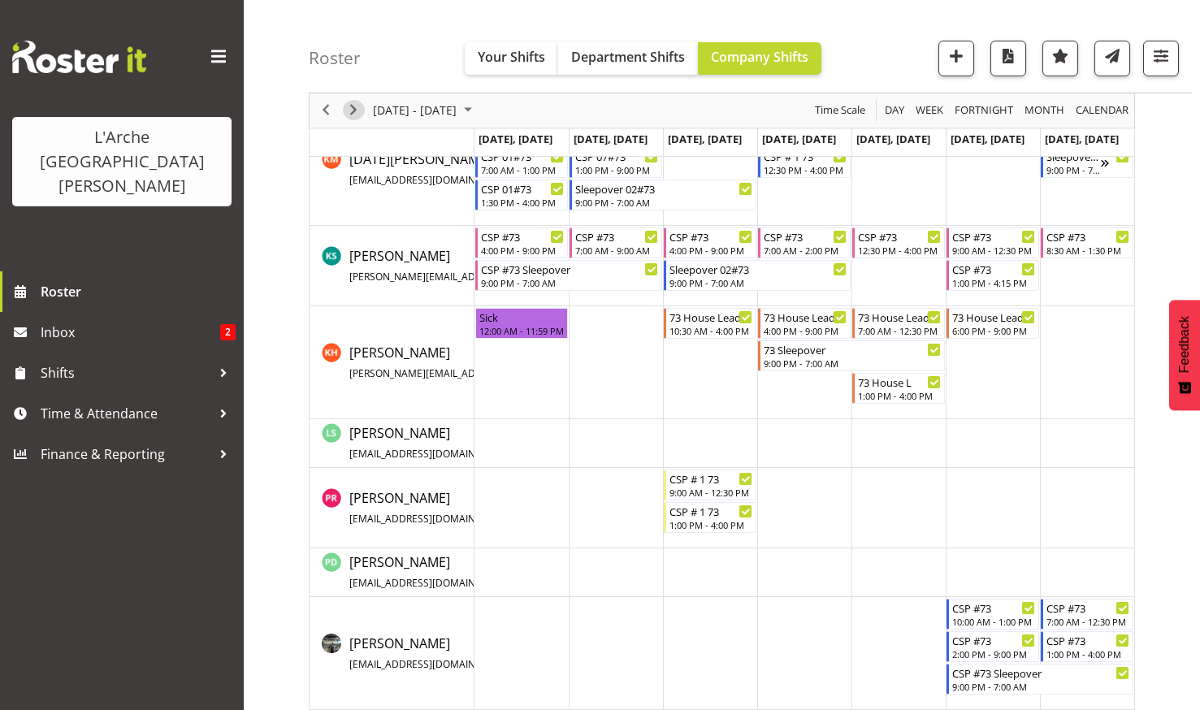
click at [357, 107] on span "Next" at bounding box center [353, 111] width 19 height 20
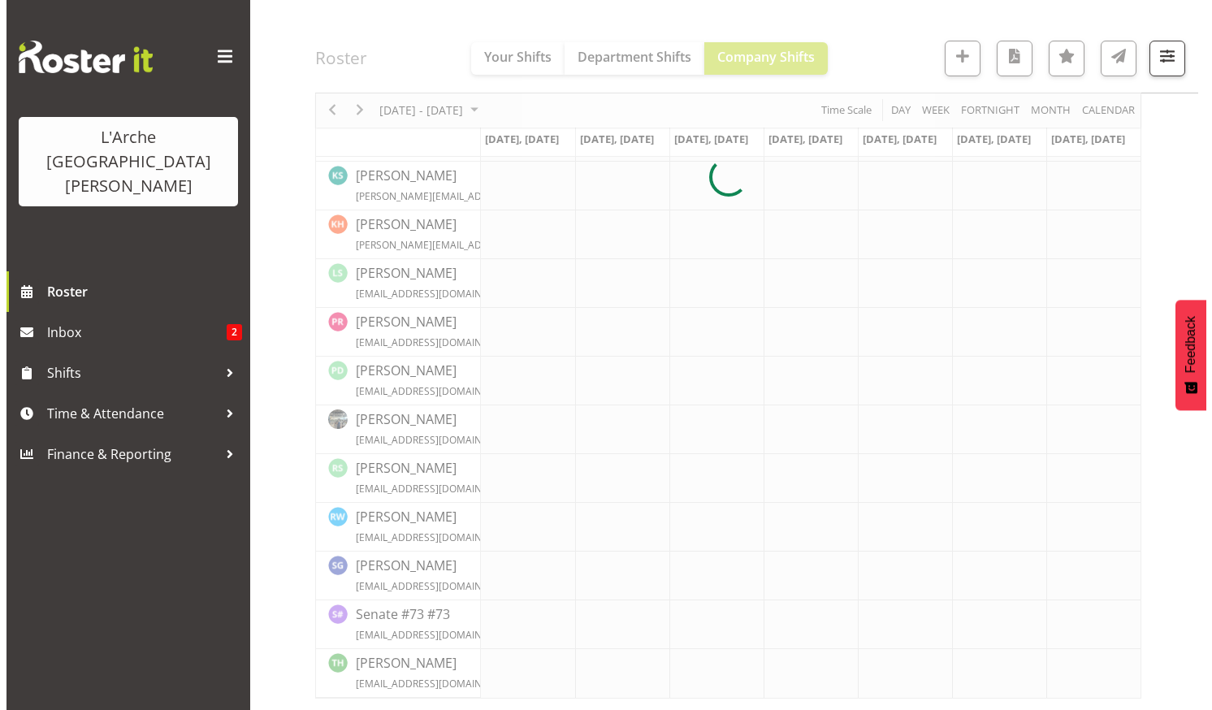
scroll to position [537, 0]
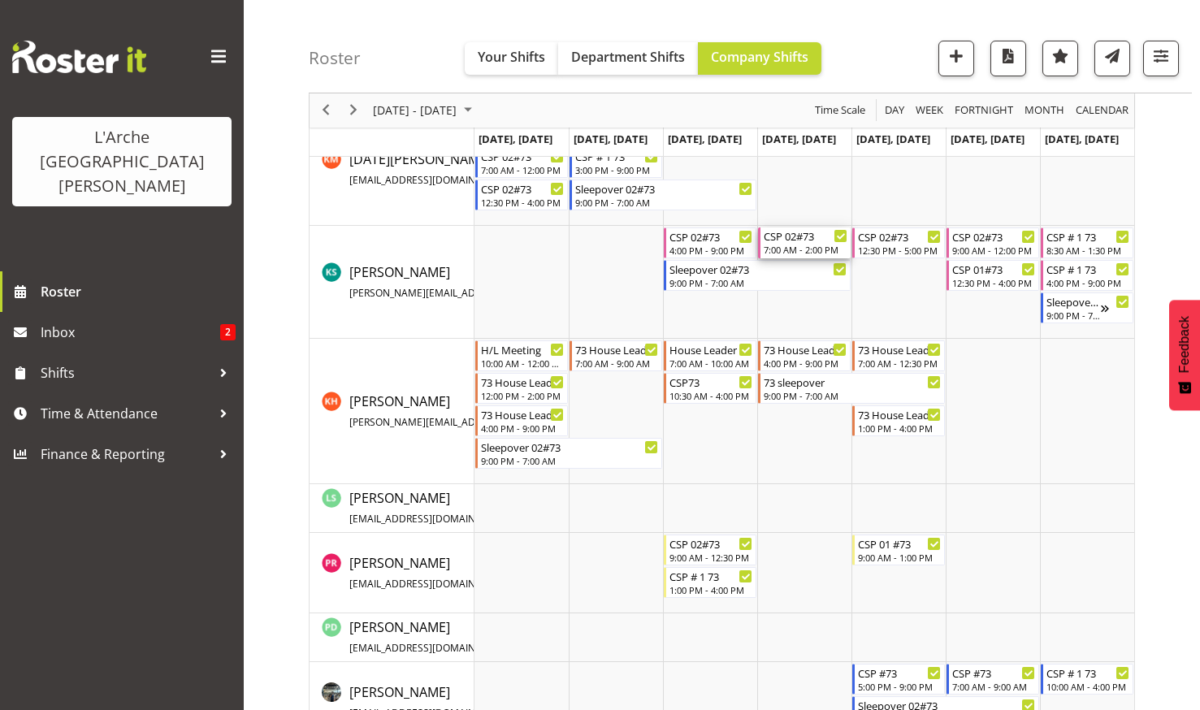
click at [793, 240] on div "CSP 02#73" at bounding box center [805, 235] width 84 height 16
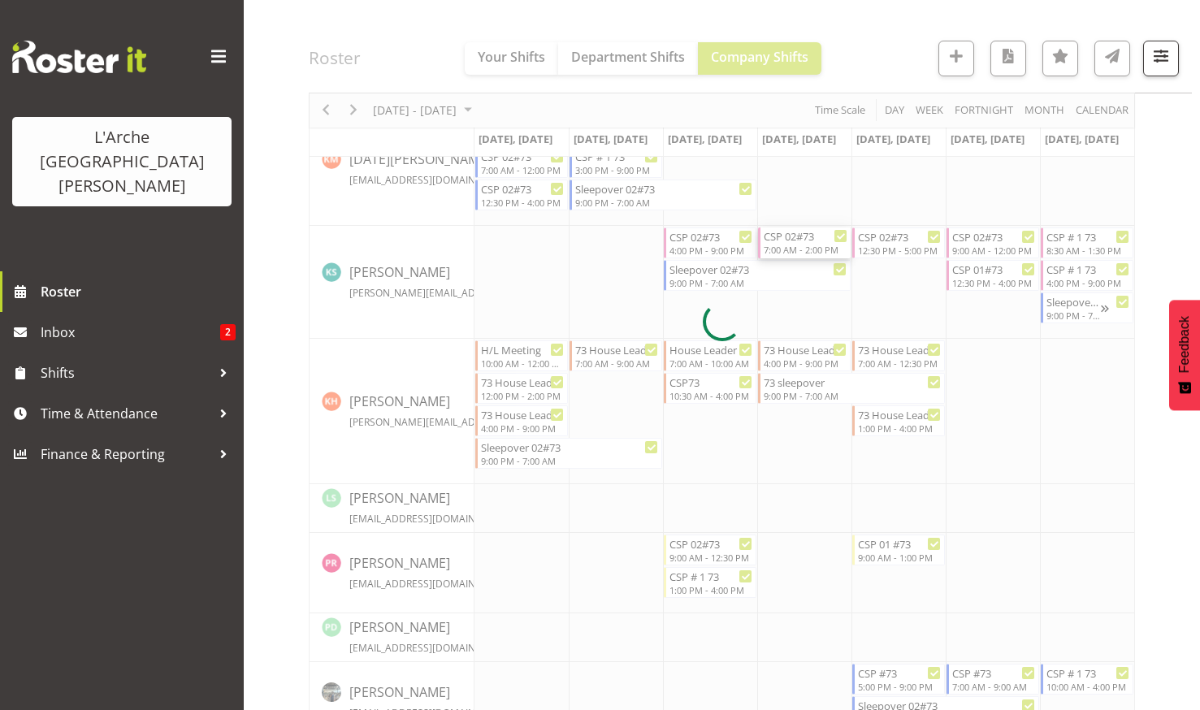
click at [793, 240] on div at bounding box center [722, 322] width 826 height 1394
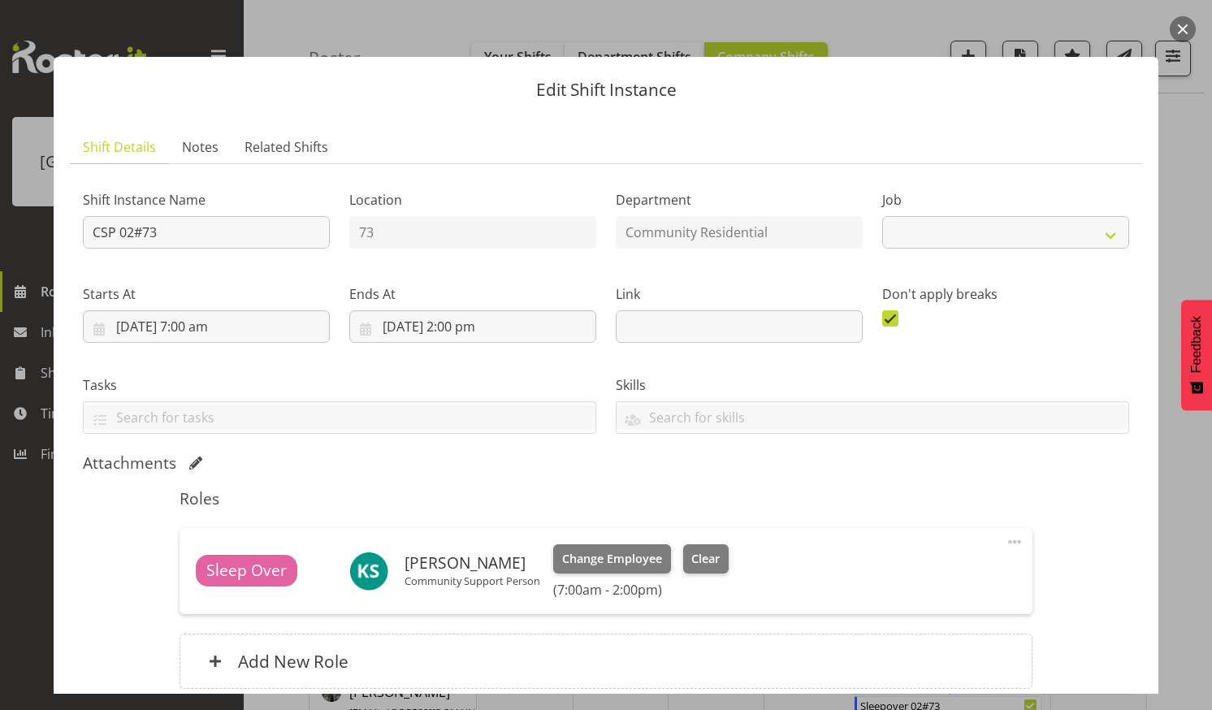
select select "2"
click at [482, 321] on input "[DATE] 2:00 pm" at bounding box center [472, 326] width 247 height 32
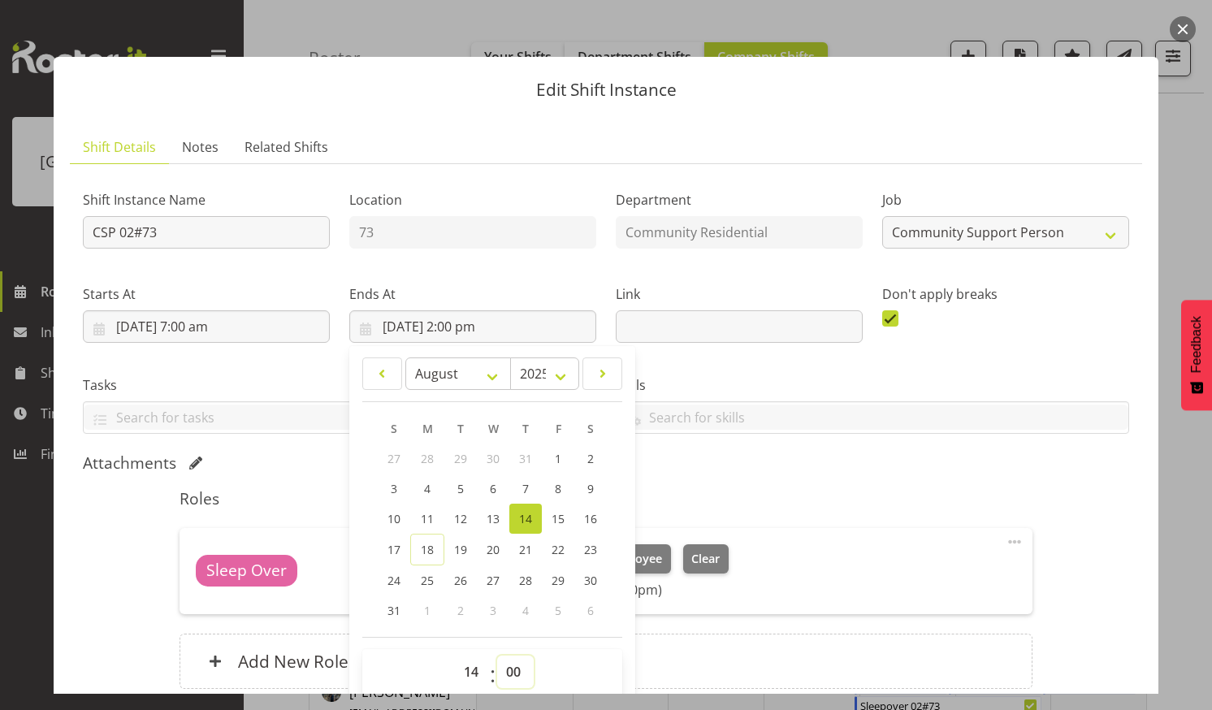
click at [513, 669] on select "00 01 02 03 04 05 06 07 08 09 10 11 12 13 14 15 16 17 18 19 20 21 22 23 24 25 2…" at bounding box center [515, 671] width 37 height 32
select select "30"
click at [497, 655] on select "00 01 02 03 04 05 06 07 08 09 10 11 12 13 14 15 16 17 18 19 20 21 22 23 24 25 2…" at bounding box center [515, 671] width 37 height 32
type input "[DATE] 2:30 pm"
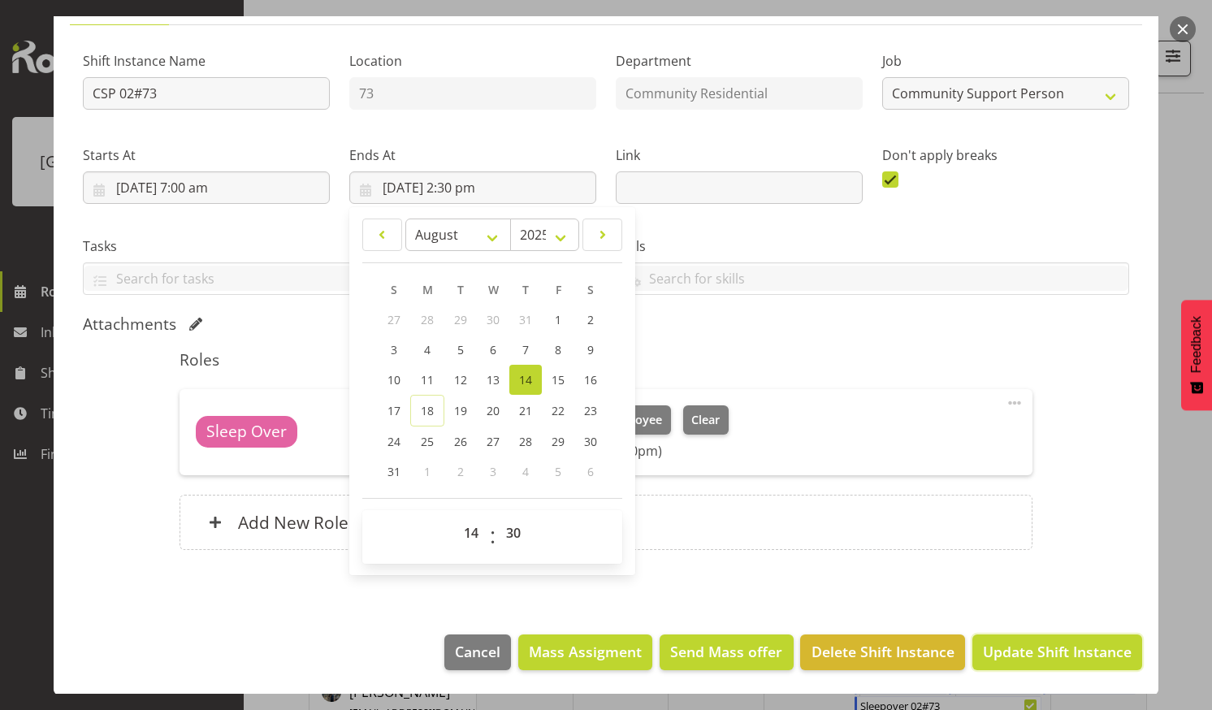
click at [1028, 639] on button "Update Shift Instance" at bounding box center [1057, 652] width 170 height 36
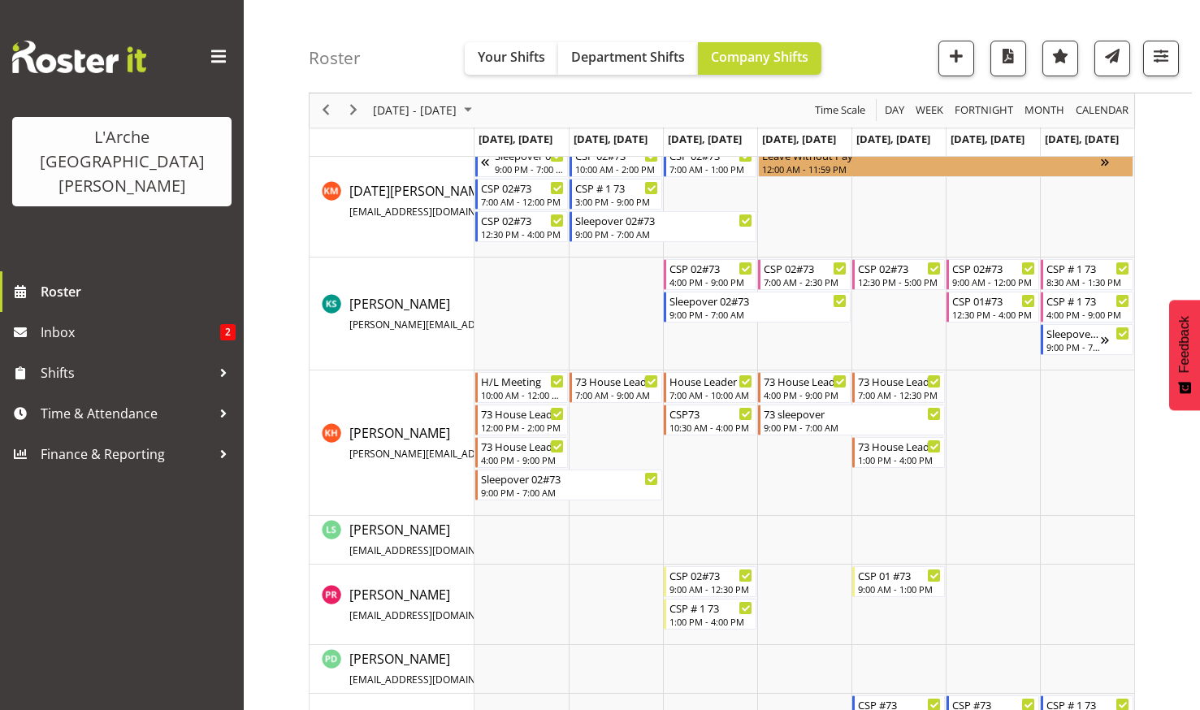
scroll to position [537, 0]
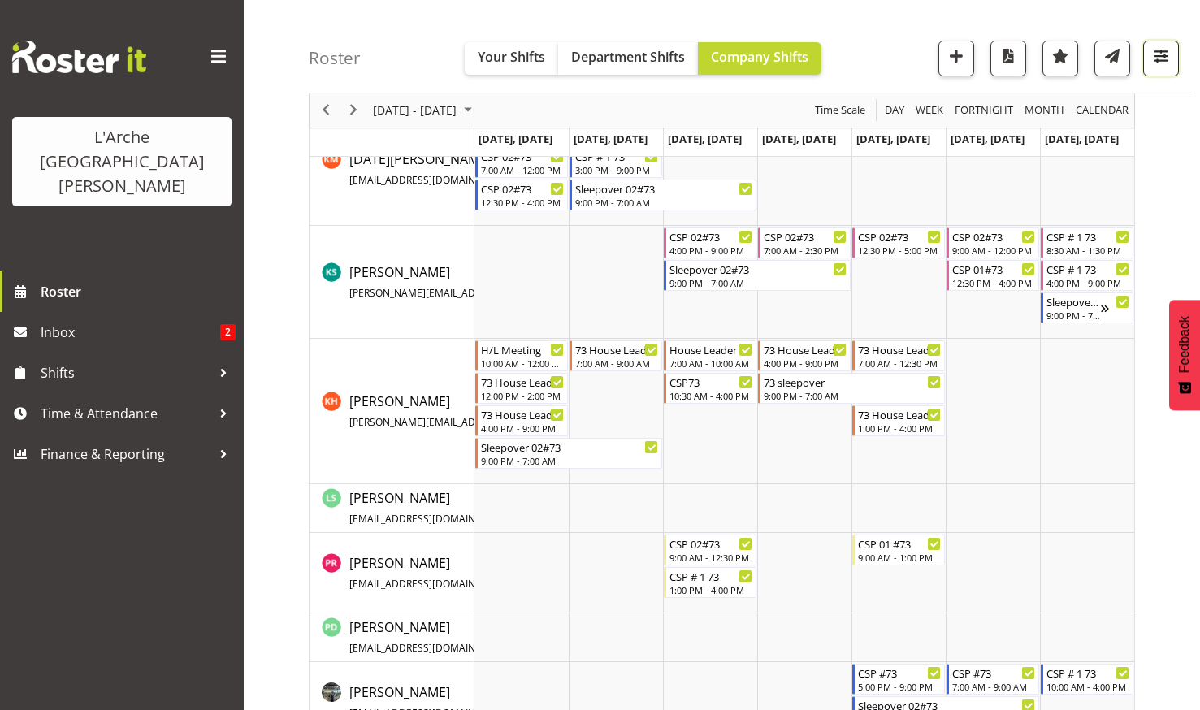
click at [1155, 45] on button "button" at bounding box center [1161, 59] width 36 height 36
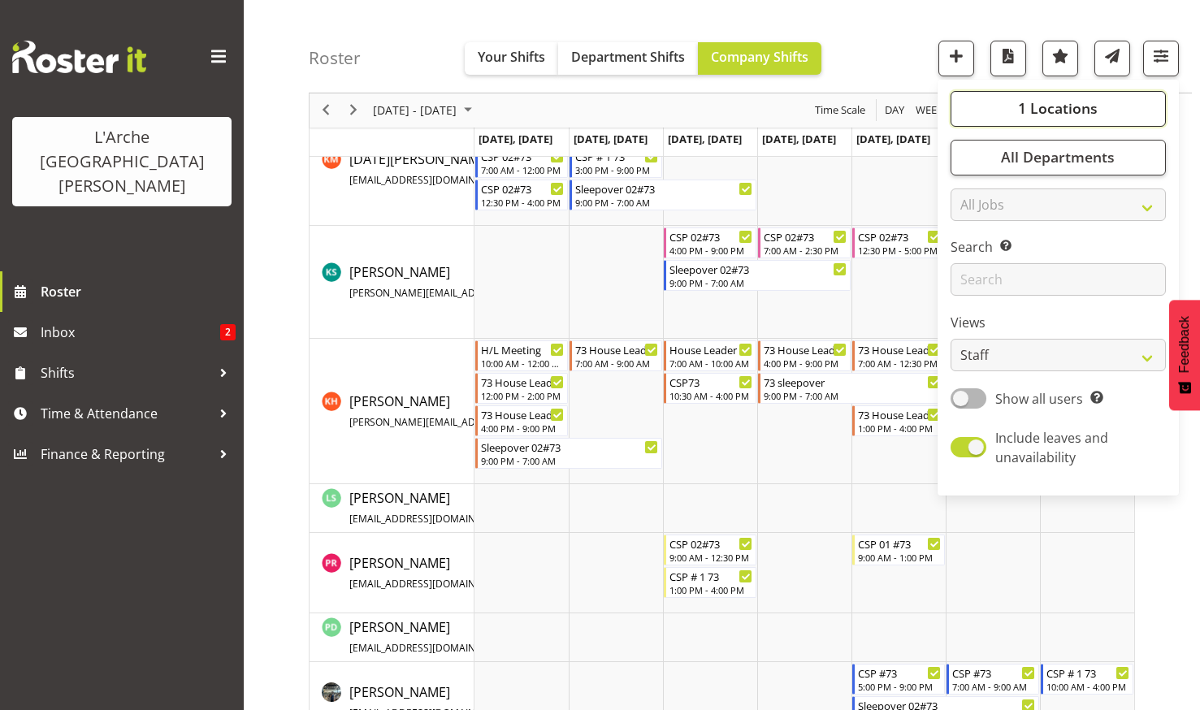
click at [1072, 99] on span "1 Locations" at bounding box center [1058, 108] width 80 height 19
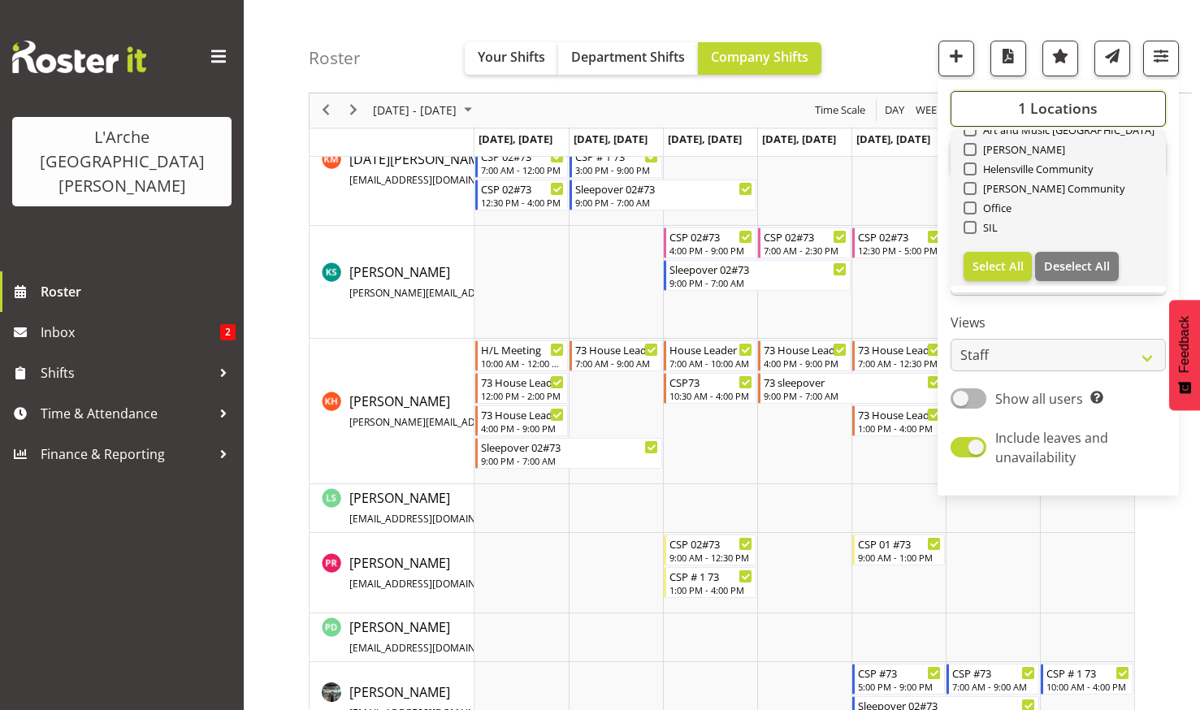
scroll to position [32, 0]
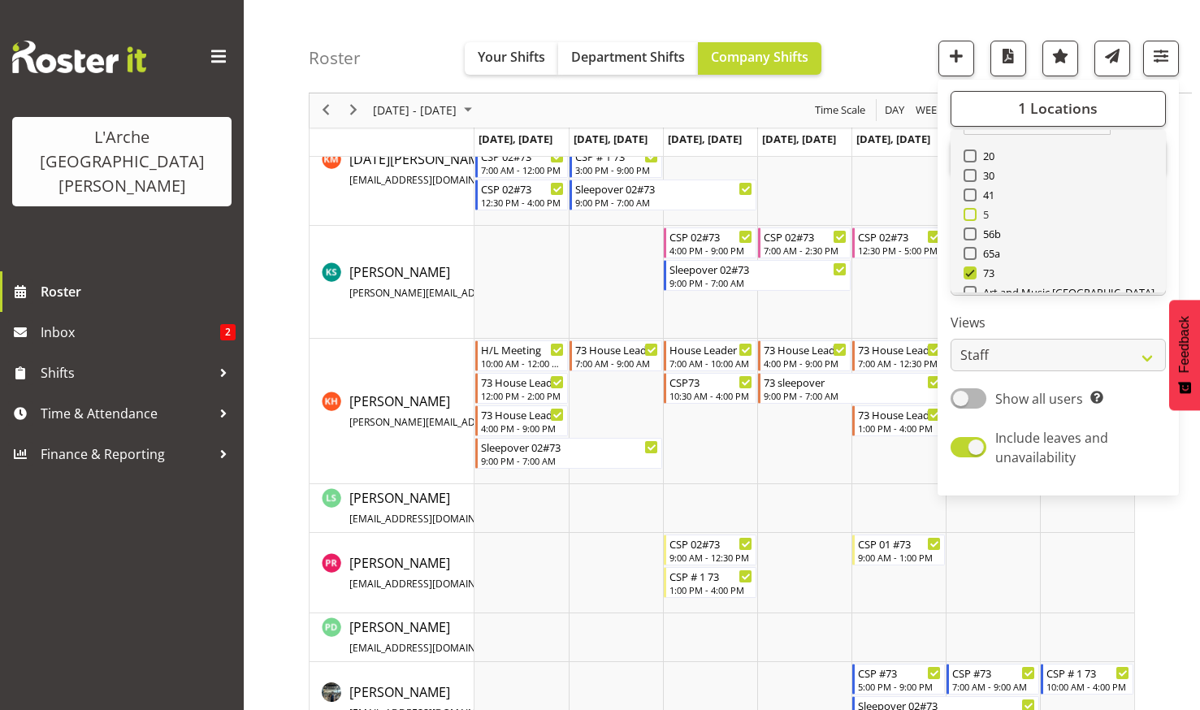
click at [970, 211] on span at bounding box center [969, 214] width 13 height 13
click at [970, 211] on input "5" at bounding box center [968, 215] width 11 height 11
checkbox input "true"
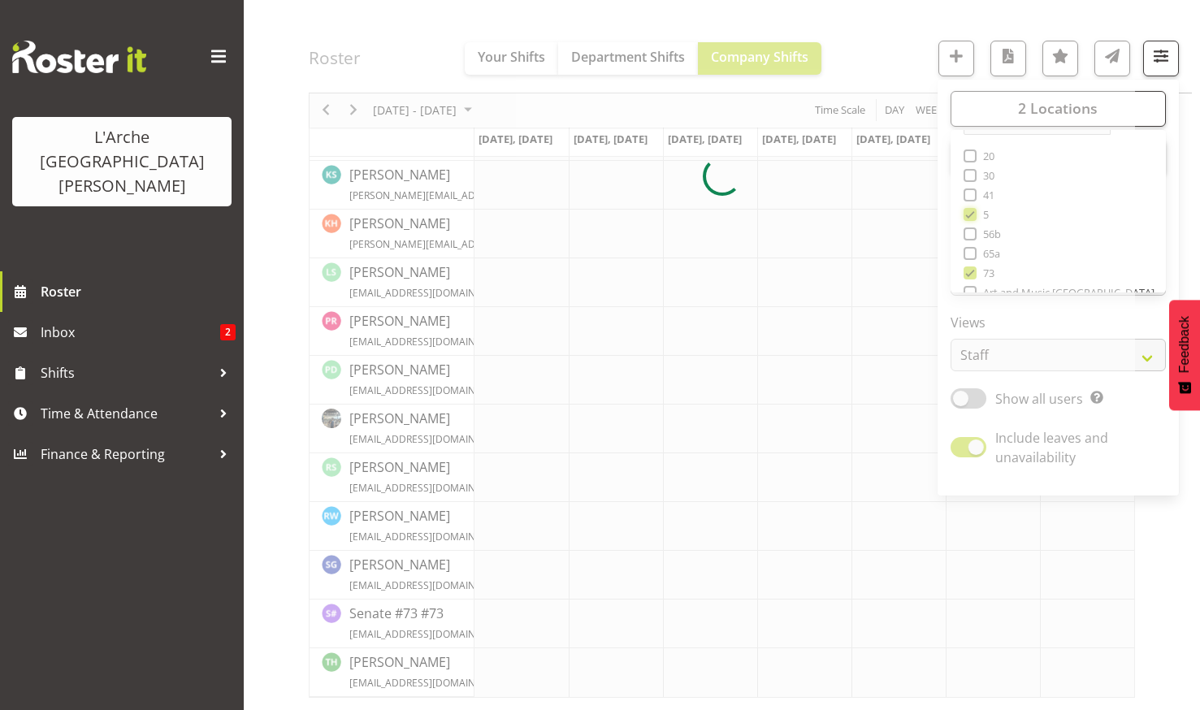
scroll to position [505, 0]
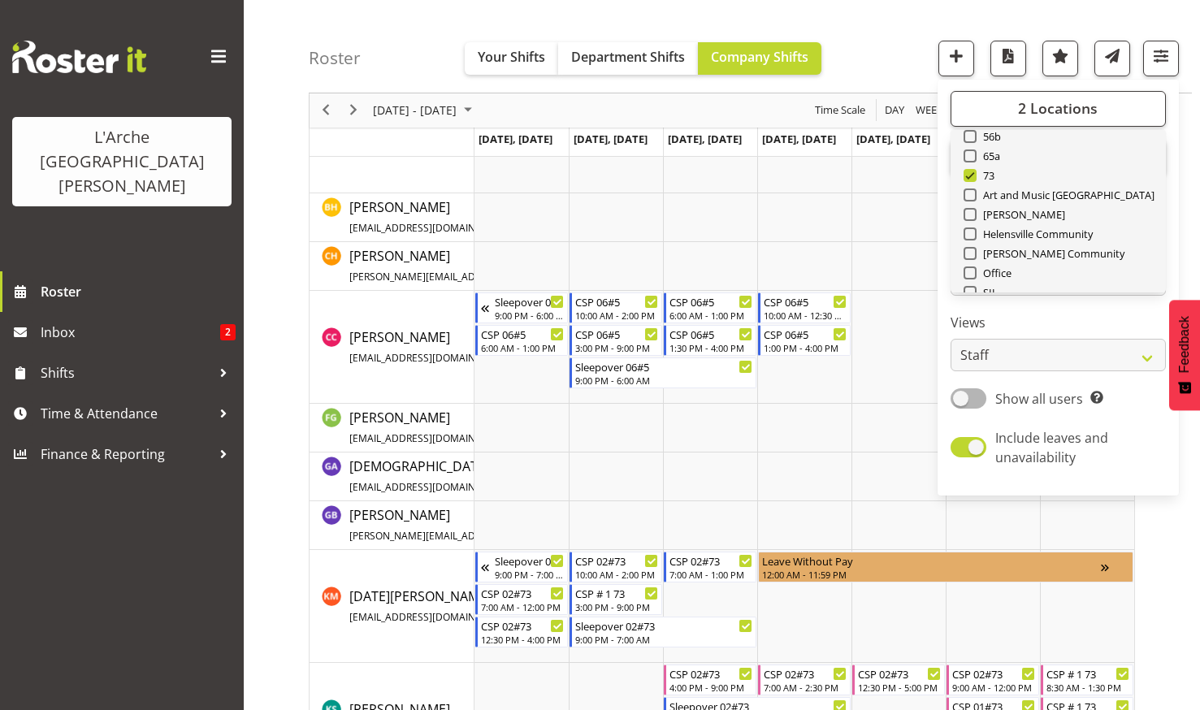
scroll to position [114, 0]
click at [971, 190] on span at bounding box center [969, 191] width 13 height 13
click at [971, 190] on input "73" at bounding box center [968, 192] width 11 height 11
checkbox input "false"
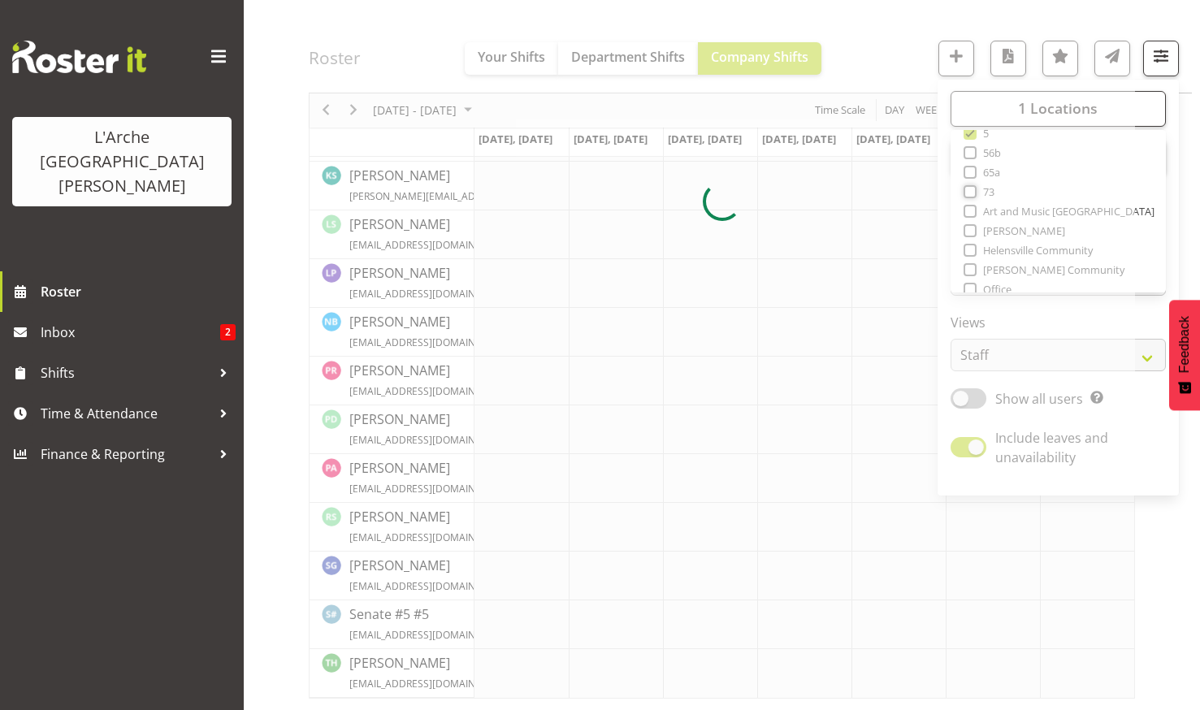
scroll to position [537, 0]
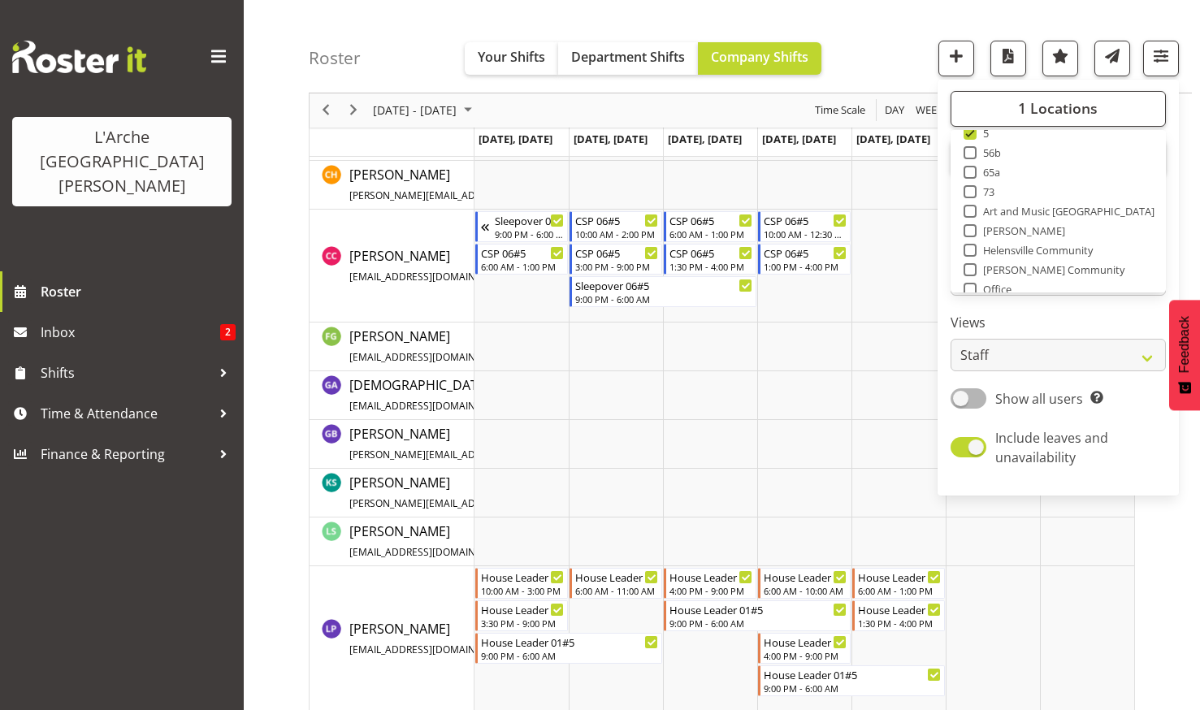
click at [888, 37] on div "Roster Your Shifts Department Shifts Company Shifts 1 Locations Clear 20 30 41 …" at bounding box center [750, 46] width 883 height 93
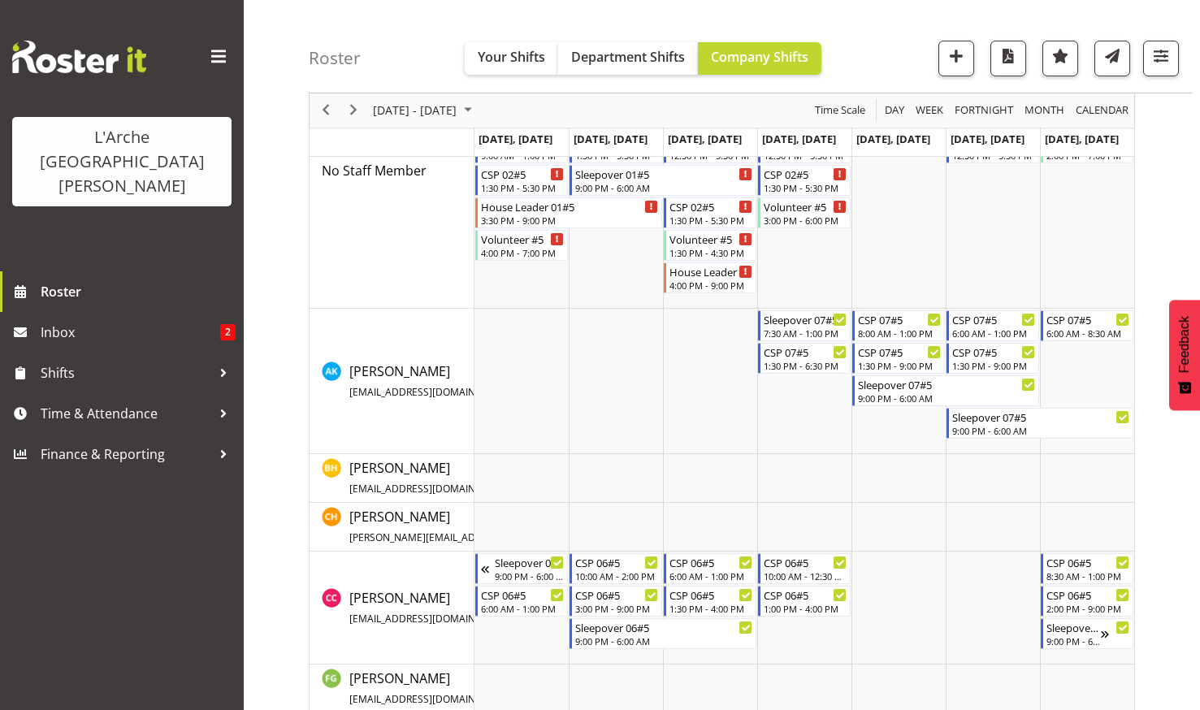
scroll to position [212, 0]
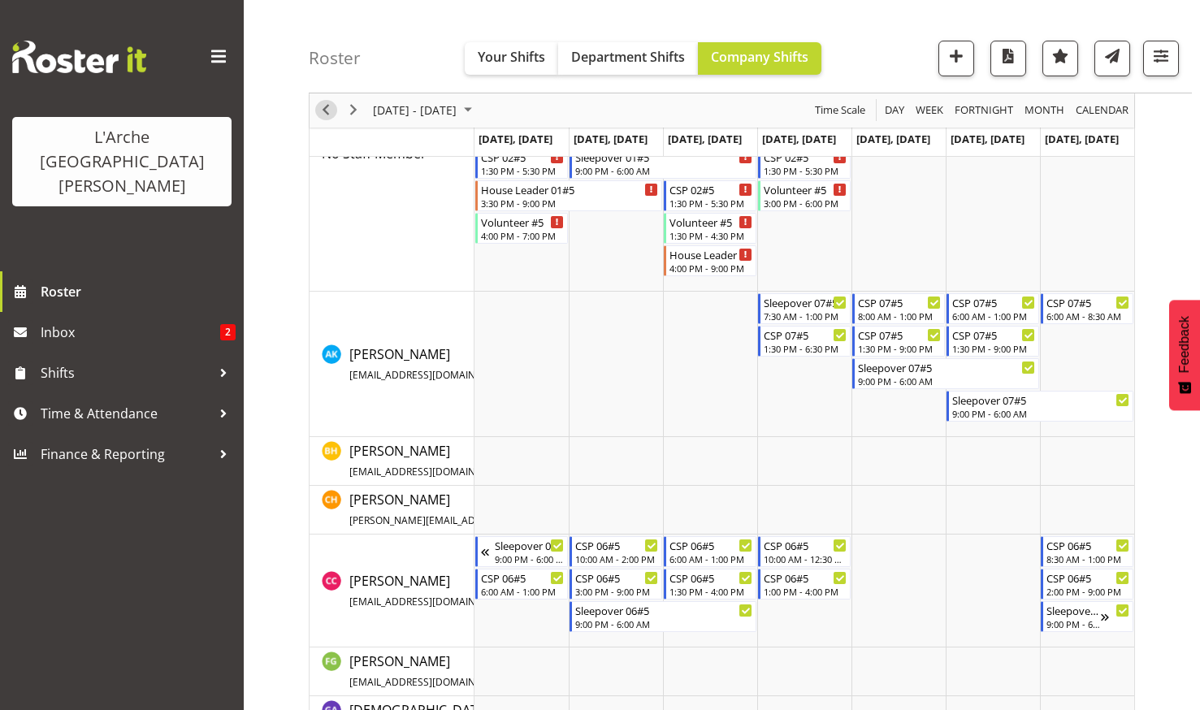
click at [326, 106] on span "Previous" at bounding box center [325, 111] width 19 height 20
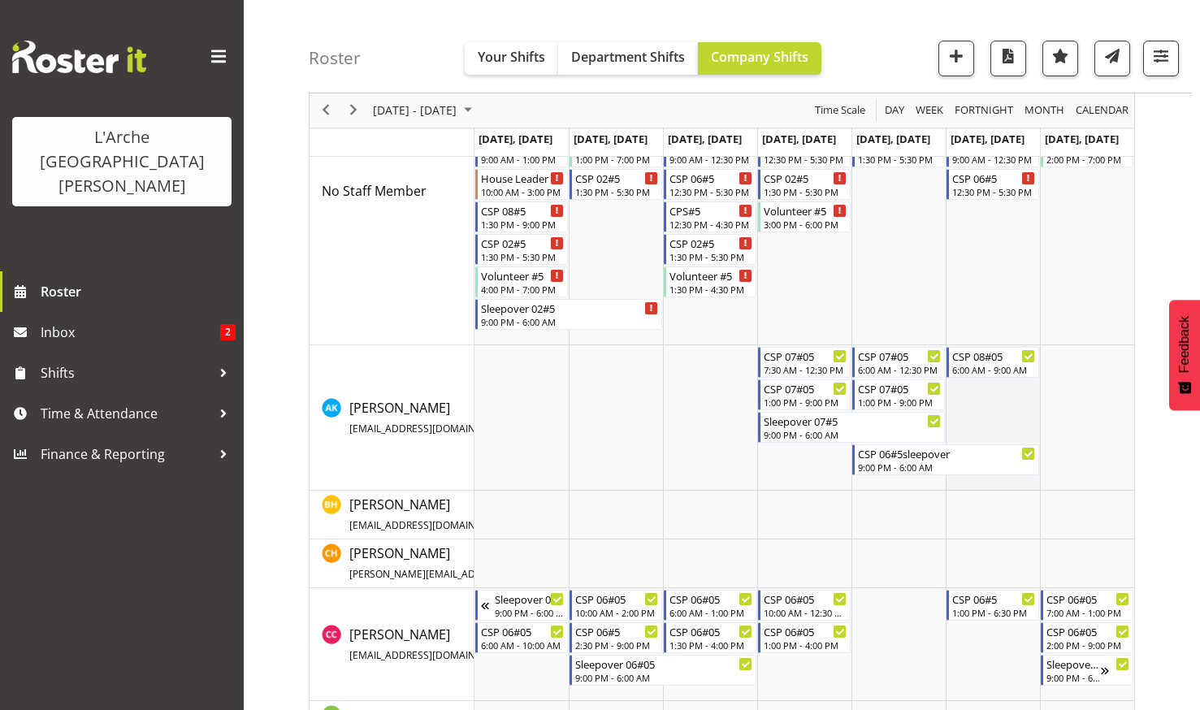
scroll to position [162, 0]
